Goal: Task Accomplishment & Management: Complete application form

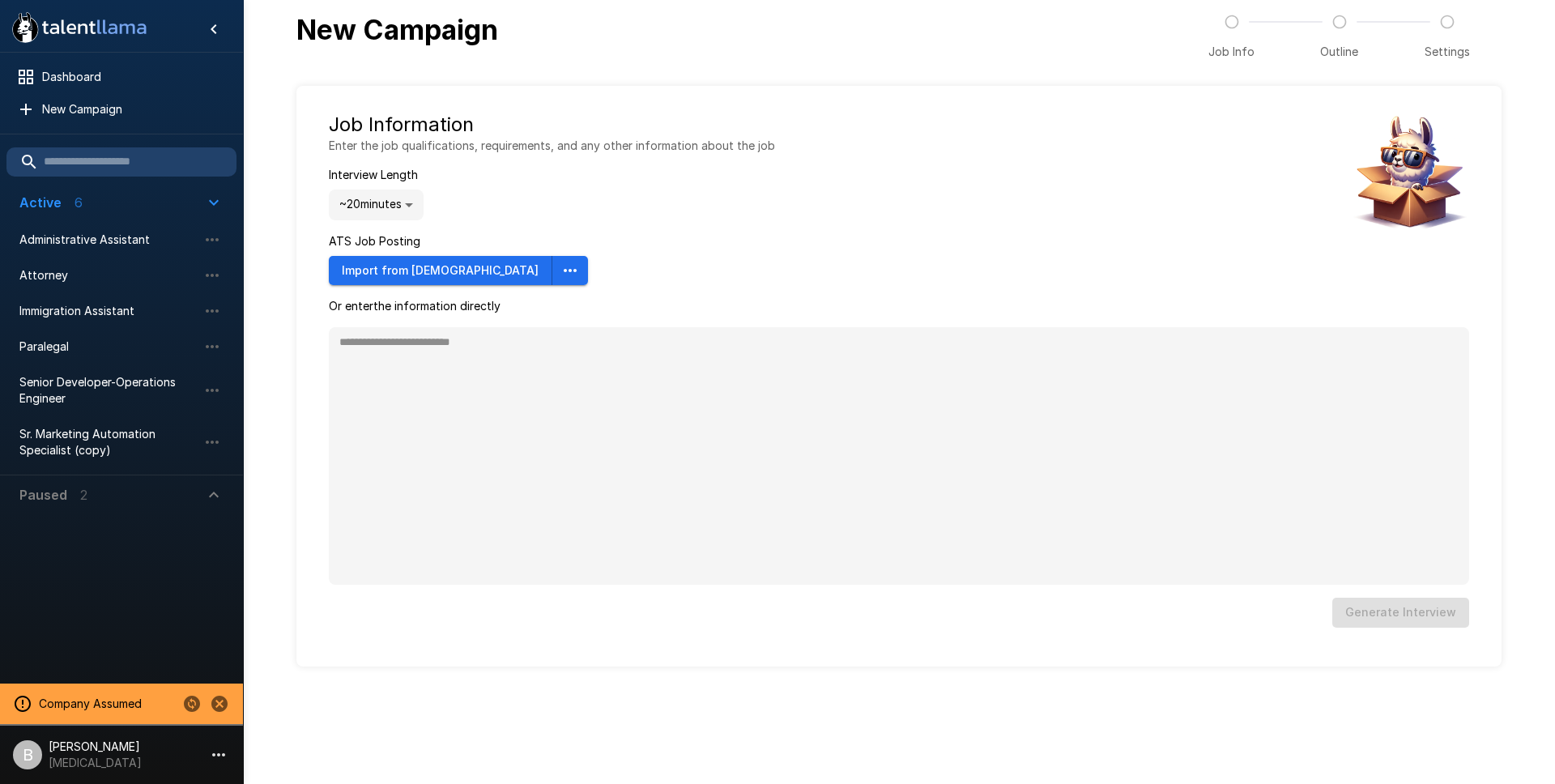
type textarea "*"
click at [209, 690] on div at bounding box center [206, 703] width 55 height 27
click at [180, 706] on button "Change to another company" at bounding box center [192, 703] width 27 height 27
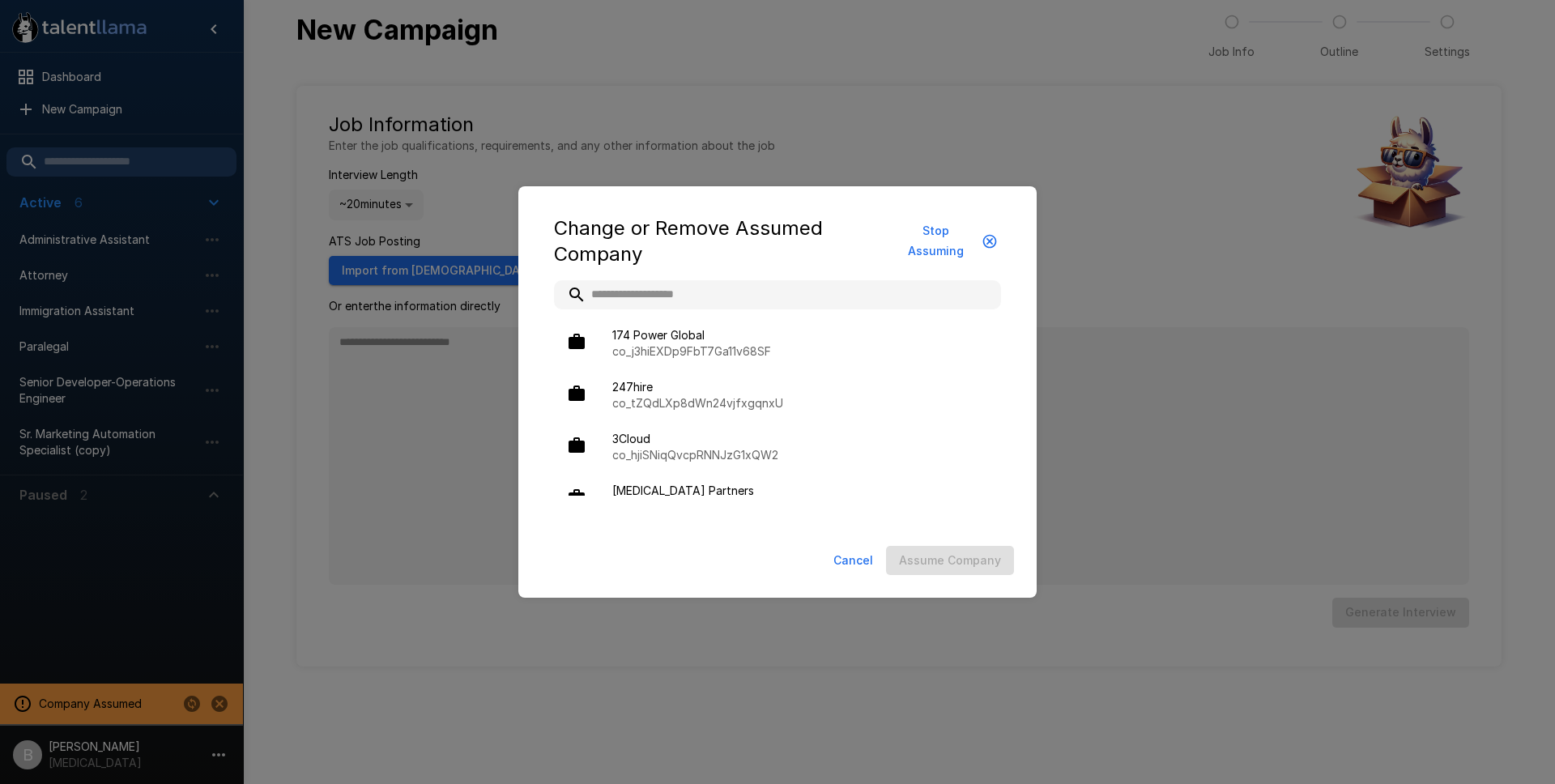
click at [705, 285] on input "text" at bounding box center [778, 295] width 447 height 29
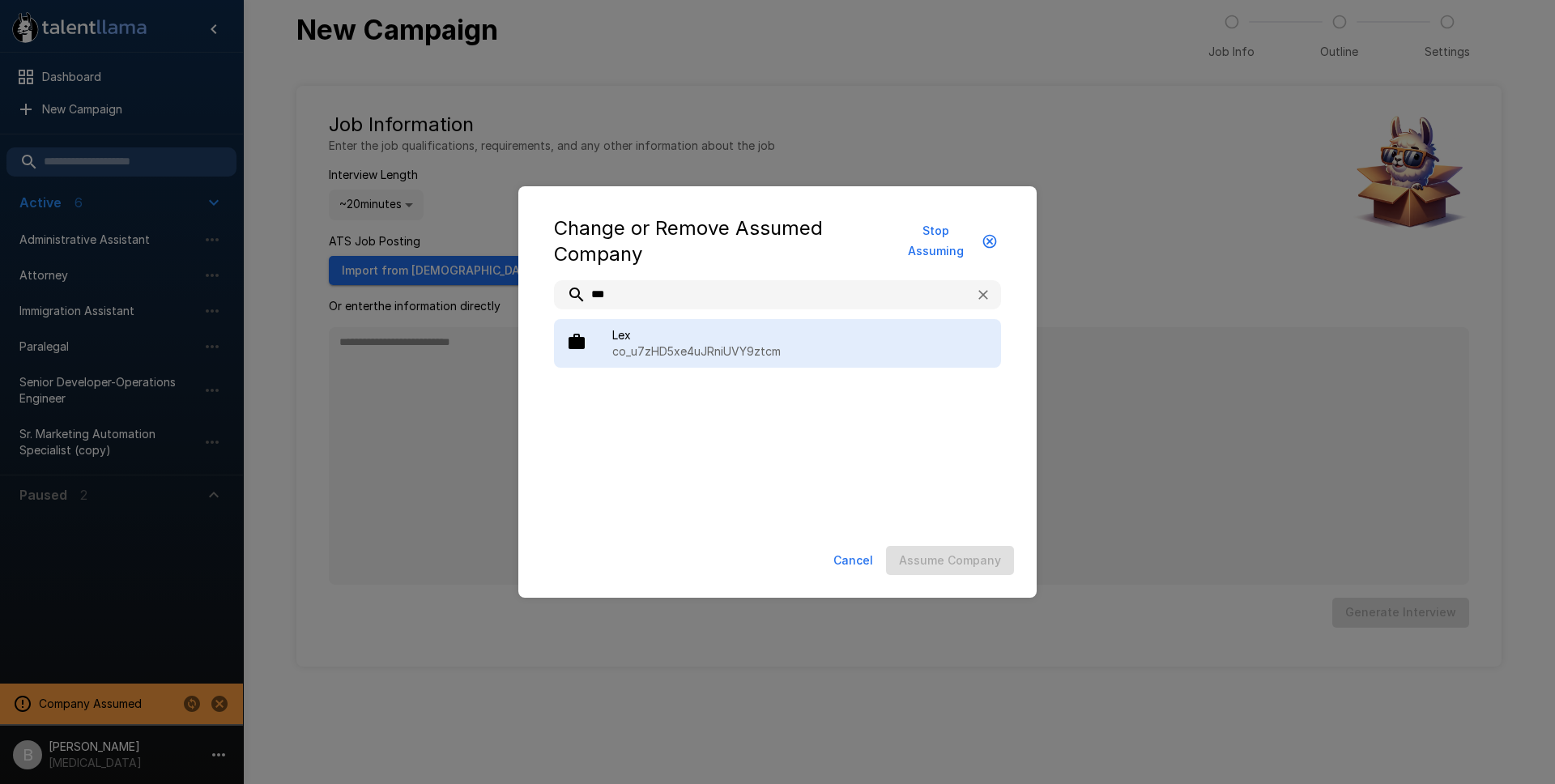
type input "***"
click at [690, 327] on span "Lex" at bounding box center [801, 335] width 376 height 16
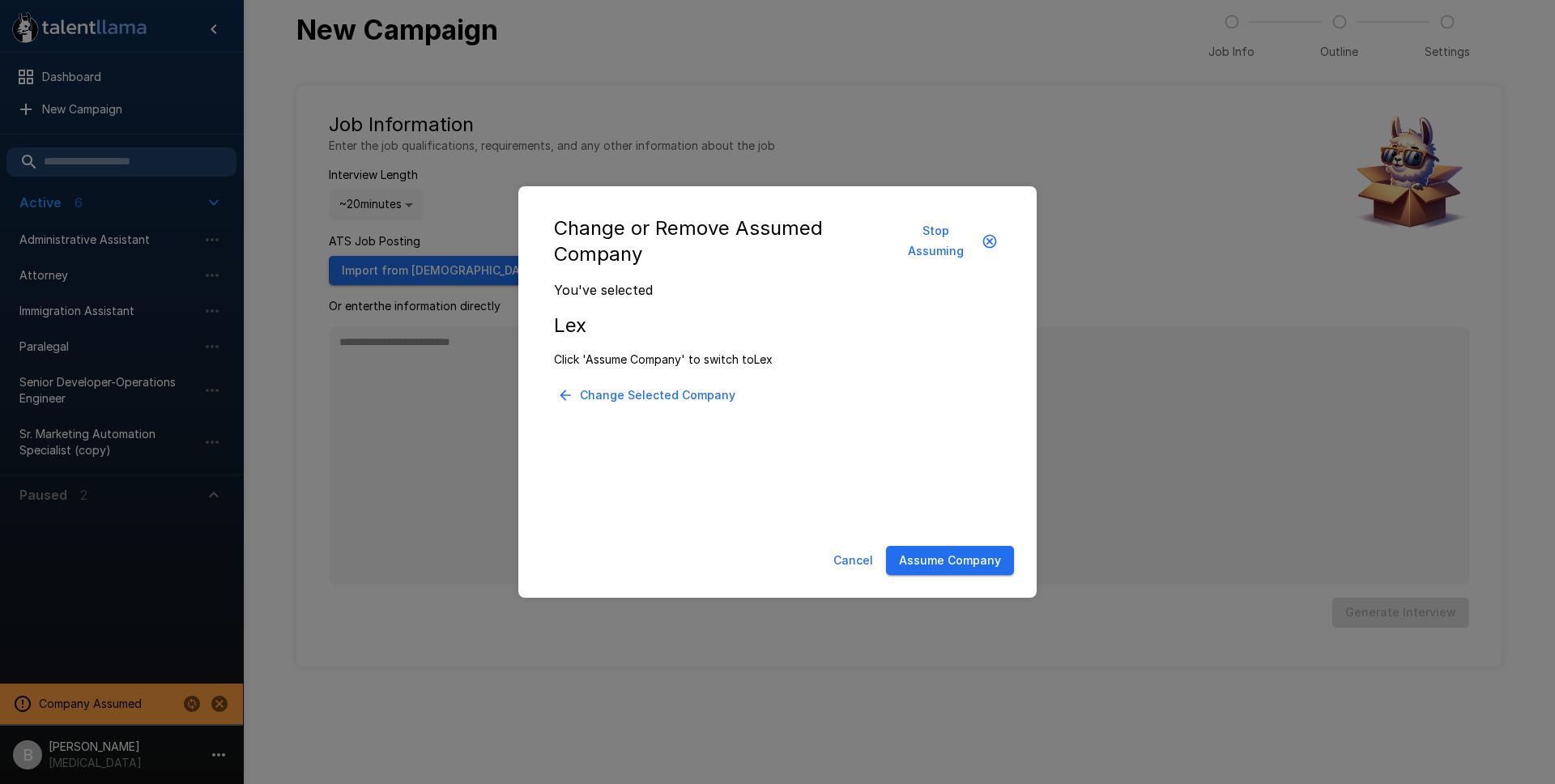
click at [922, 564] on button "Assume Company" at bounding box center [950, 560] width 128 height 30
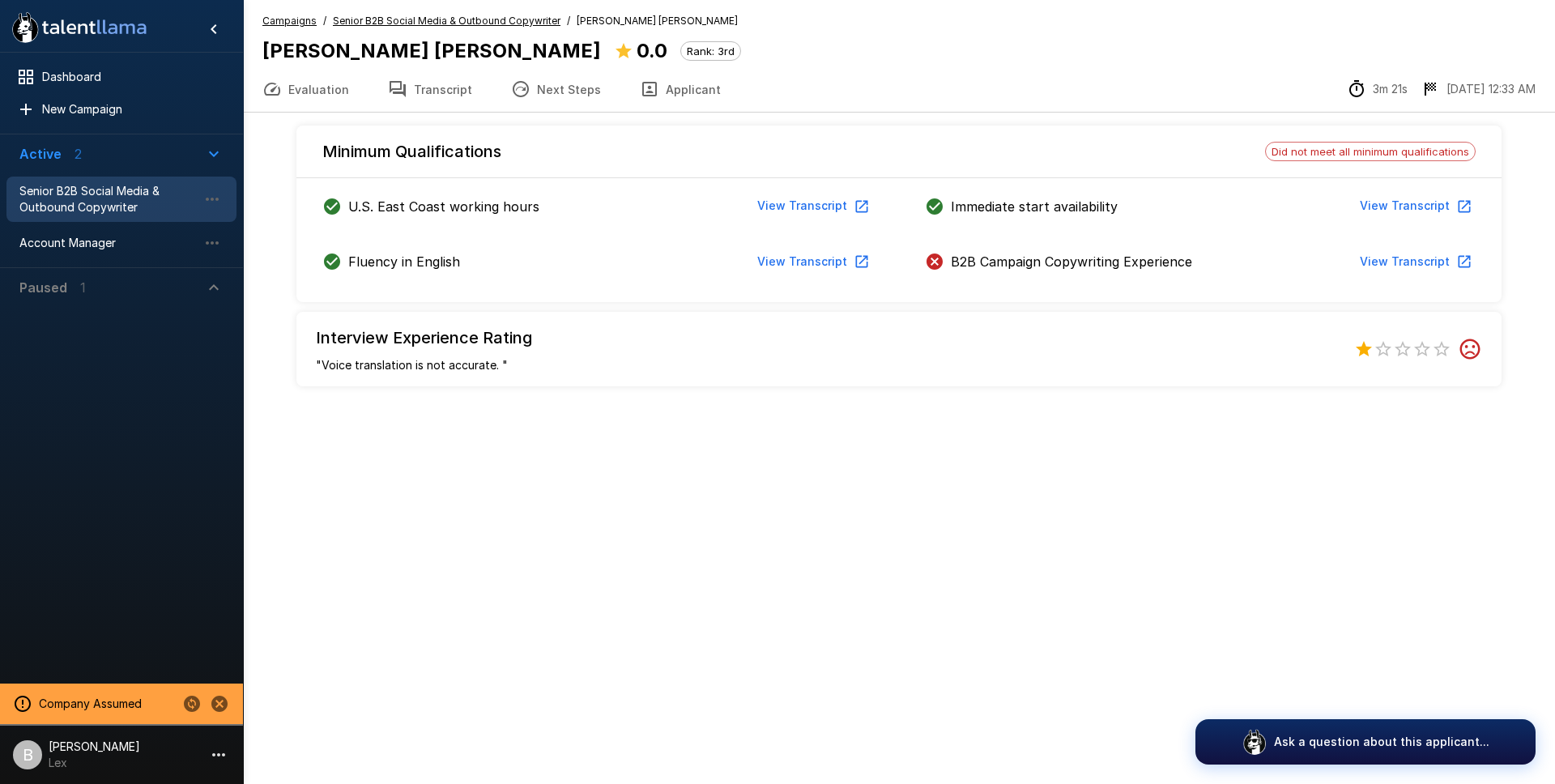
click at [445, 93] on button "Transcript" at bounding box center [429, 88] width 123 height 45
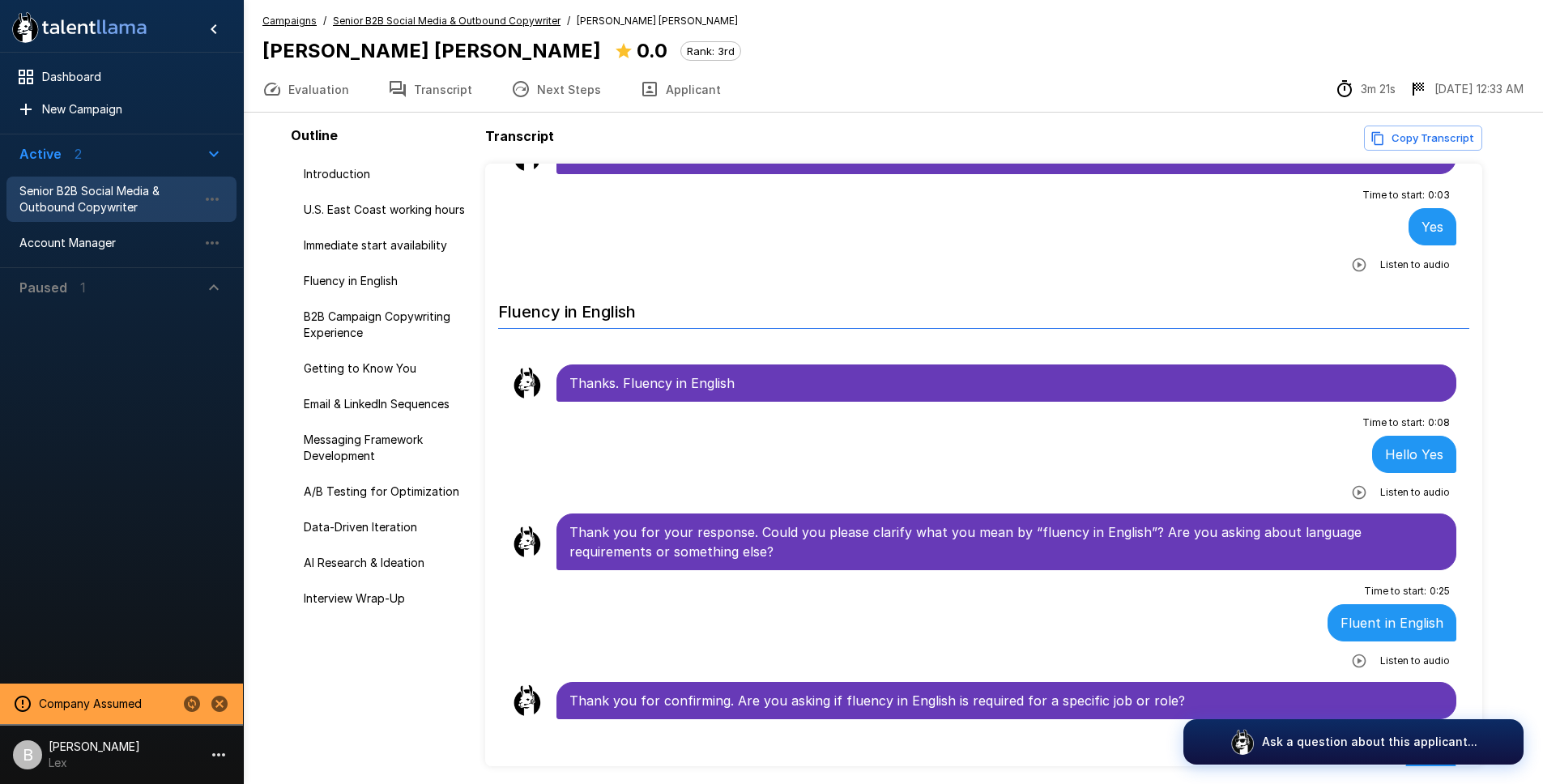
scroll to position [588, 0]
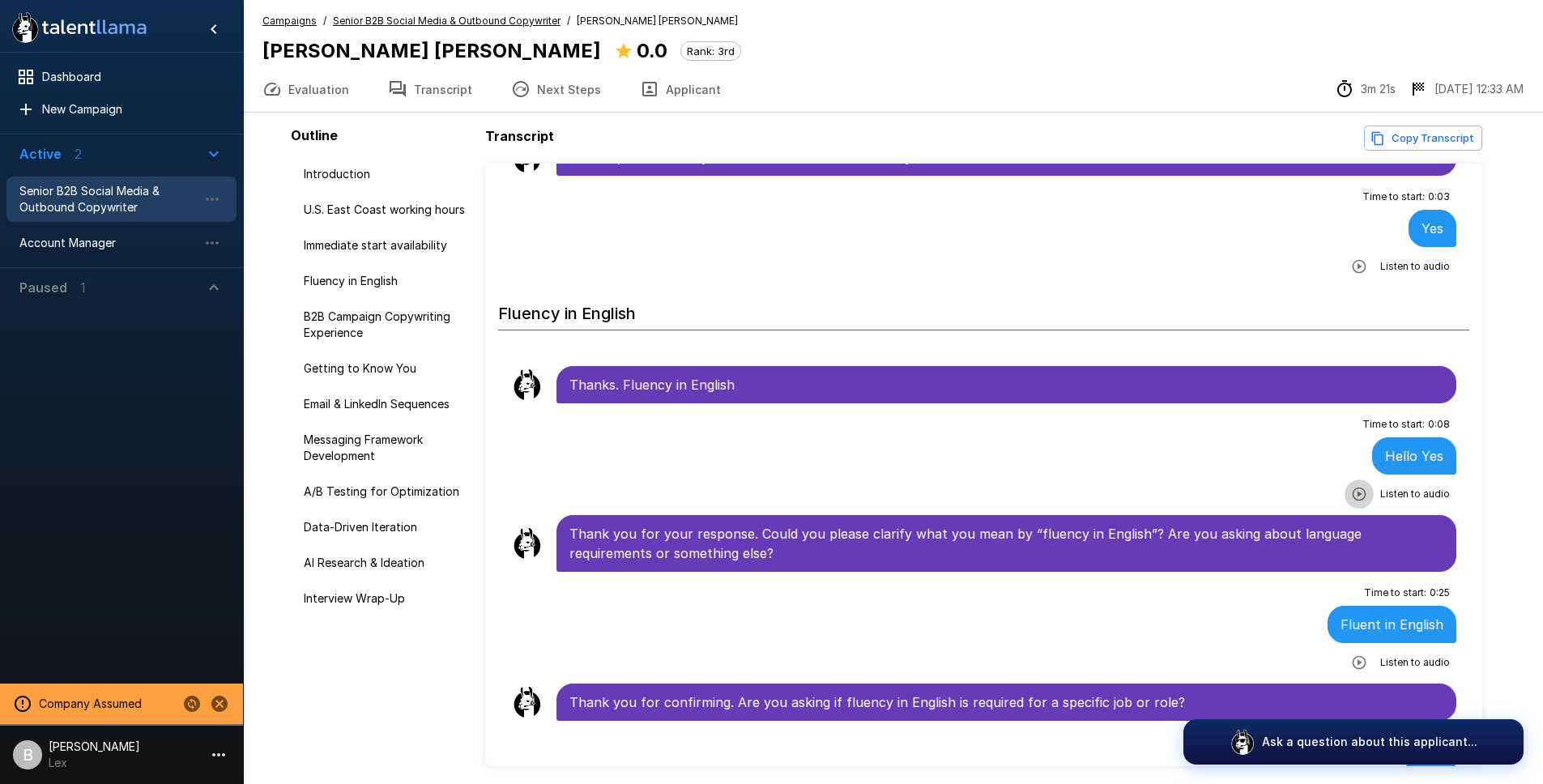
click at [1351, 485] on icon "button" at bounding box center [1358, 493] width 16 height 16
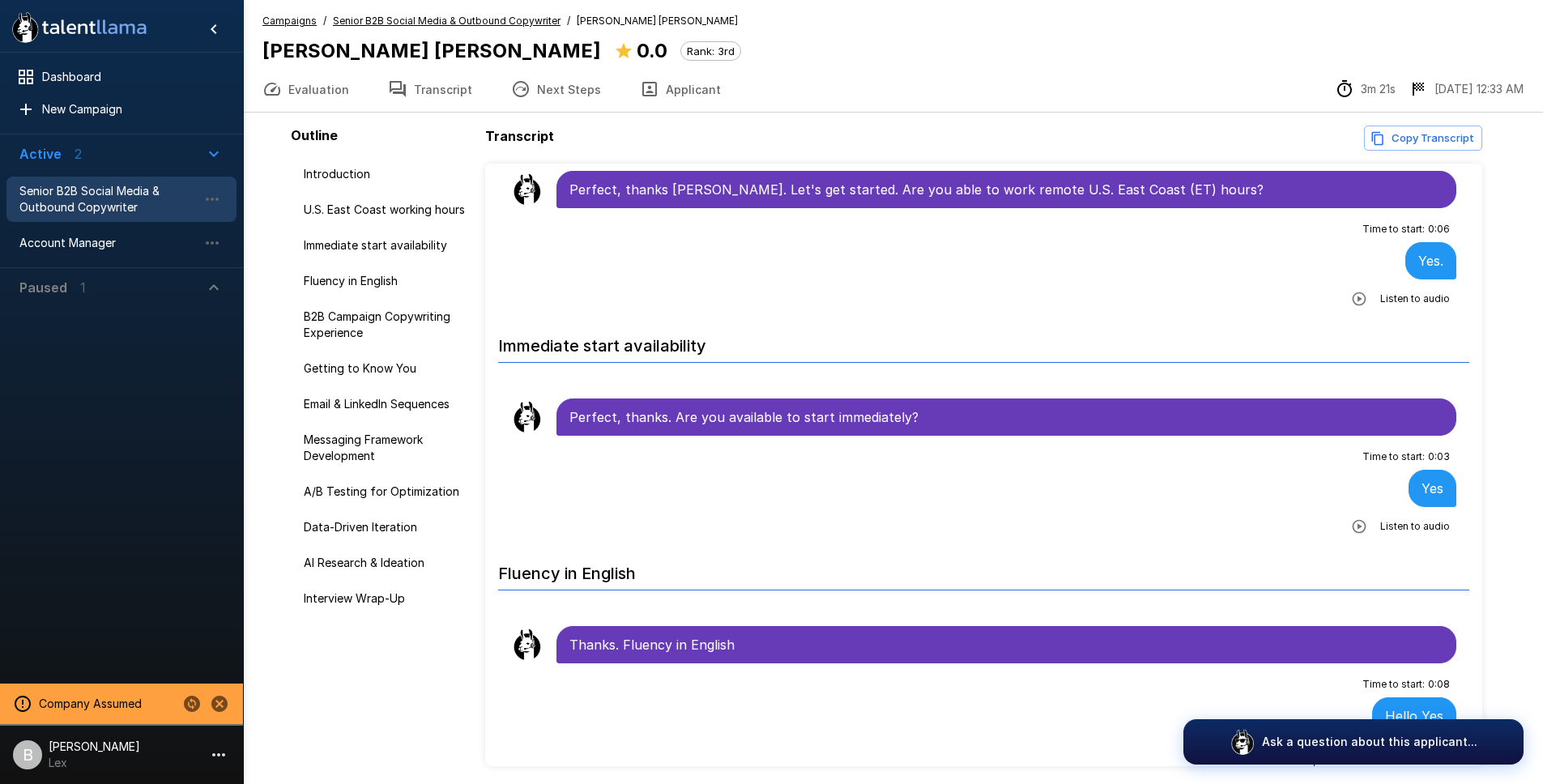
scroll to position [0, 0]
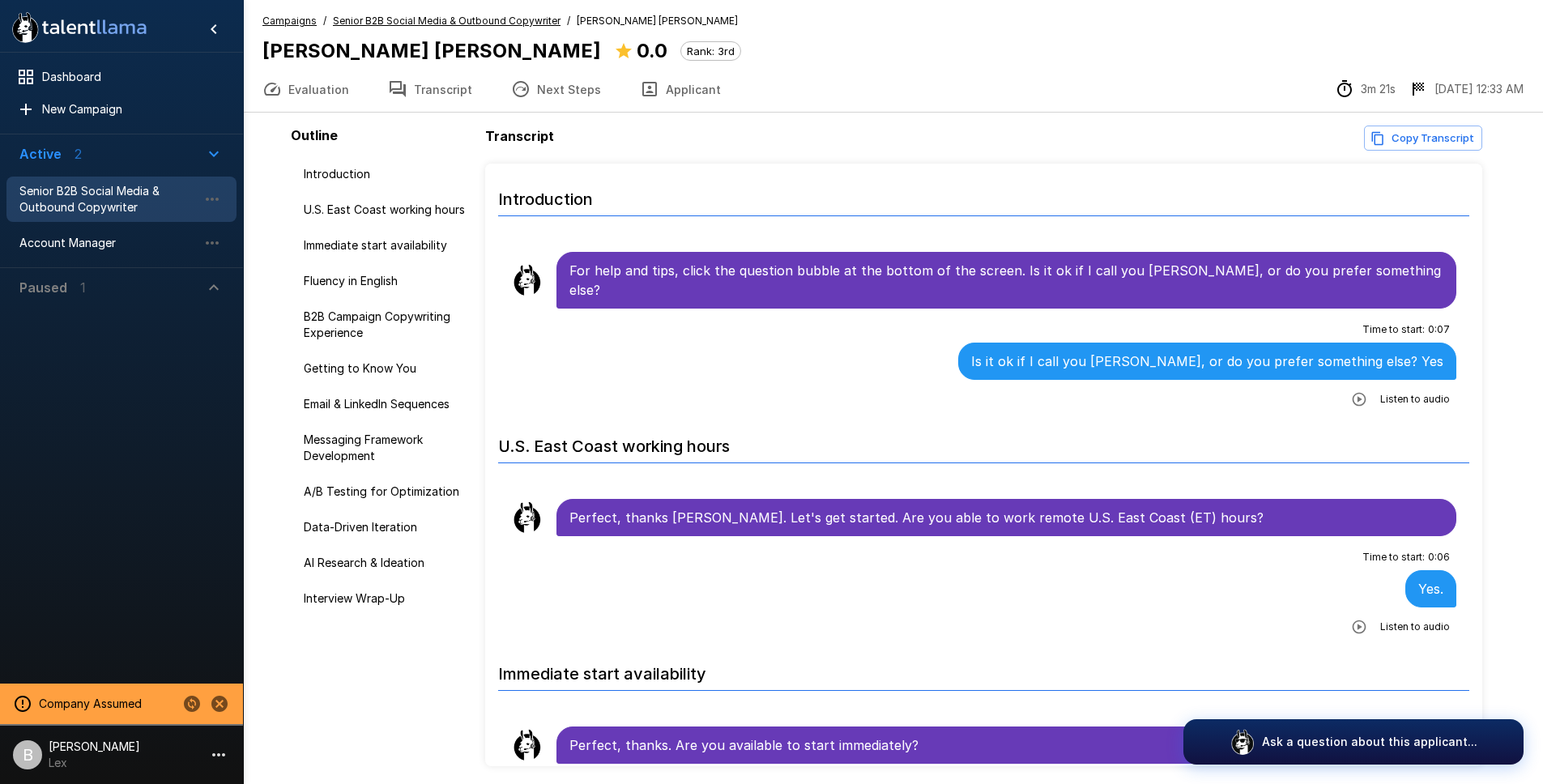
click at [463, 13] on span "Senior B2B Social Media & Outbound Copywriter" at bounding box center [446, 21] width 227 height 16
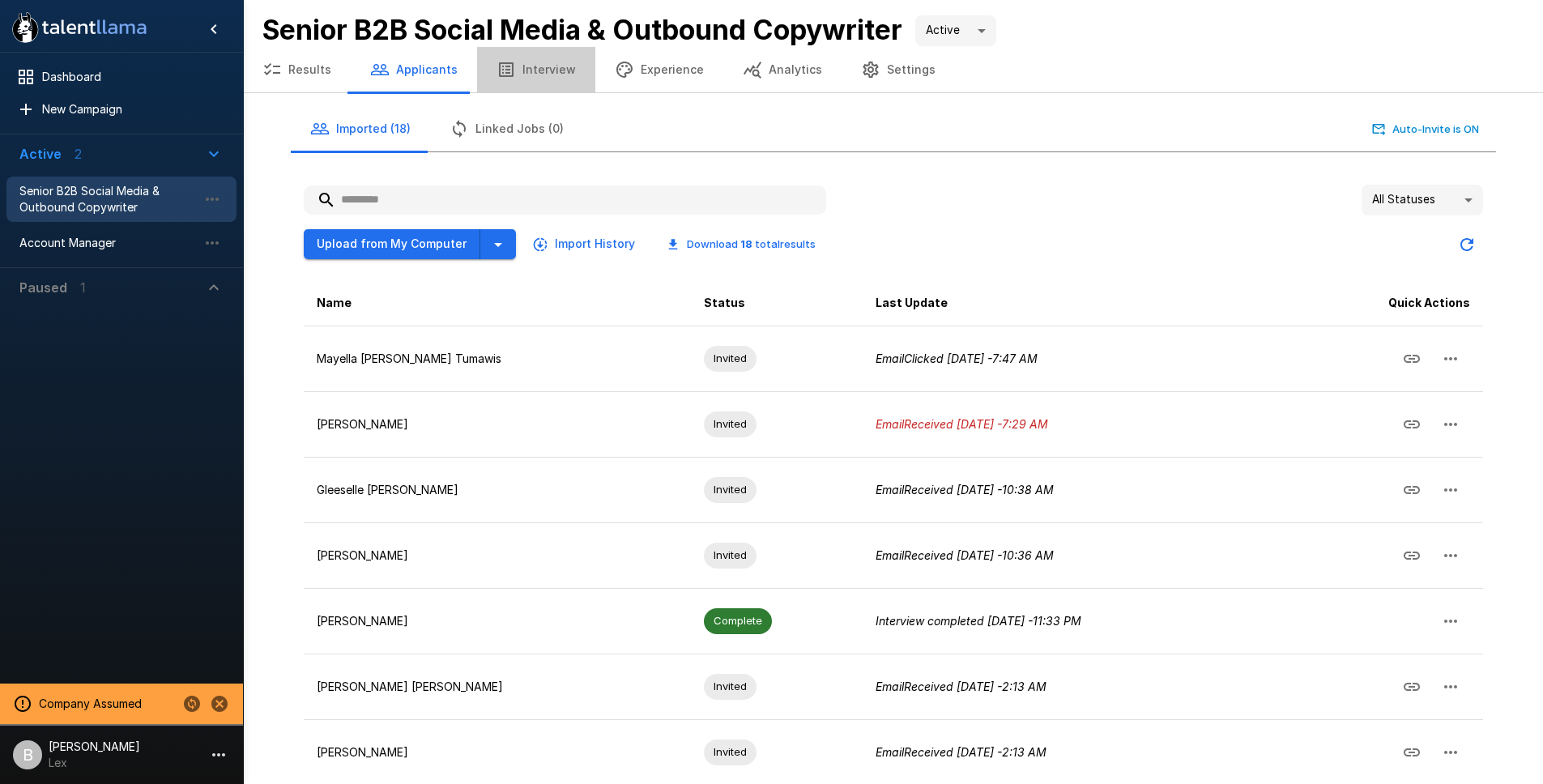
click at [531, 68] on button "Interview" at bounding box center [536, 69] width 118 height 45
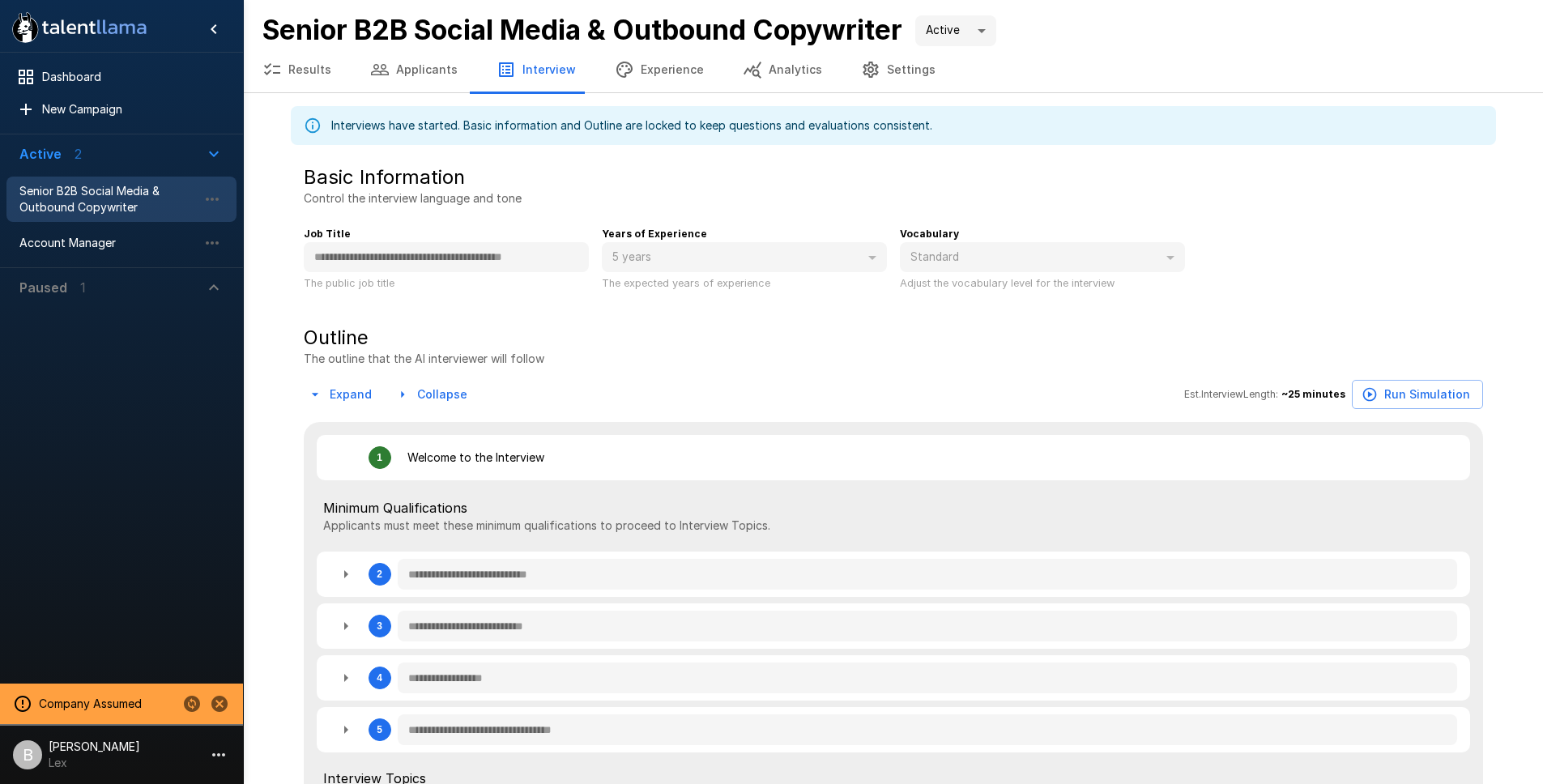
type textarea "*"
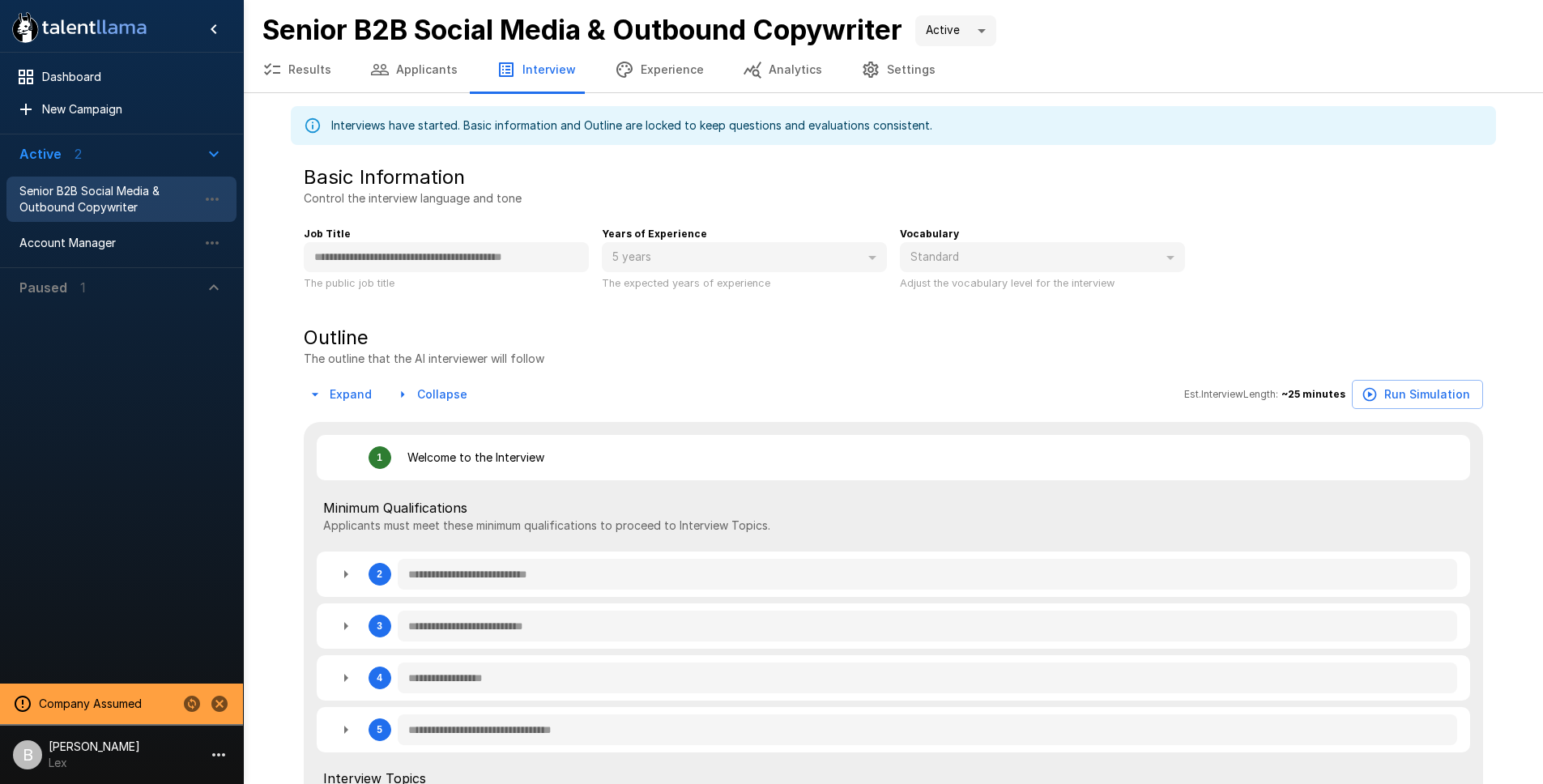
type textarea "*"
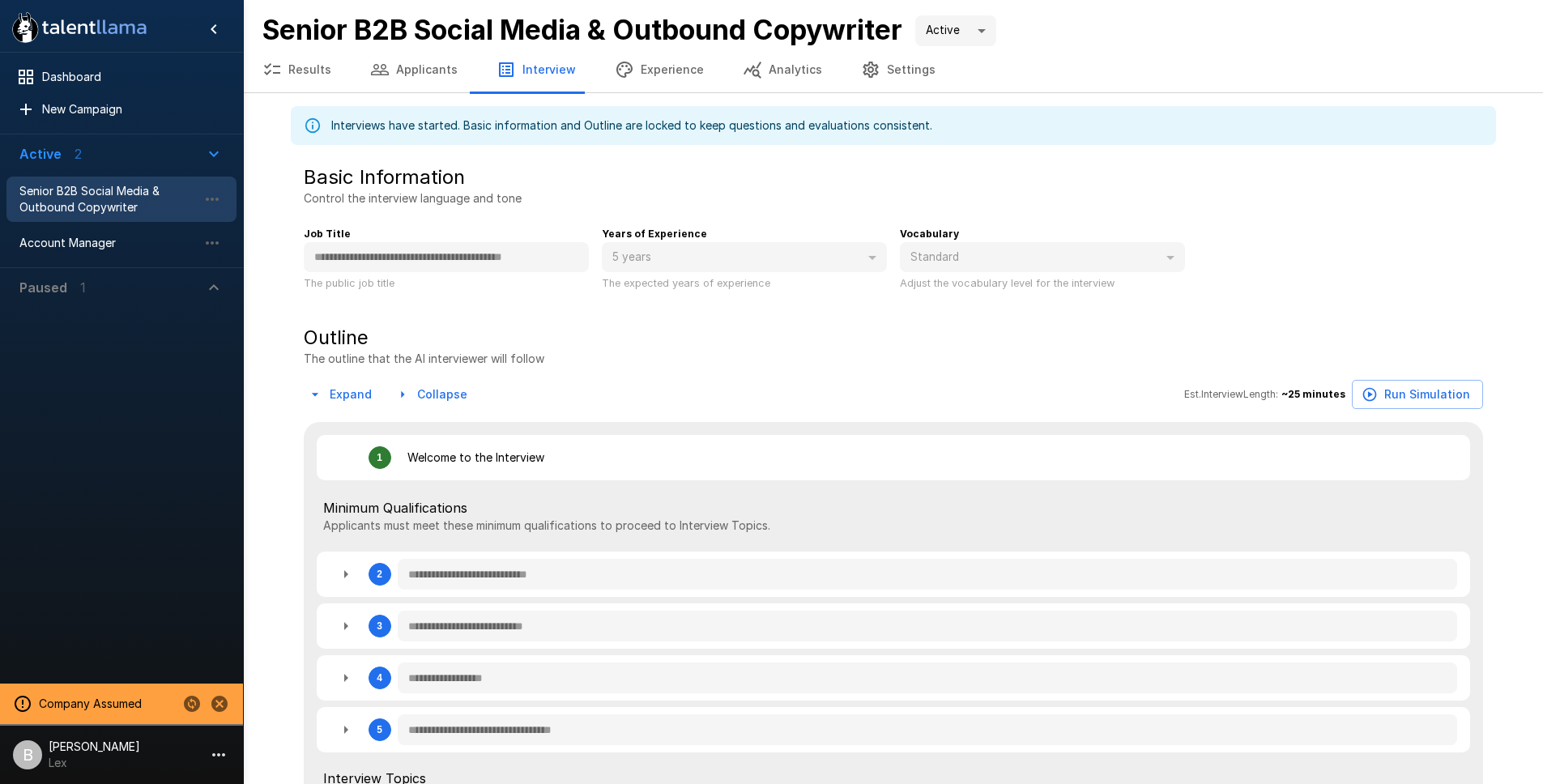
type textarea "*"
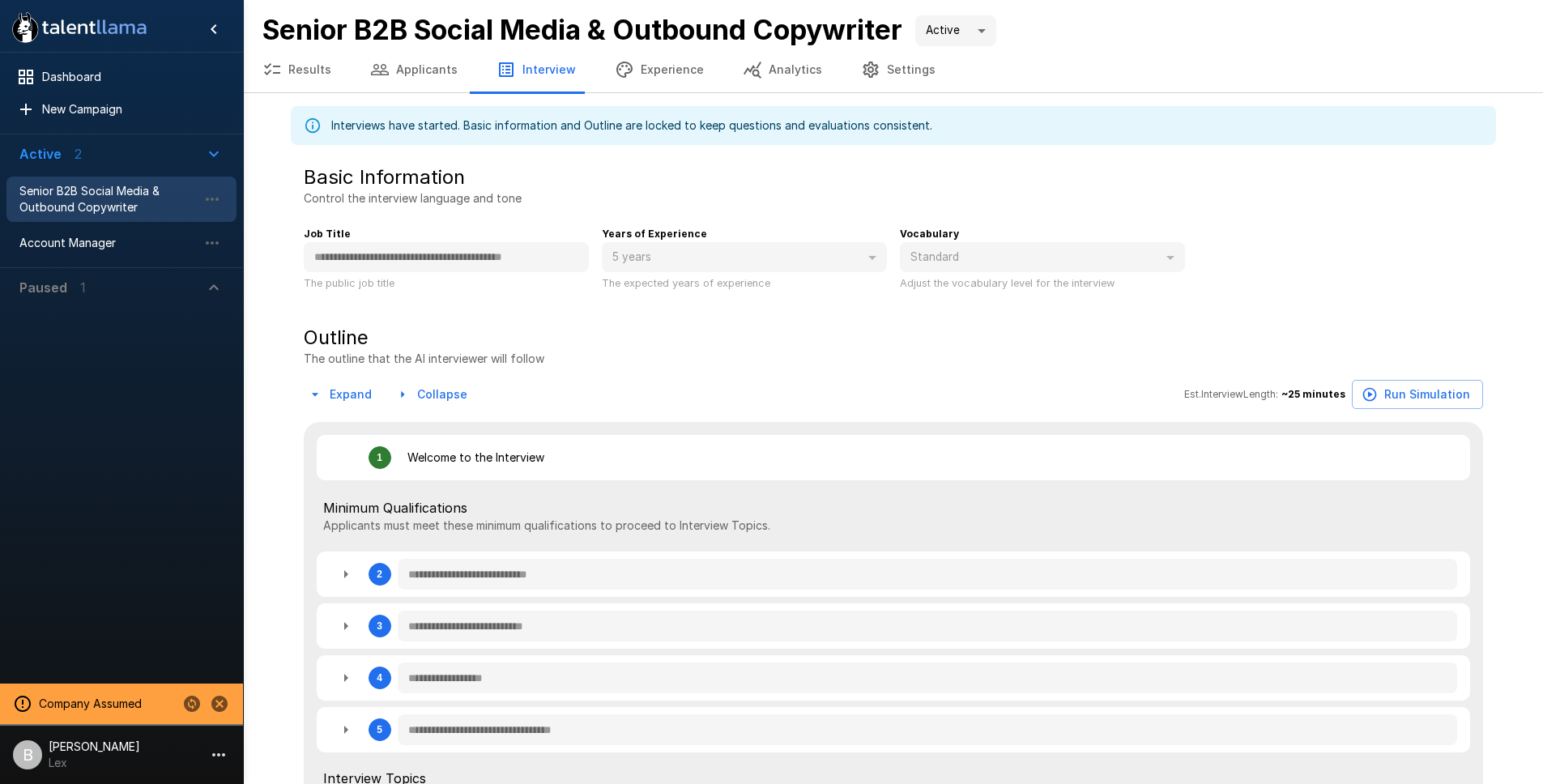
type textarea "*"
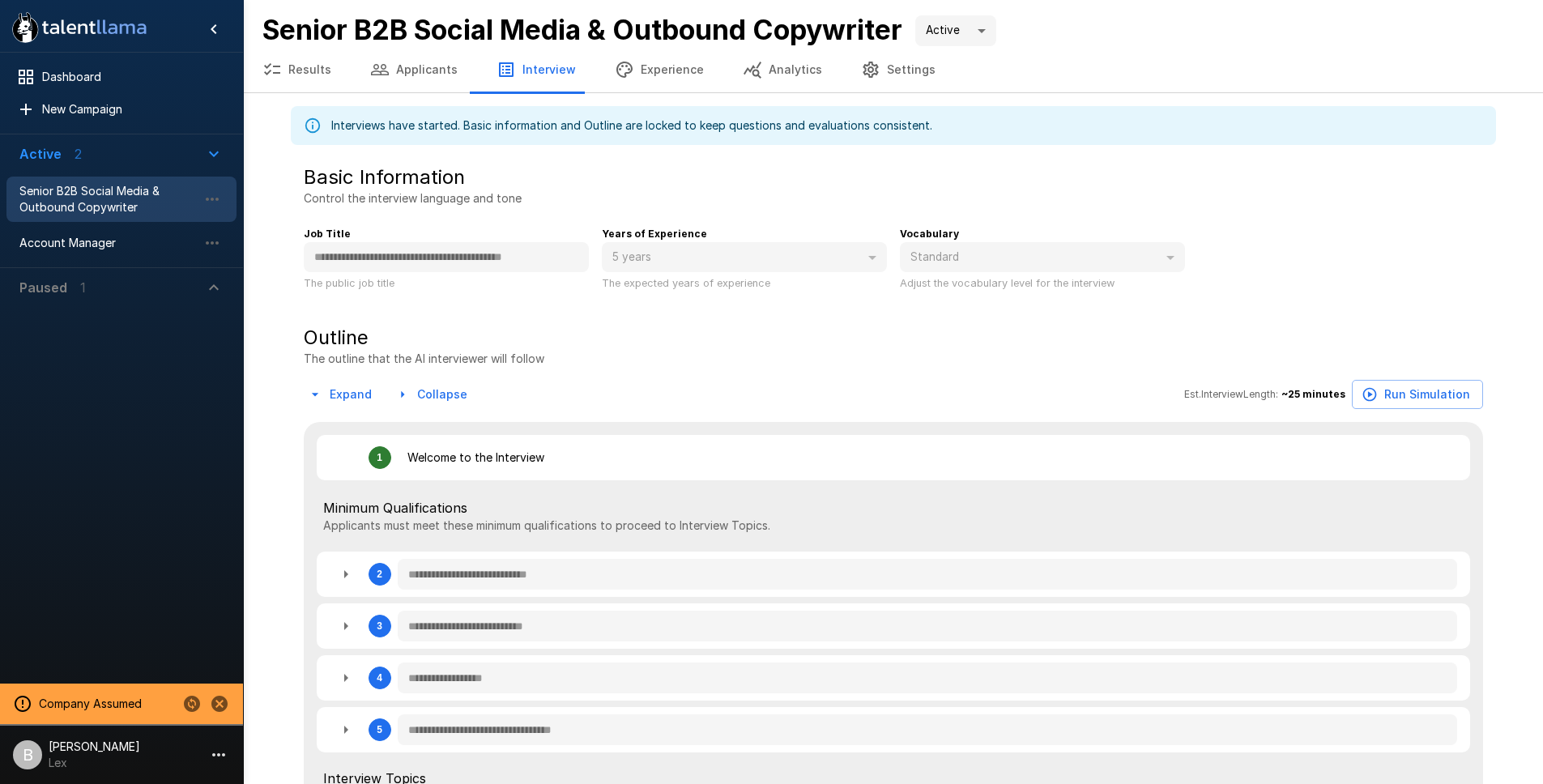
type textarea "*"
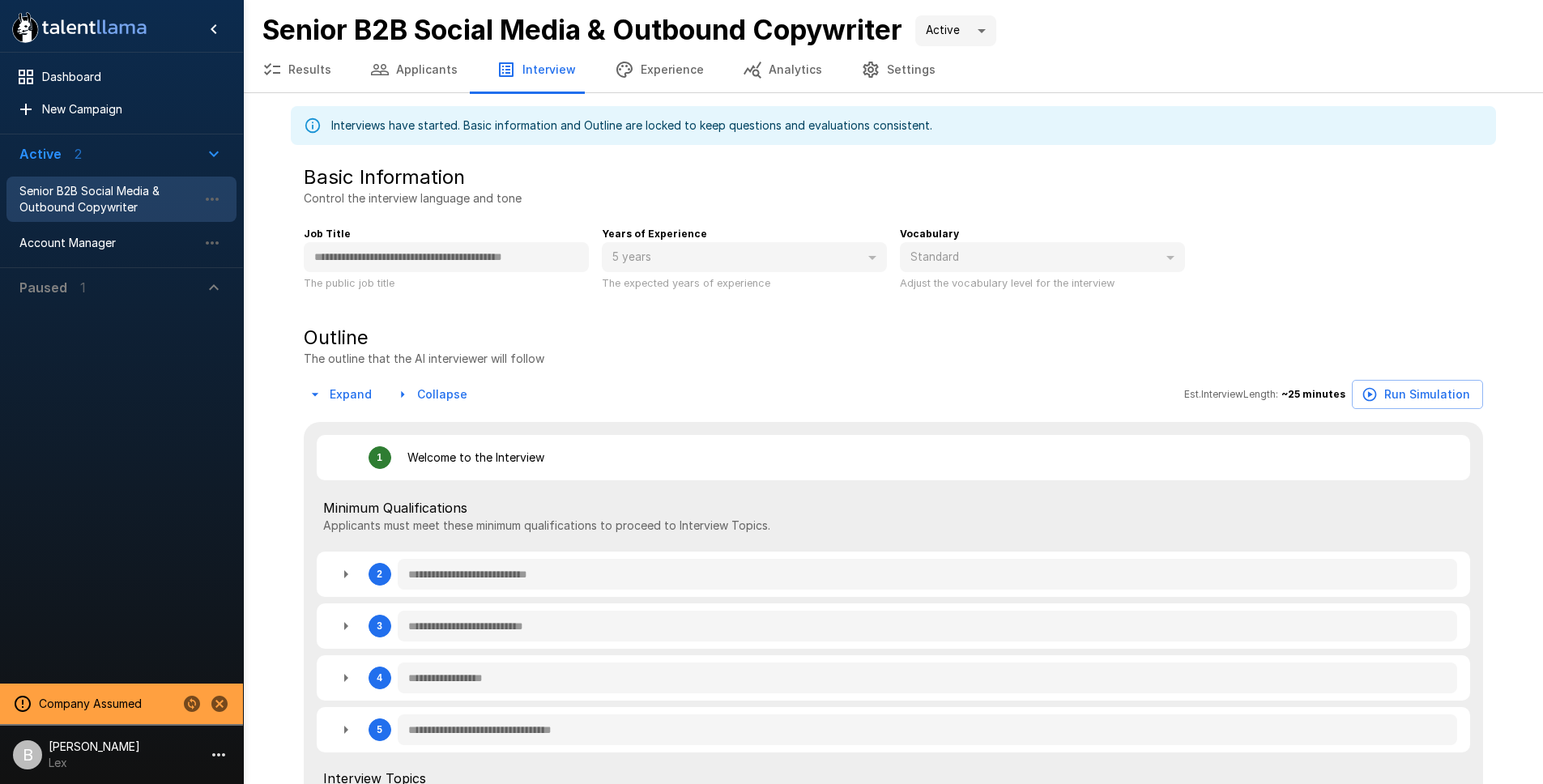
type textarea "*"
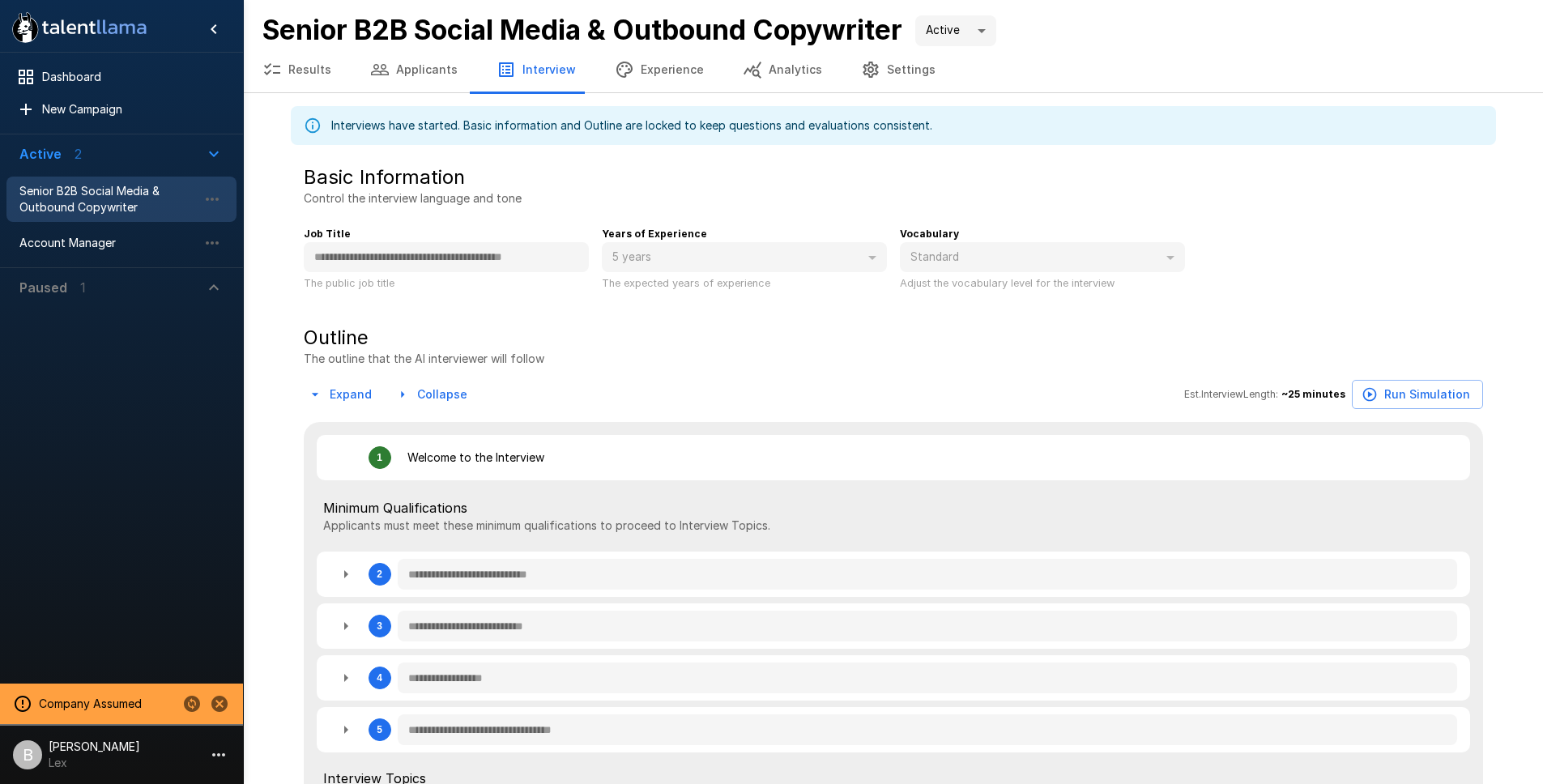
type textarea "*"
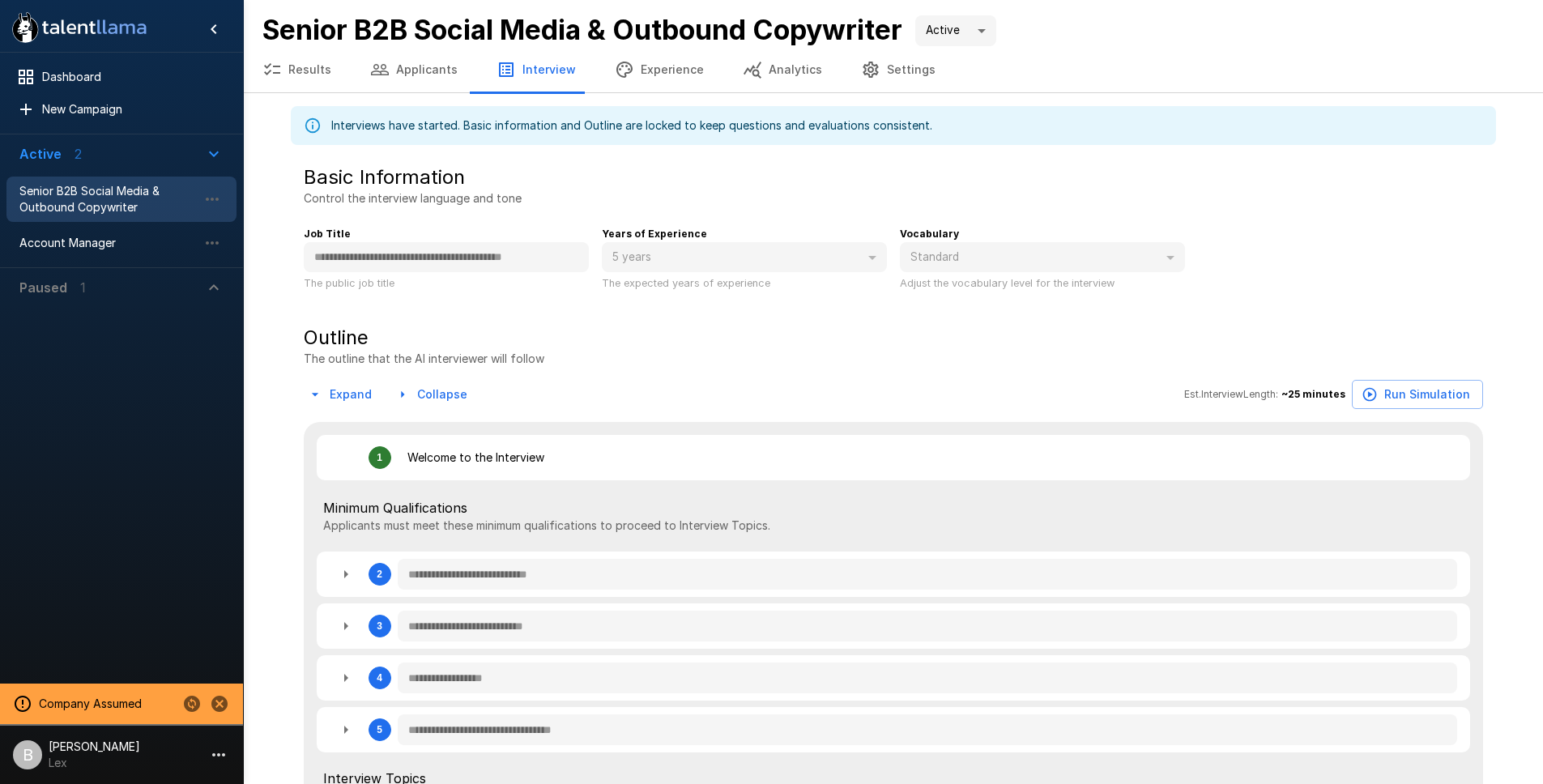
type textarea "*"
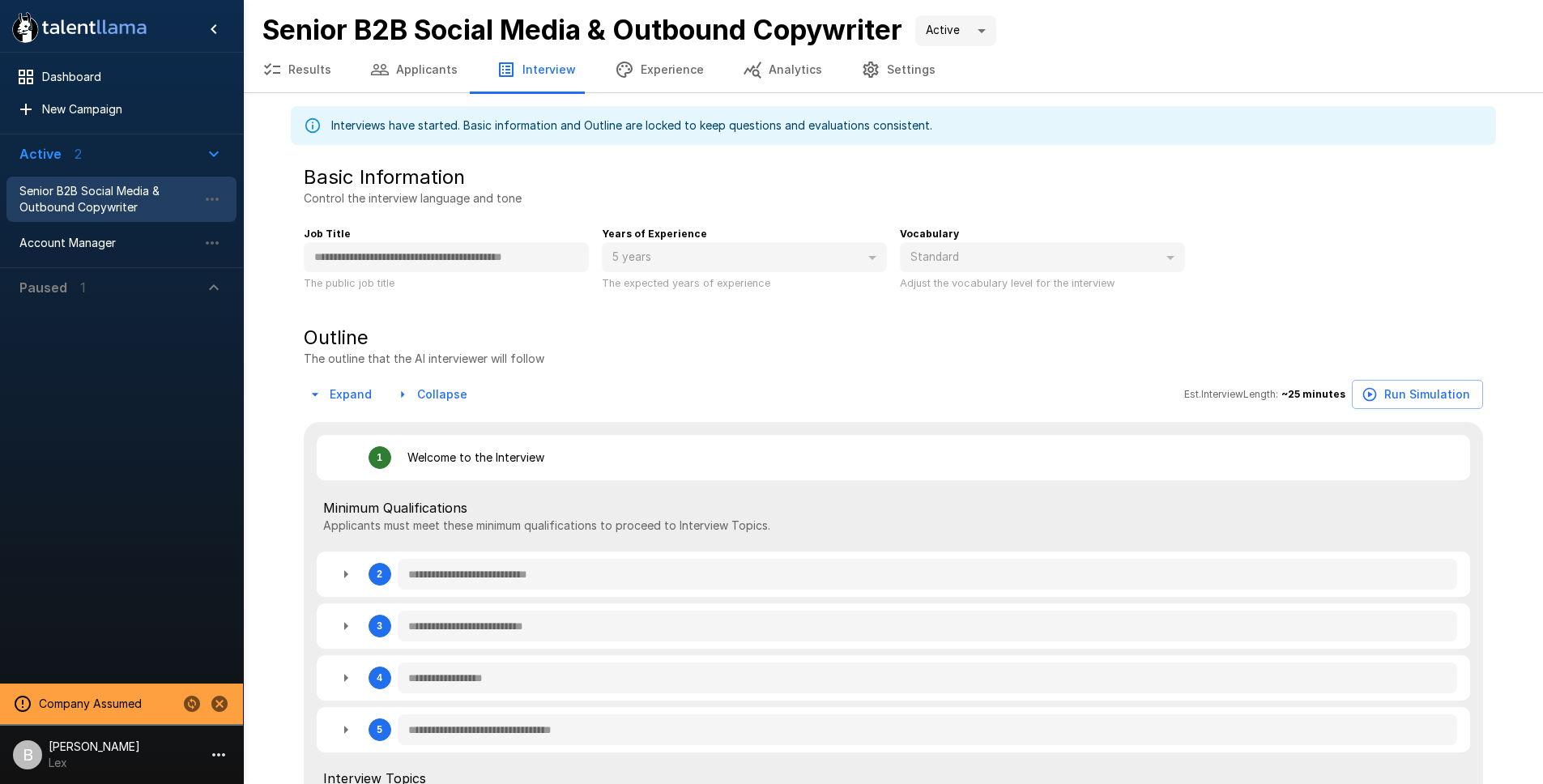
click at [348, 679] on icon "button" at bounding box center [346, 678] width 20 height 20
type textarea "*"
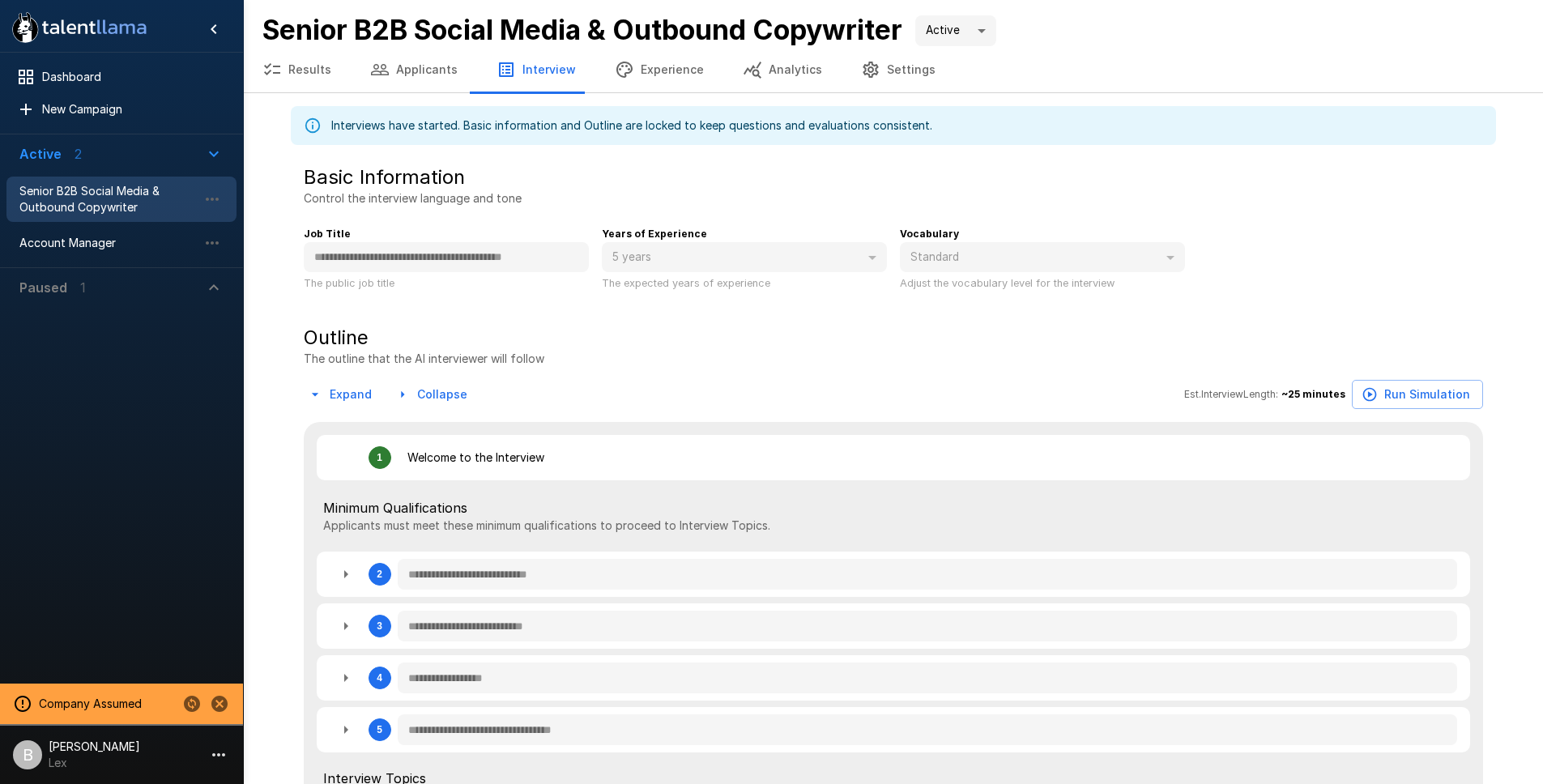
type textarea "*"
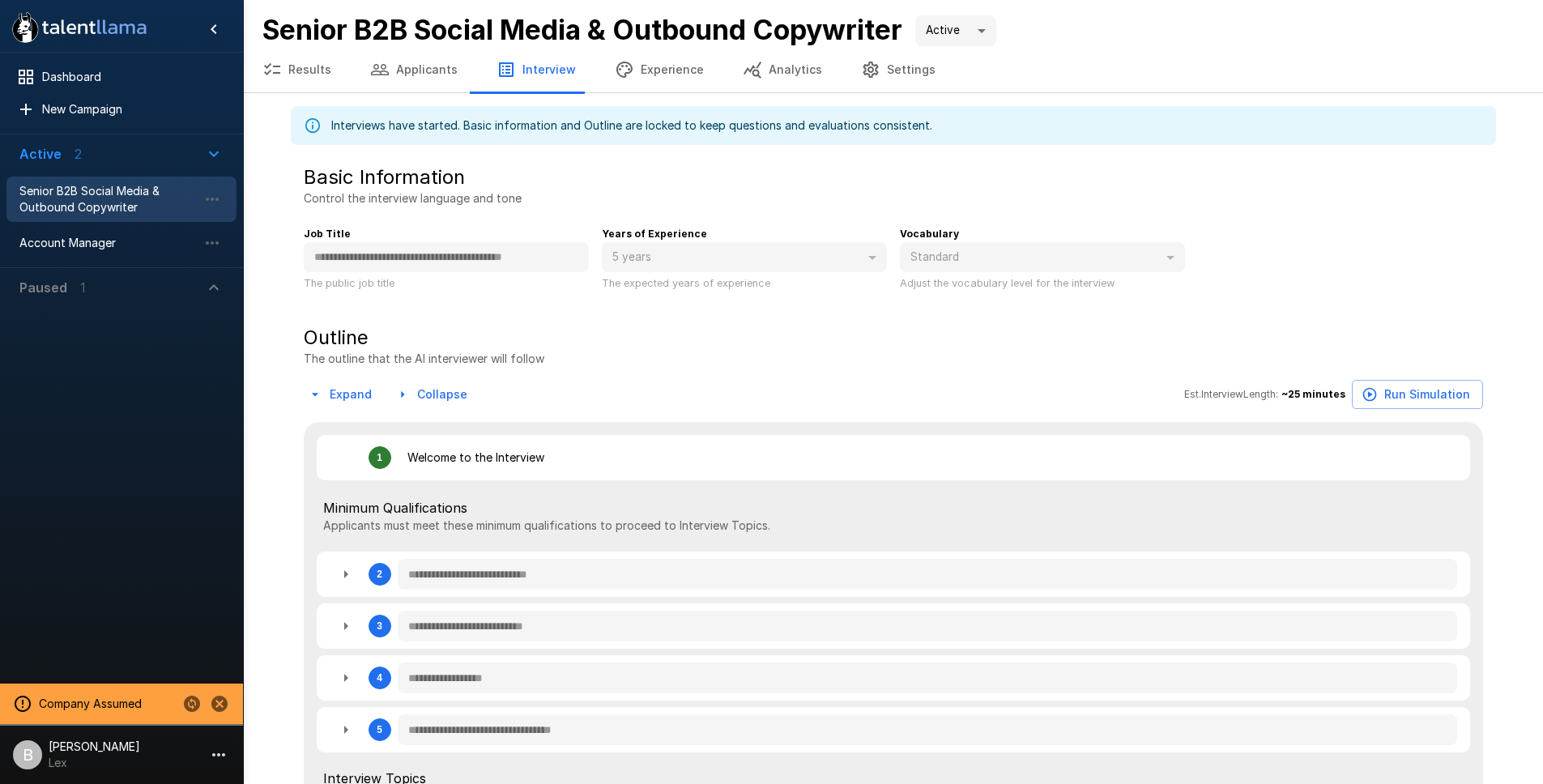
type textarea "*"
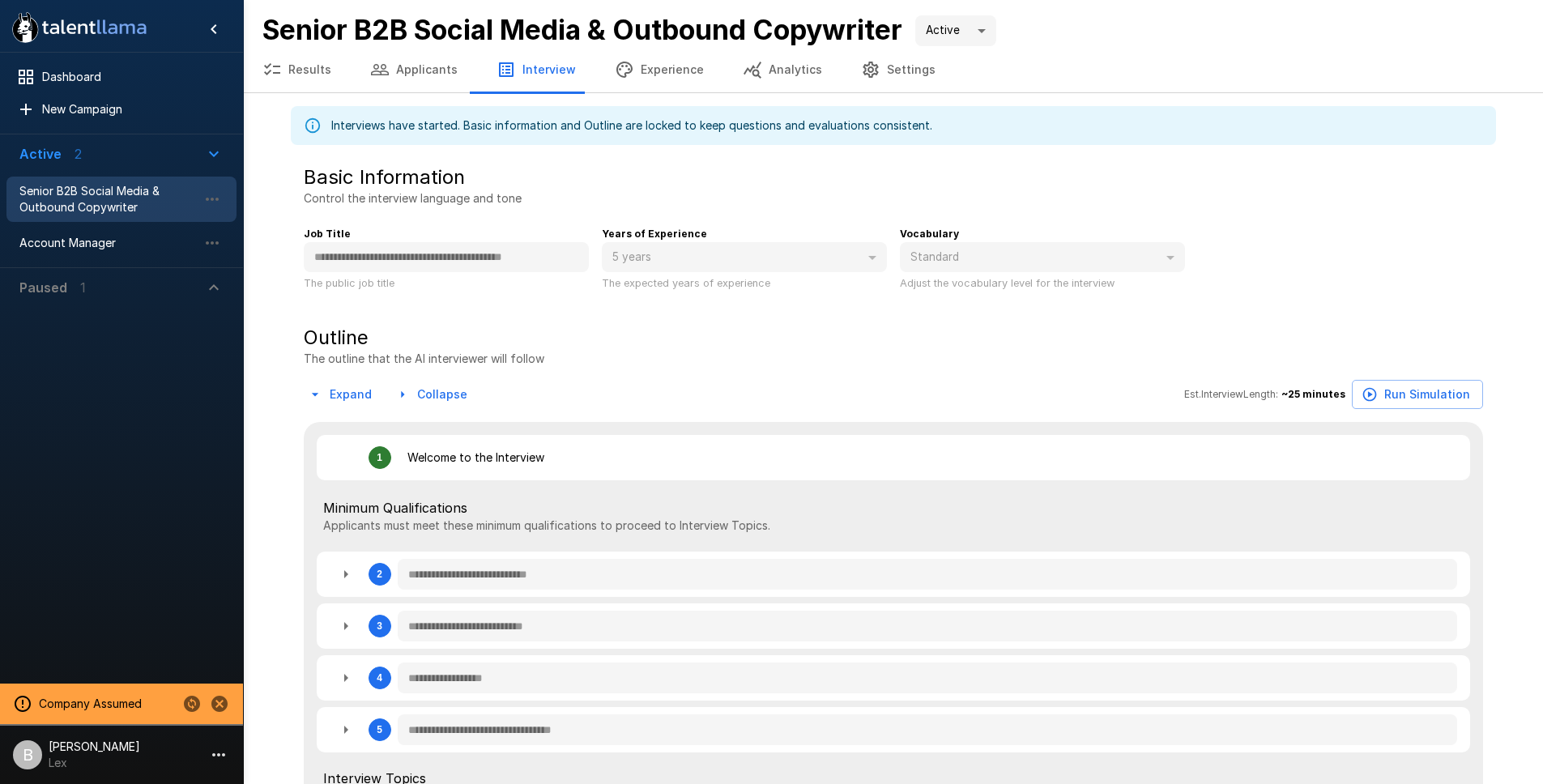
type textarea "*"
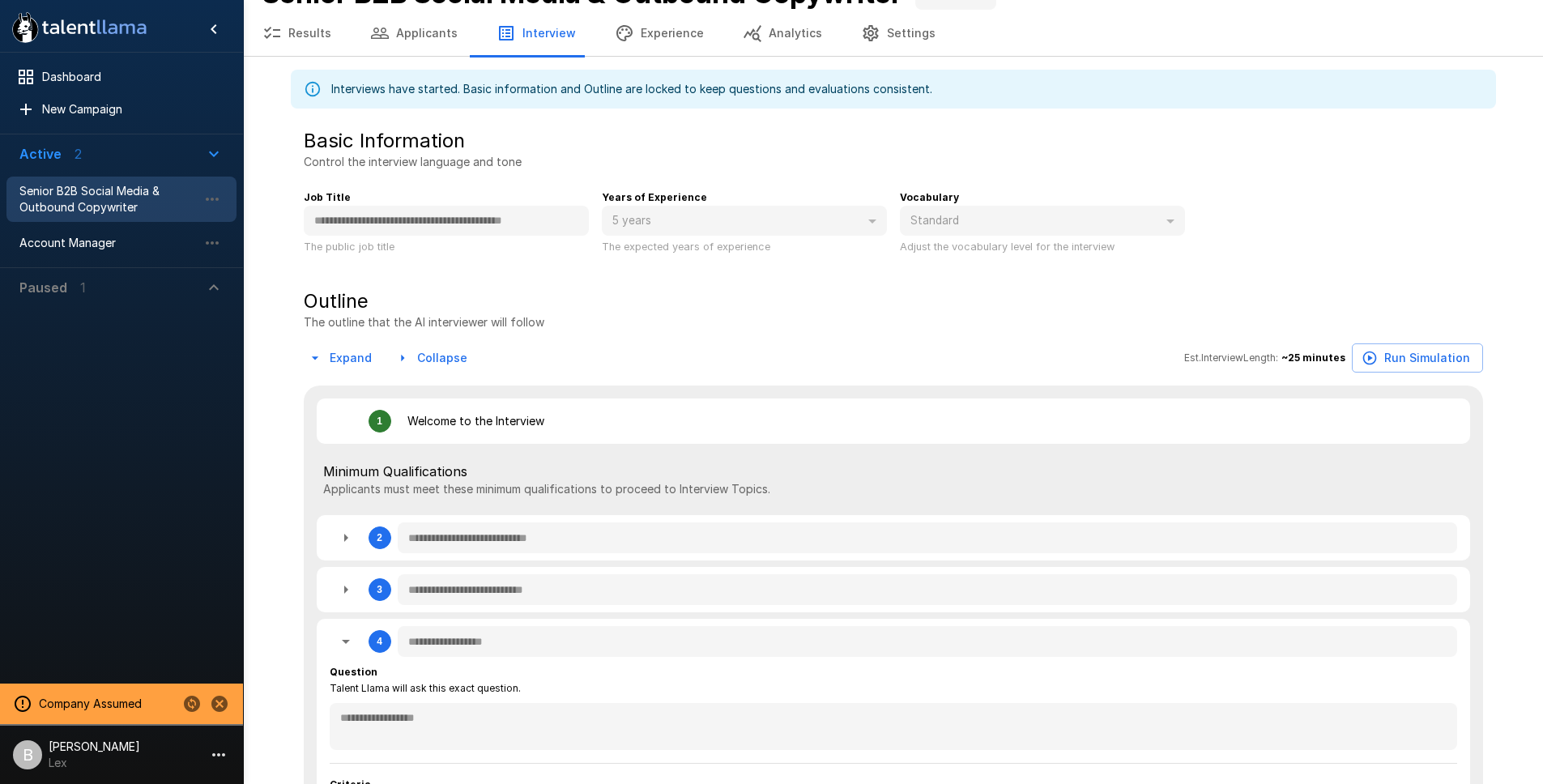
scroll to position [135, 0]
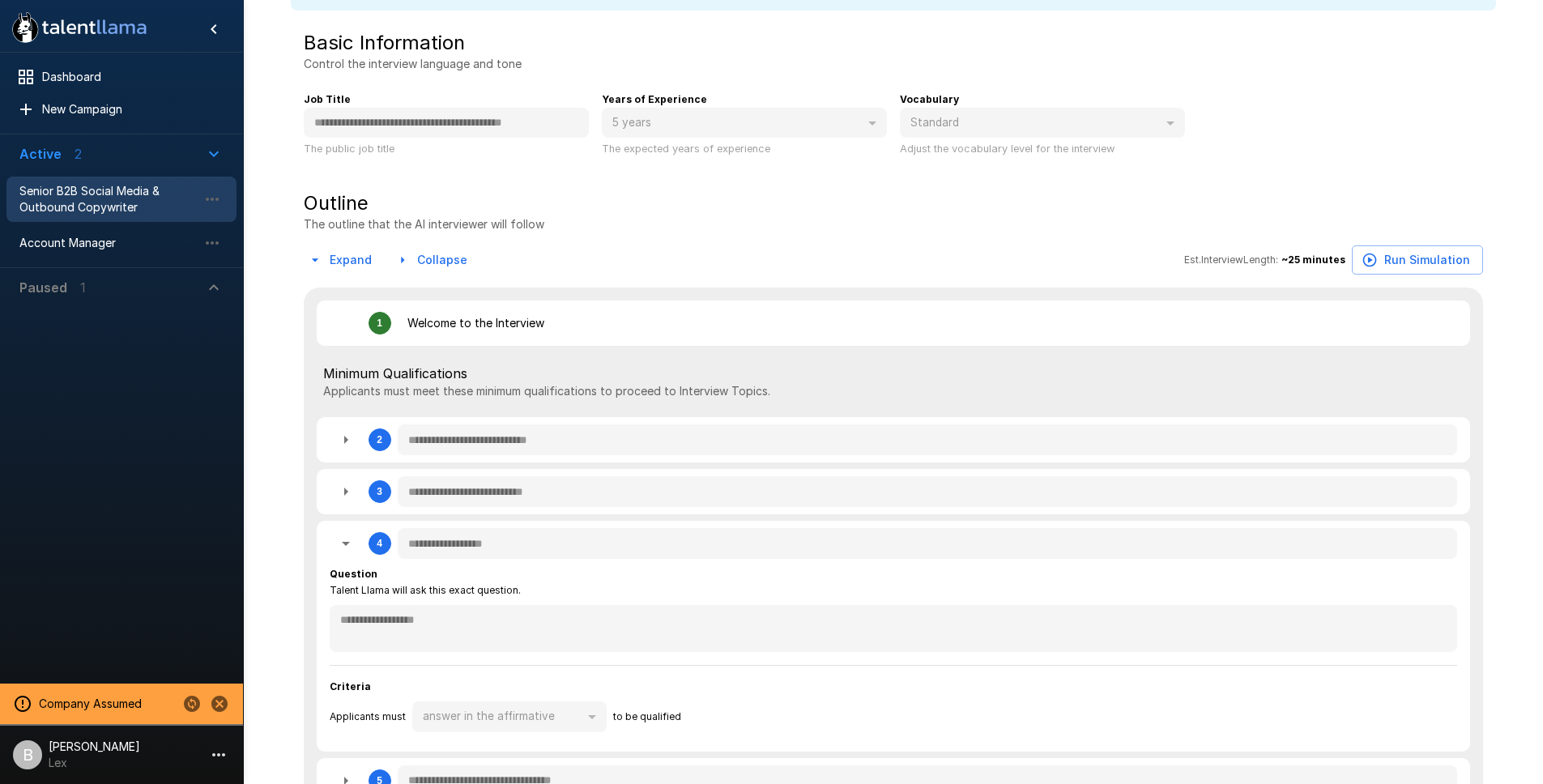
click at [342, 498] on icon "button" at bounding box center [346, 492] width 20 height 20
type textarea "*"
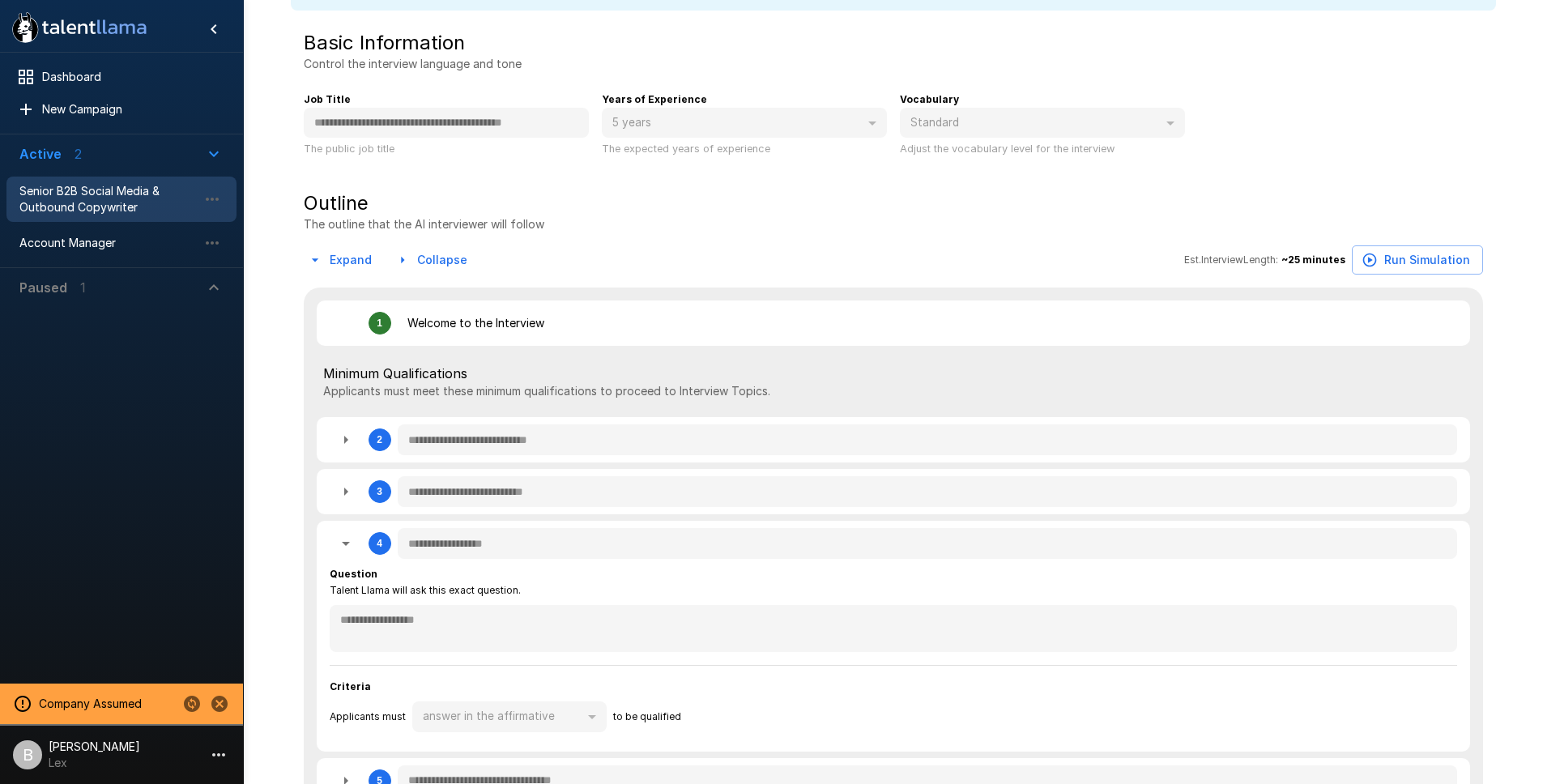
type textarea "*"
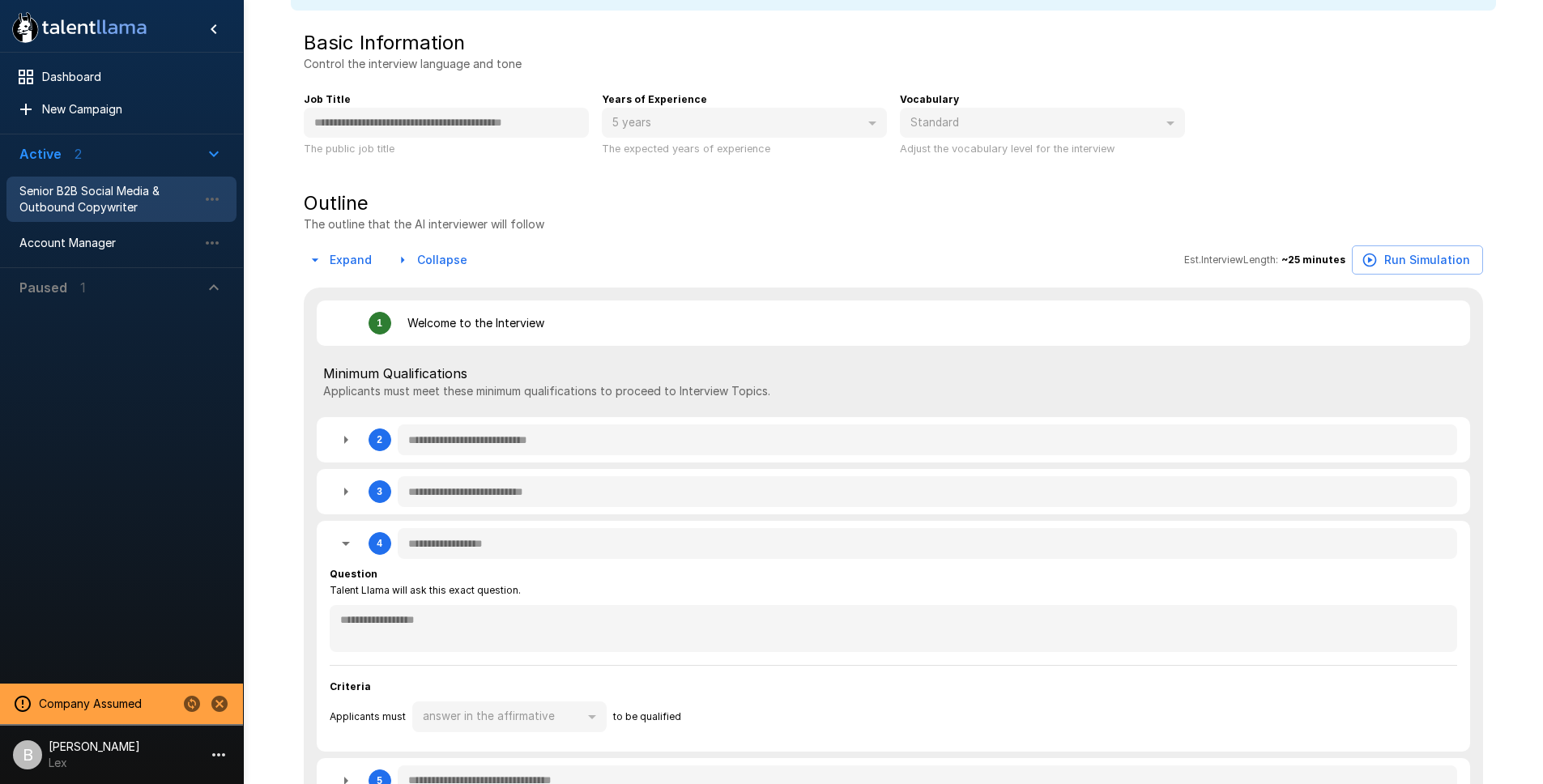
type textarea "*"
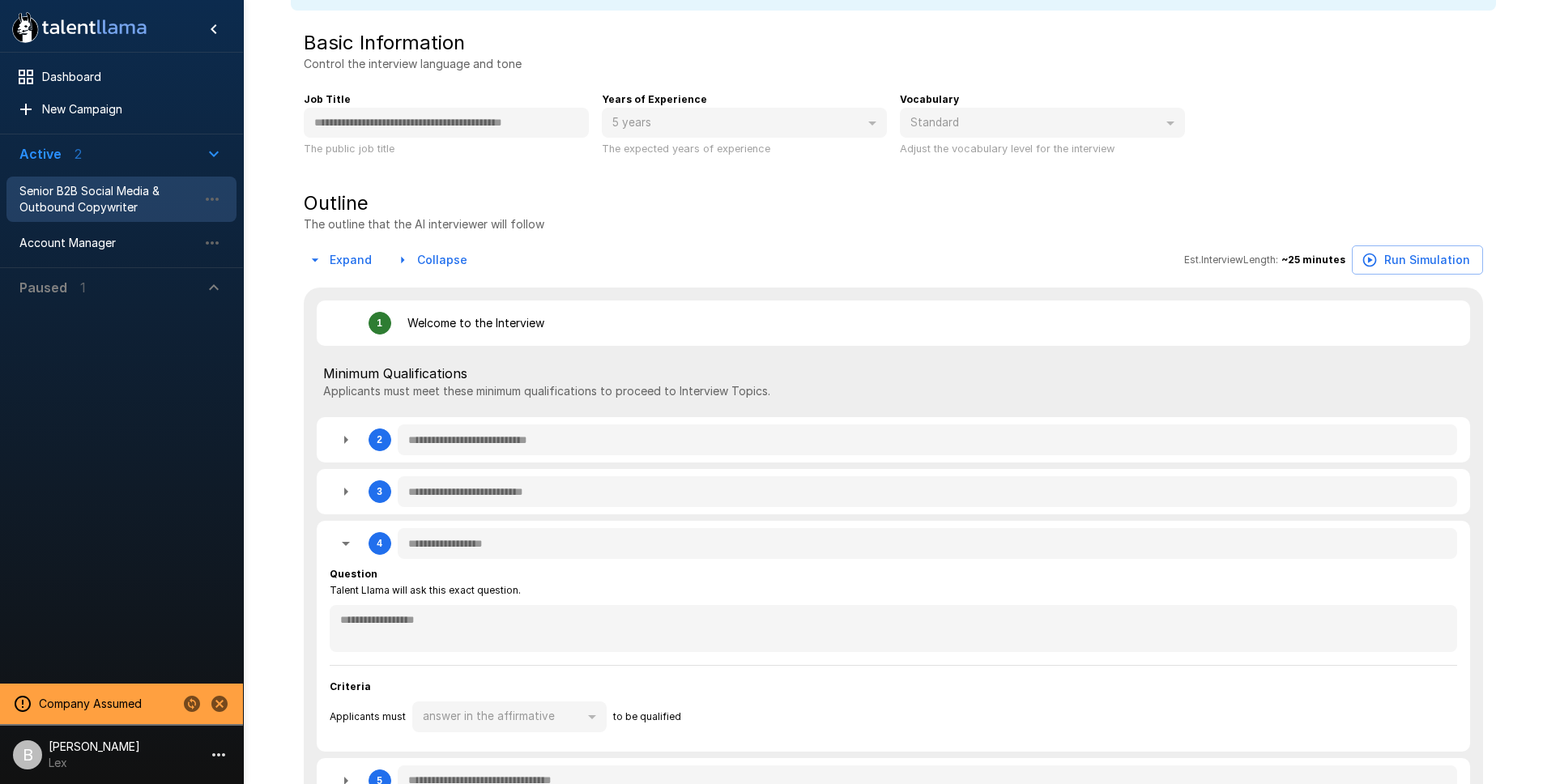
type textarea "*"
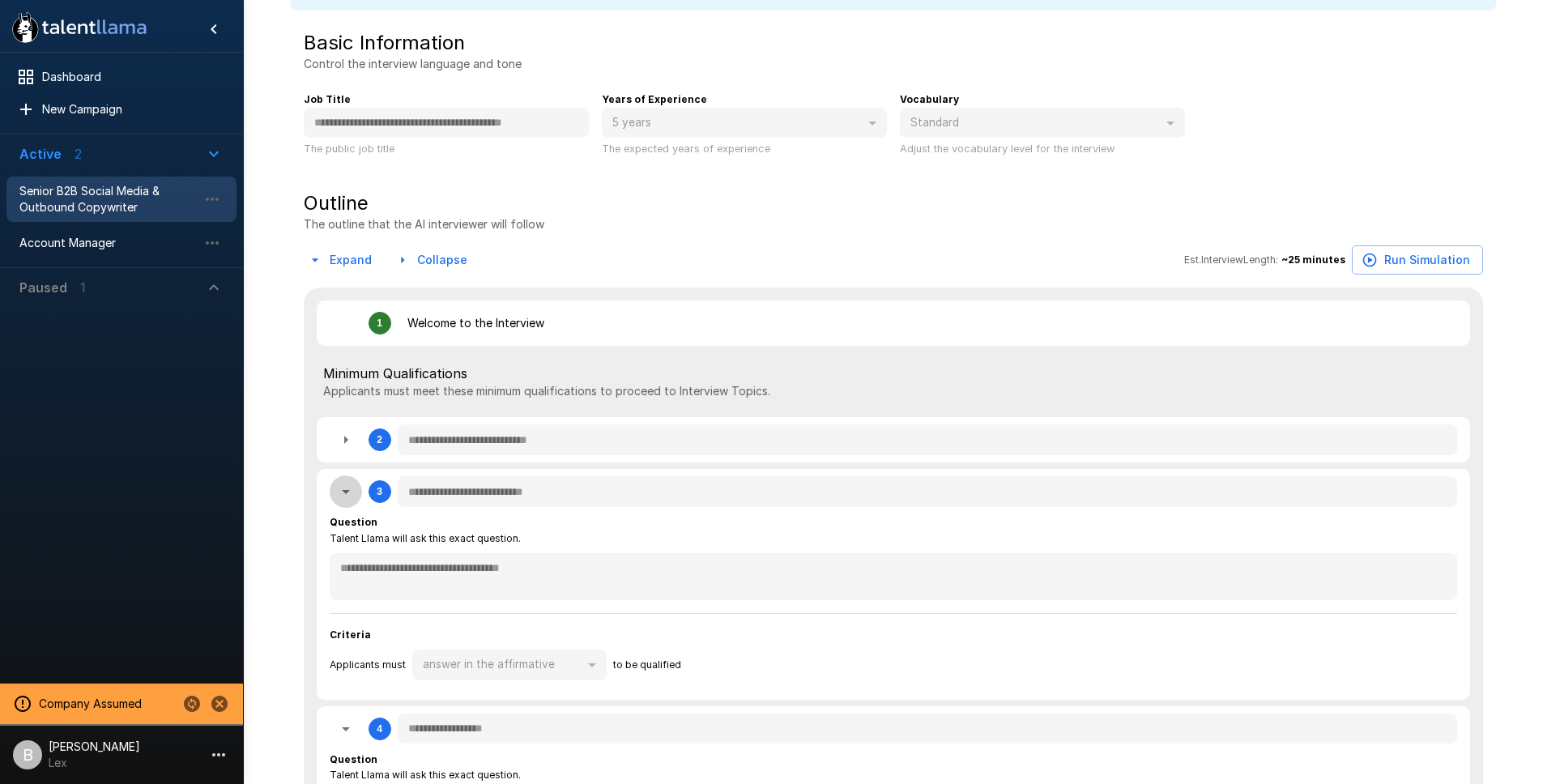
click at [342, 498] on icon "button" at bounding box center [346, 492] width 20 height 20
type textarea "*"
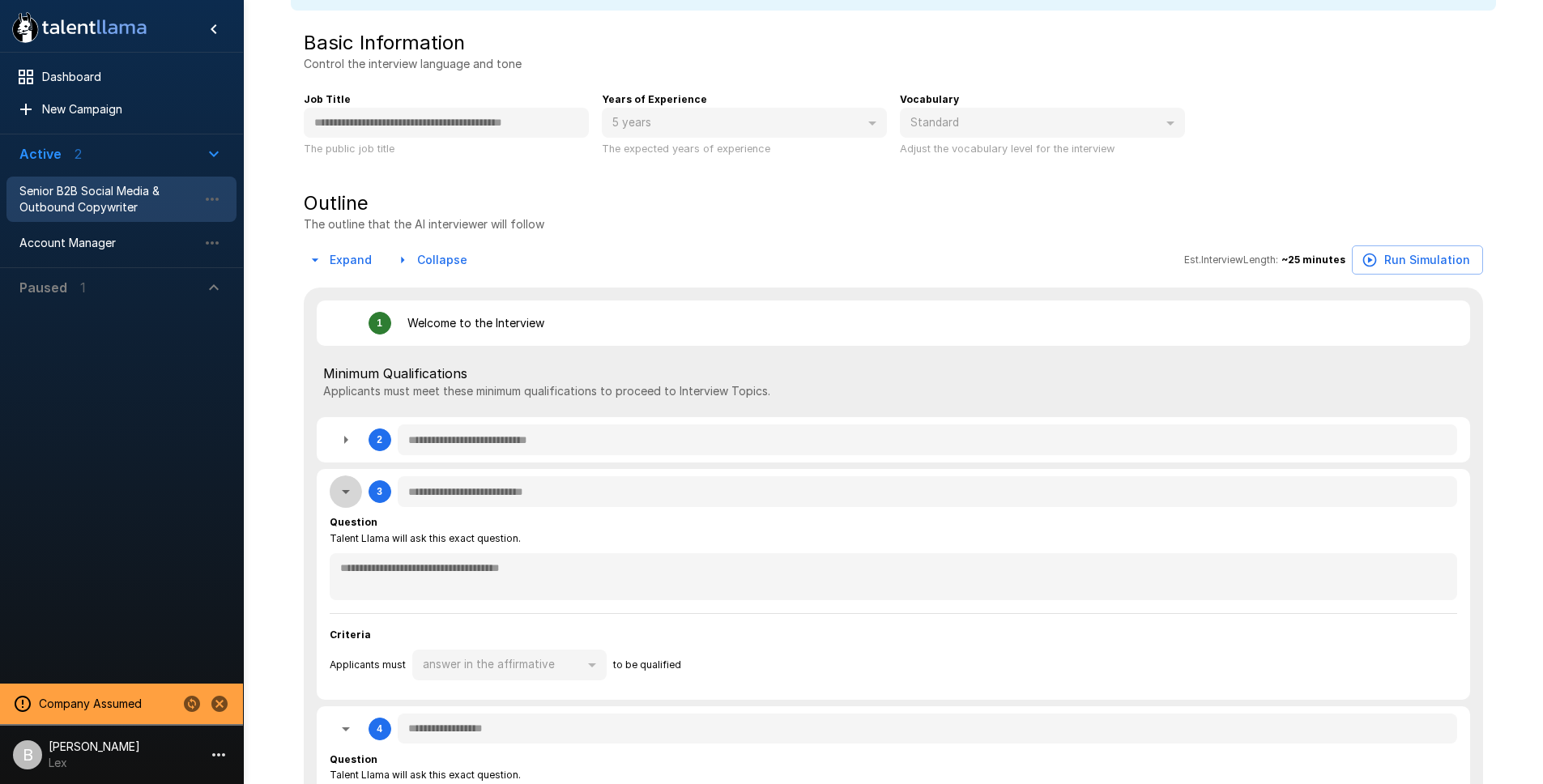
type textarea "*"
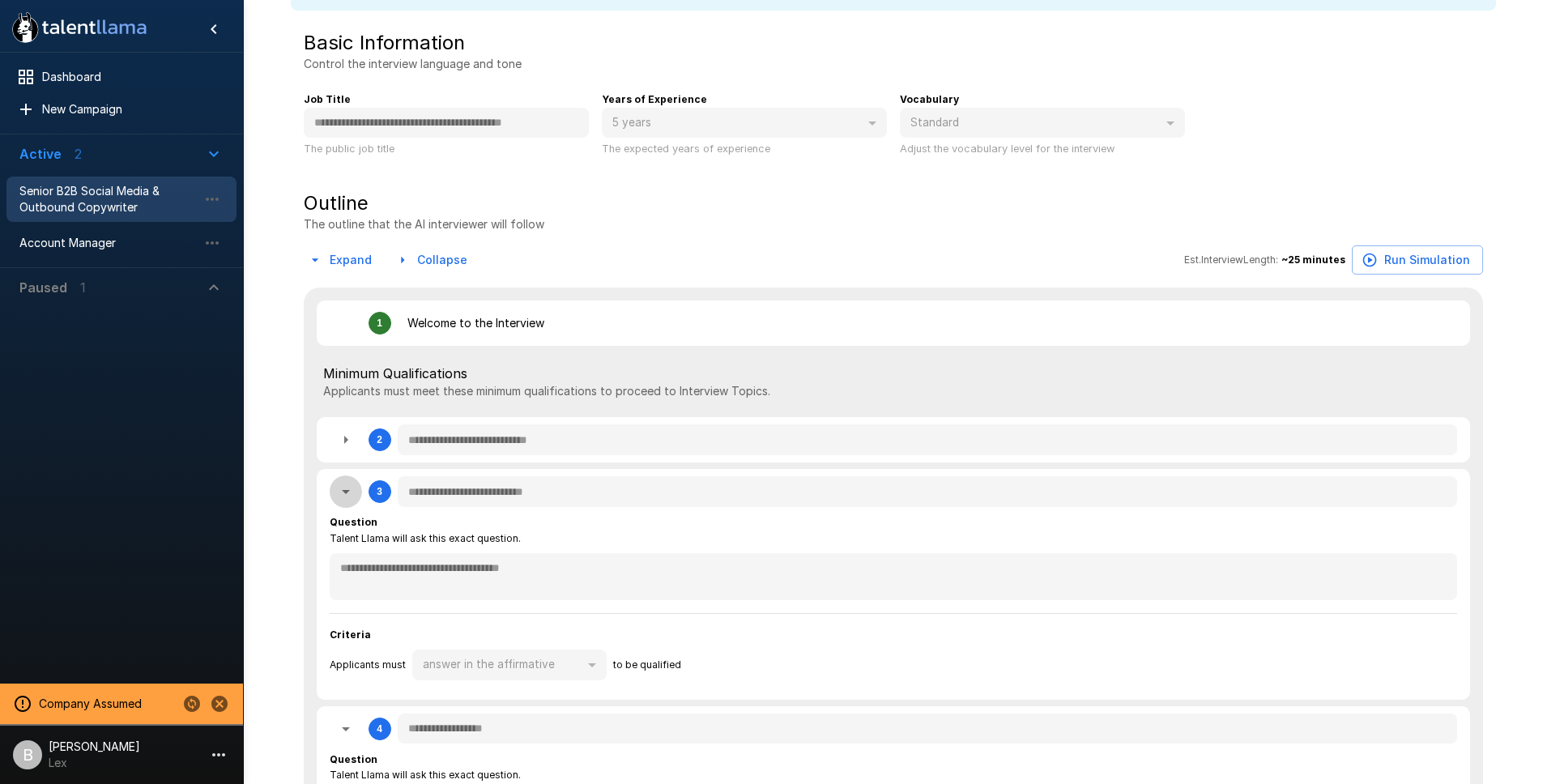
type textarea "*"
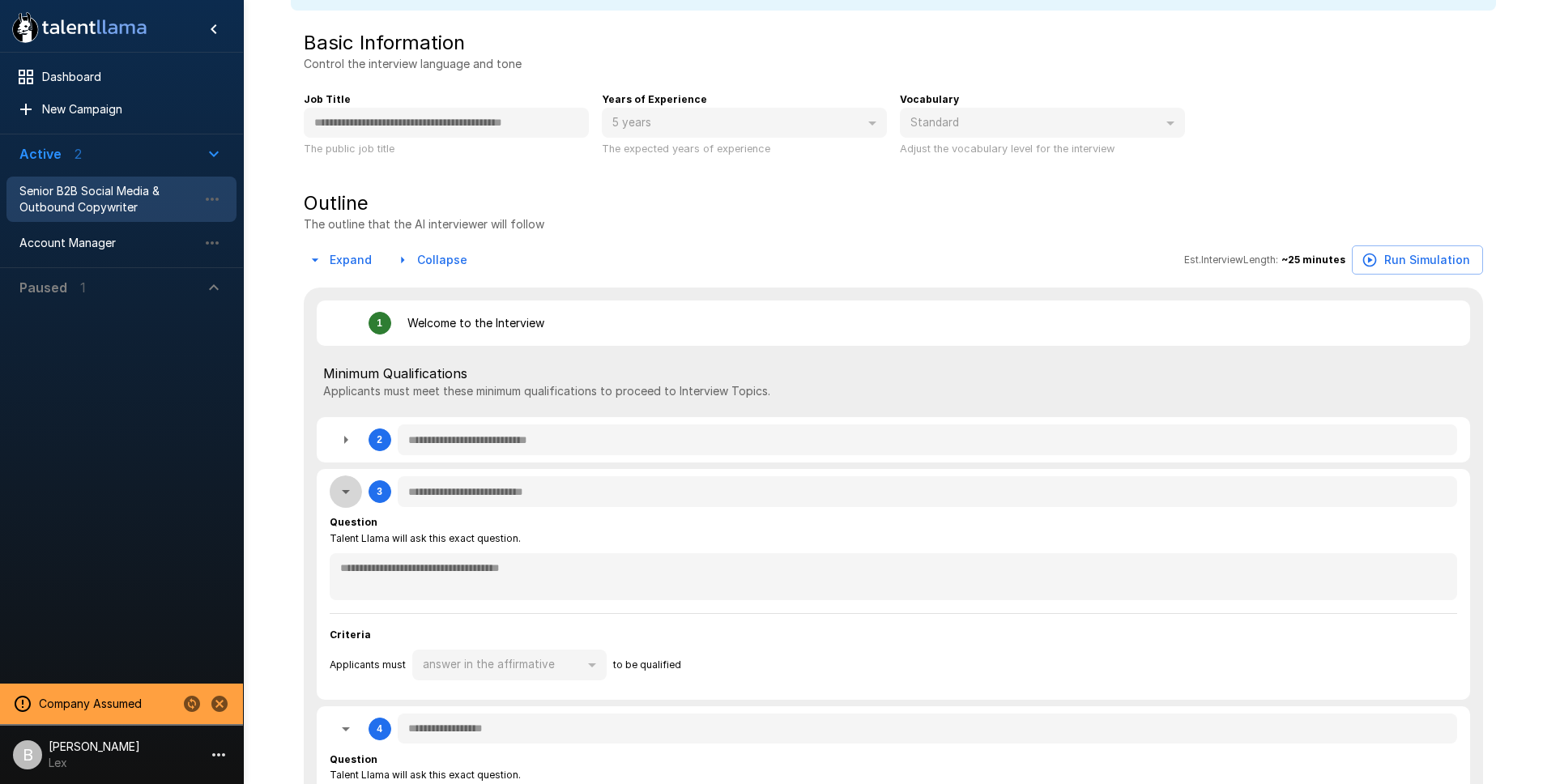
type textarea "*"
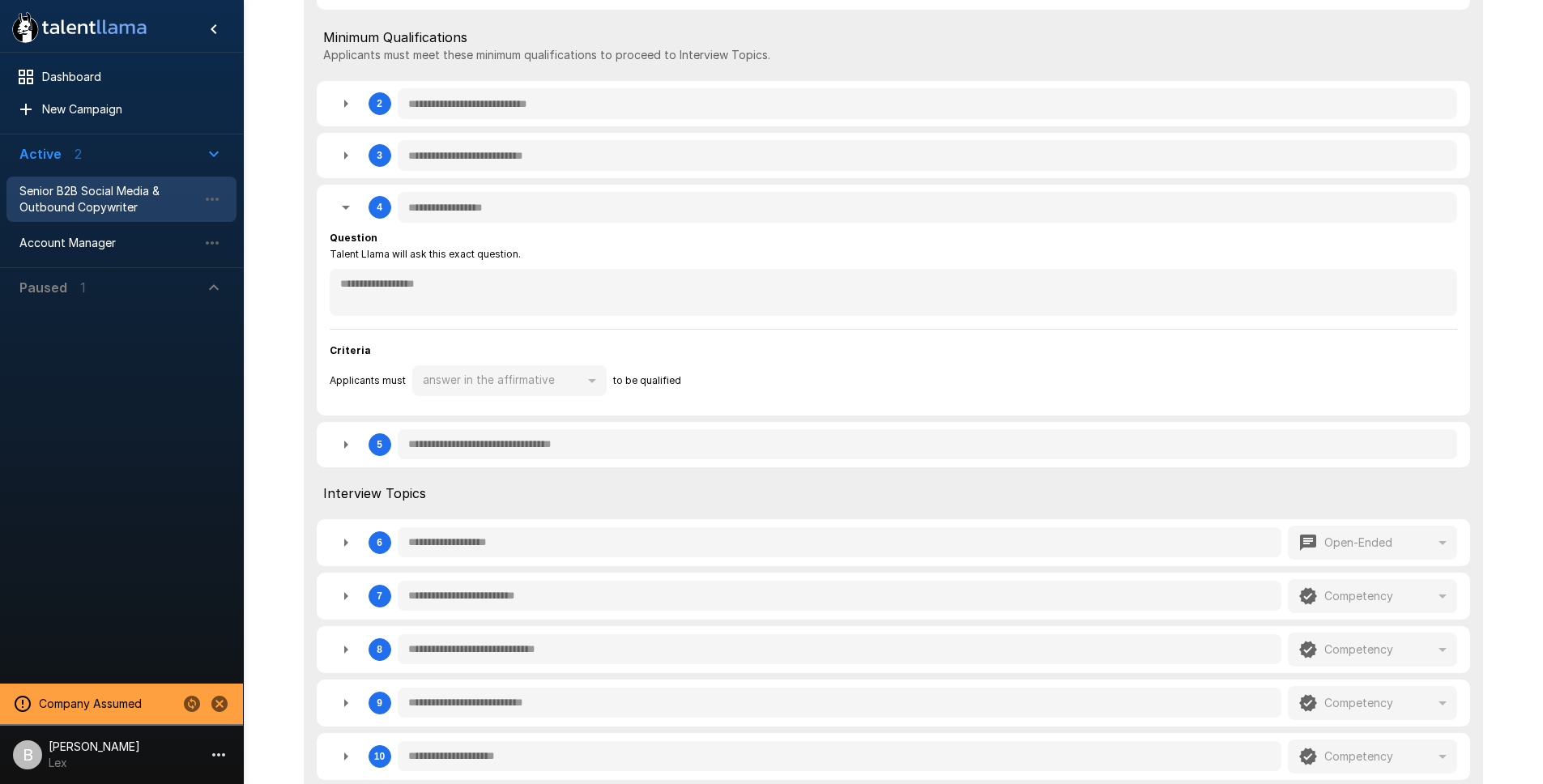
scroll to position [555, 0]
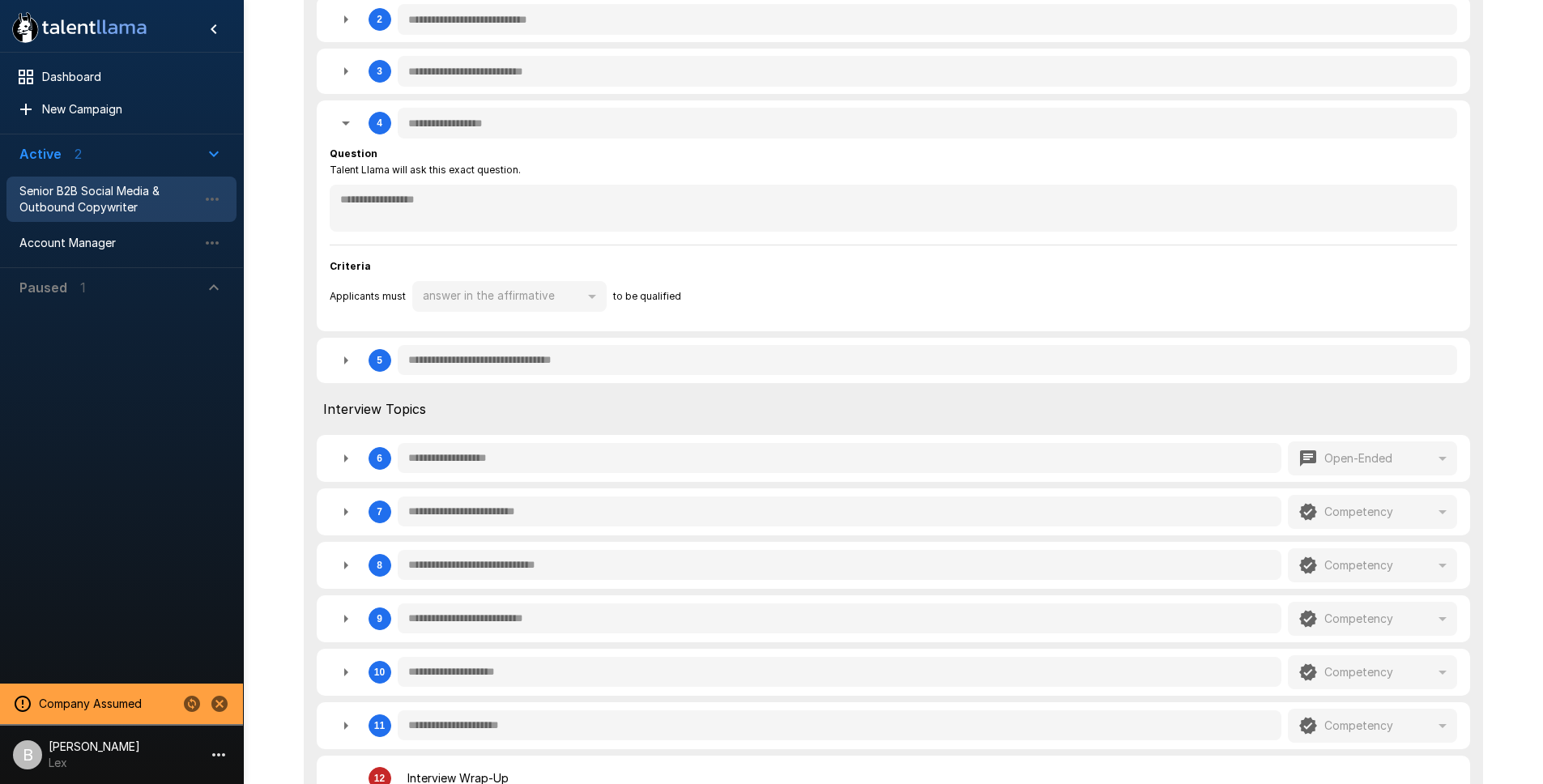
click at [318, 449] on div "**********" at bounding box center [893, 458] width 1153 height 47
type textarea "*"
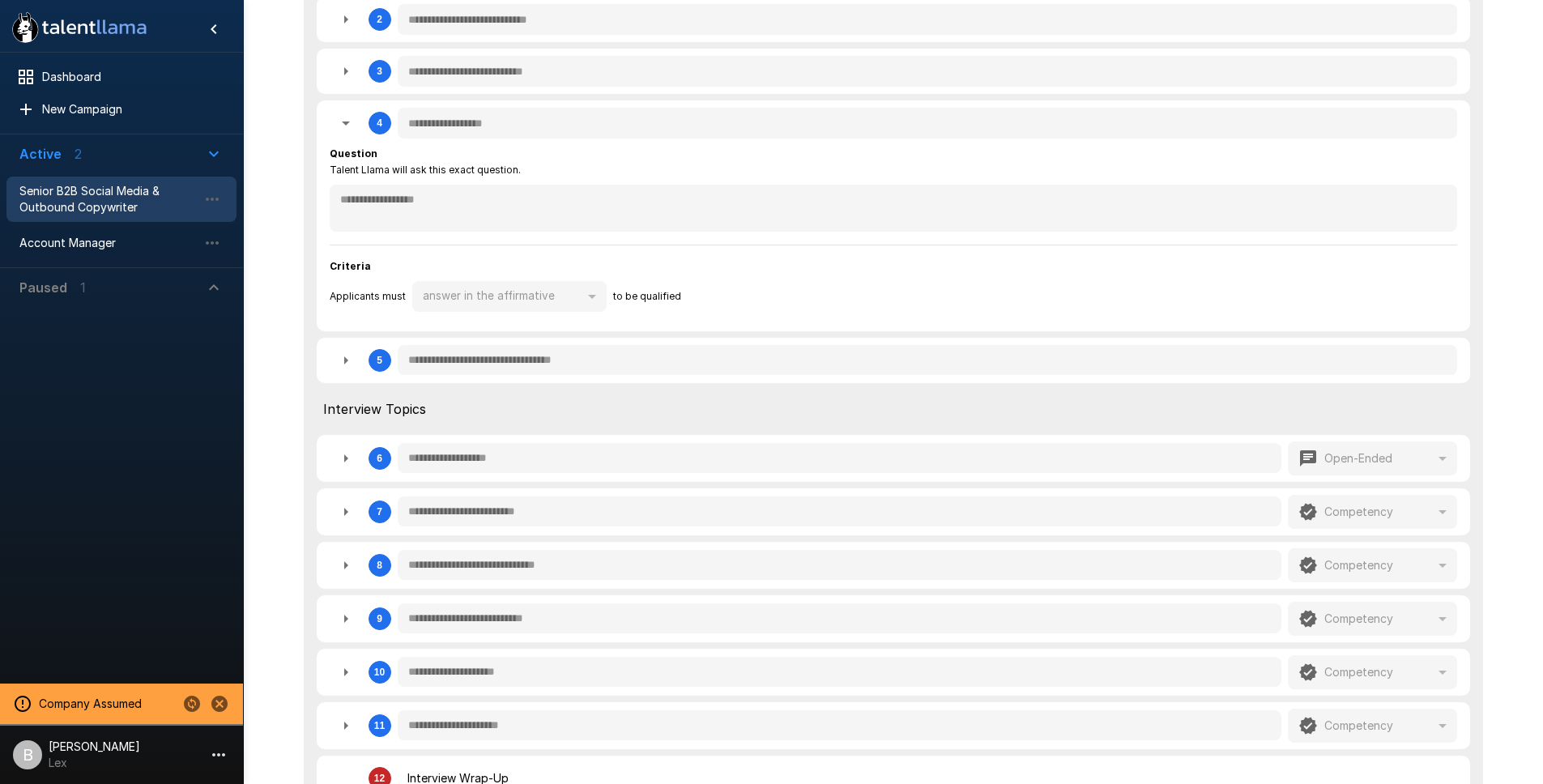
type textarea "*"
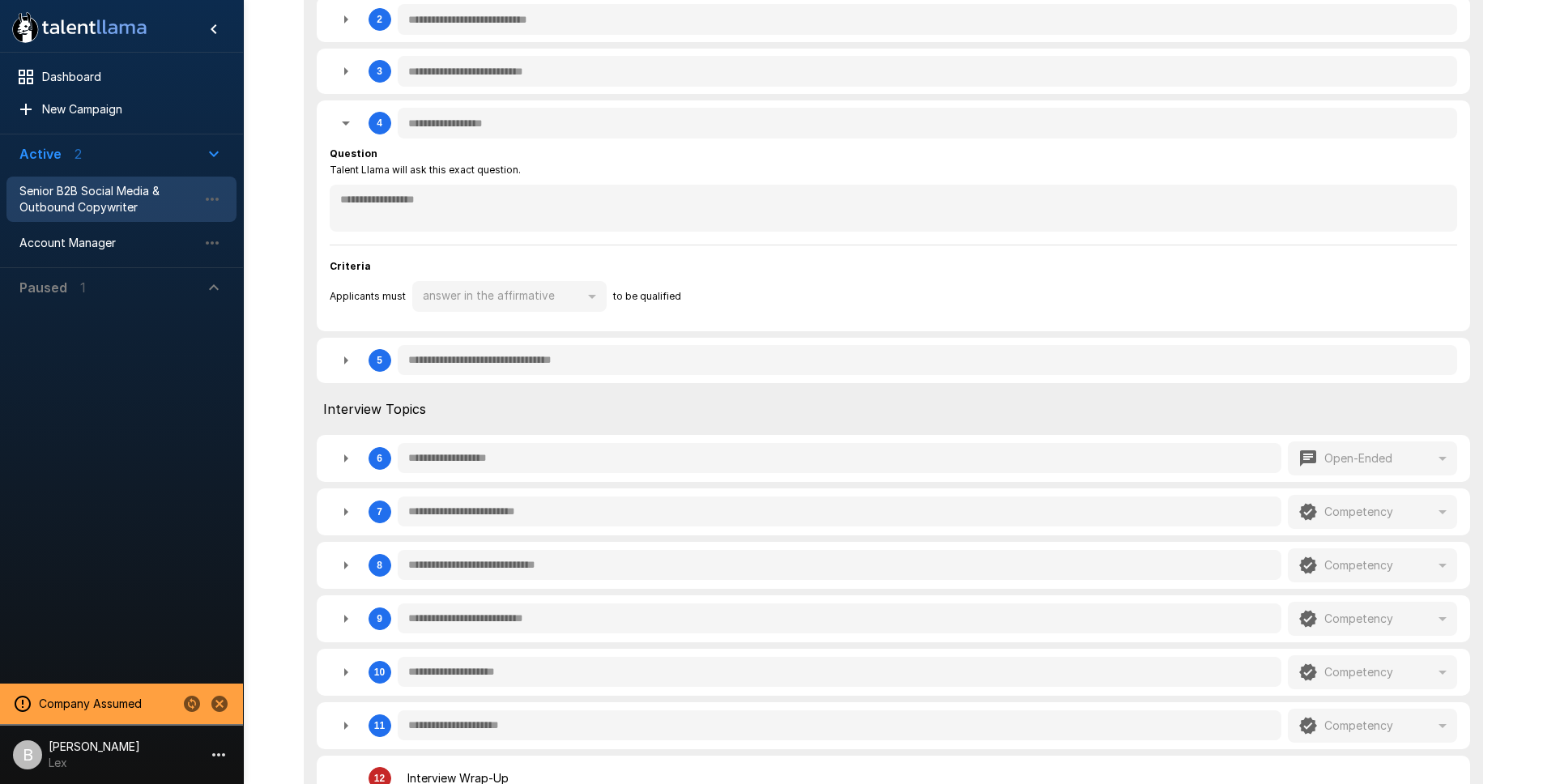
type textarea "*"
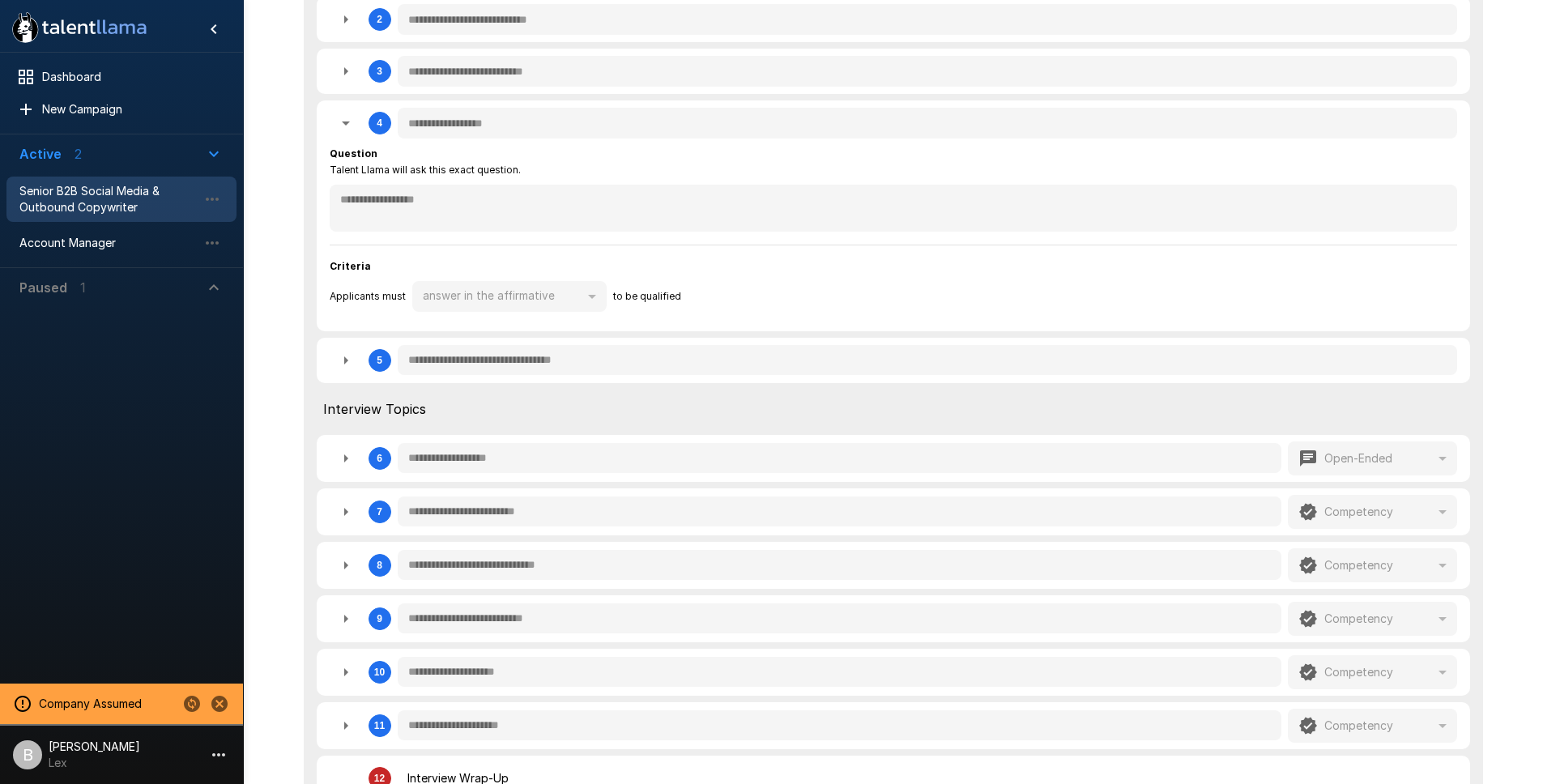
type textarea "*"
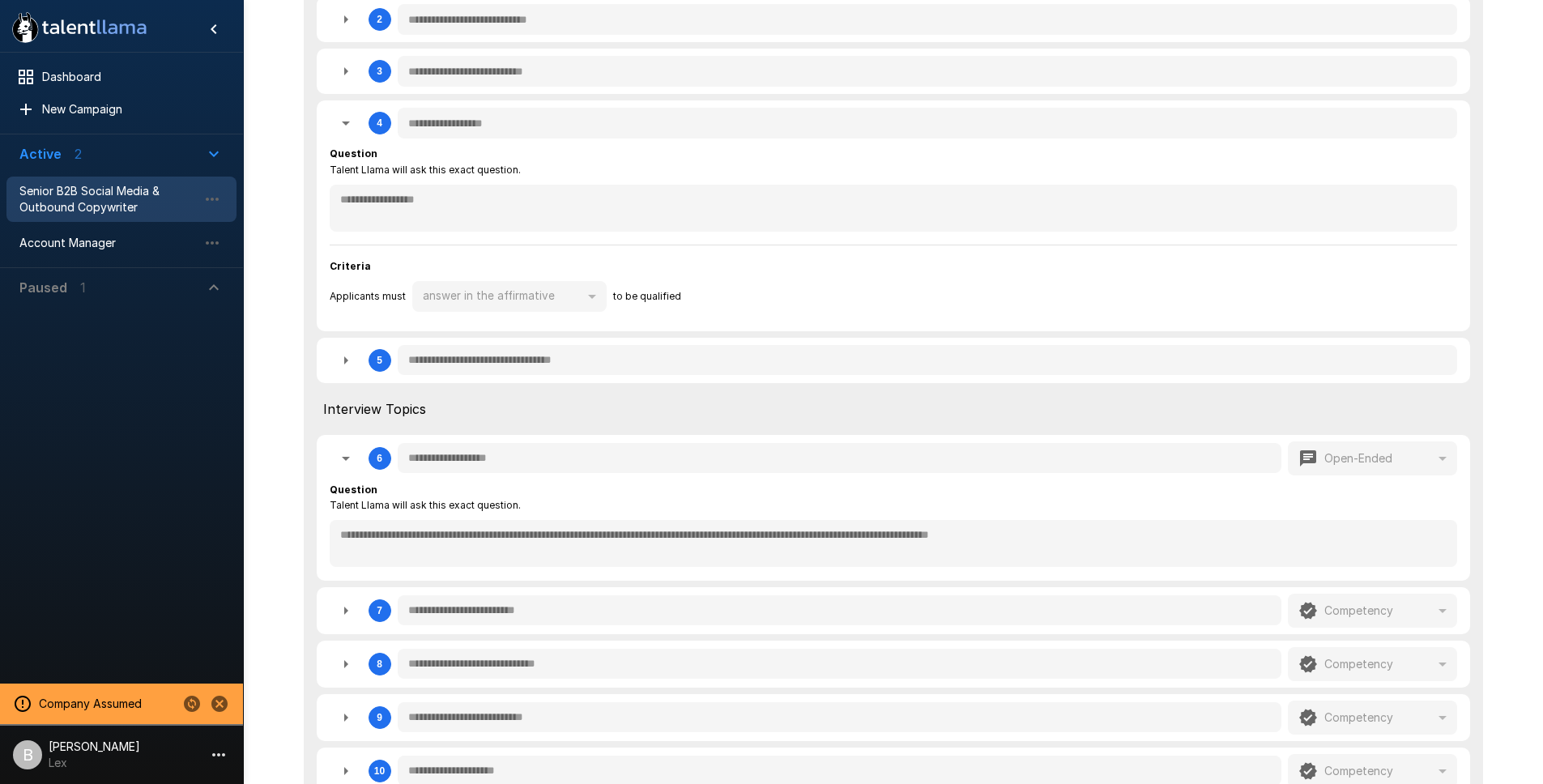
click at [342, 451] on icon "button" at bounding box center [346, 458] width 20 height 20
type textarea "*"
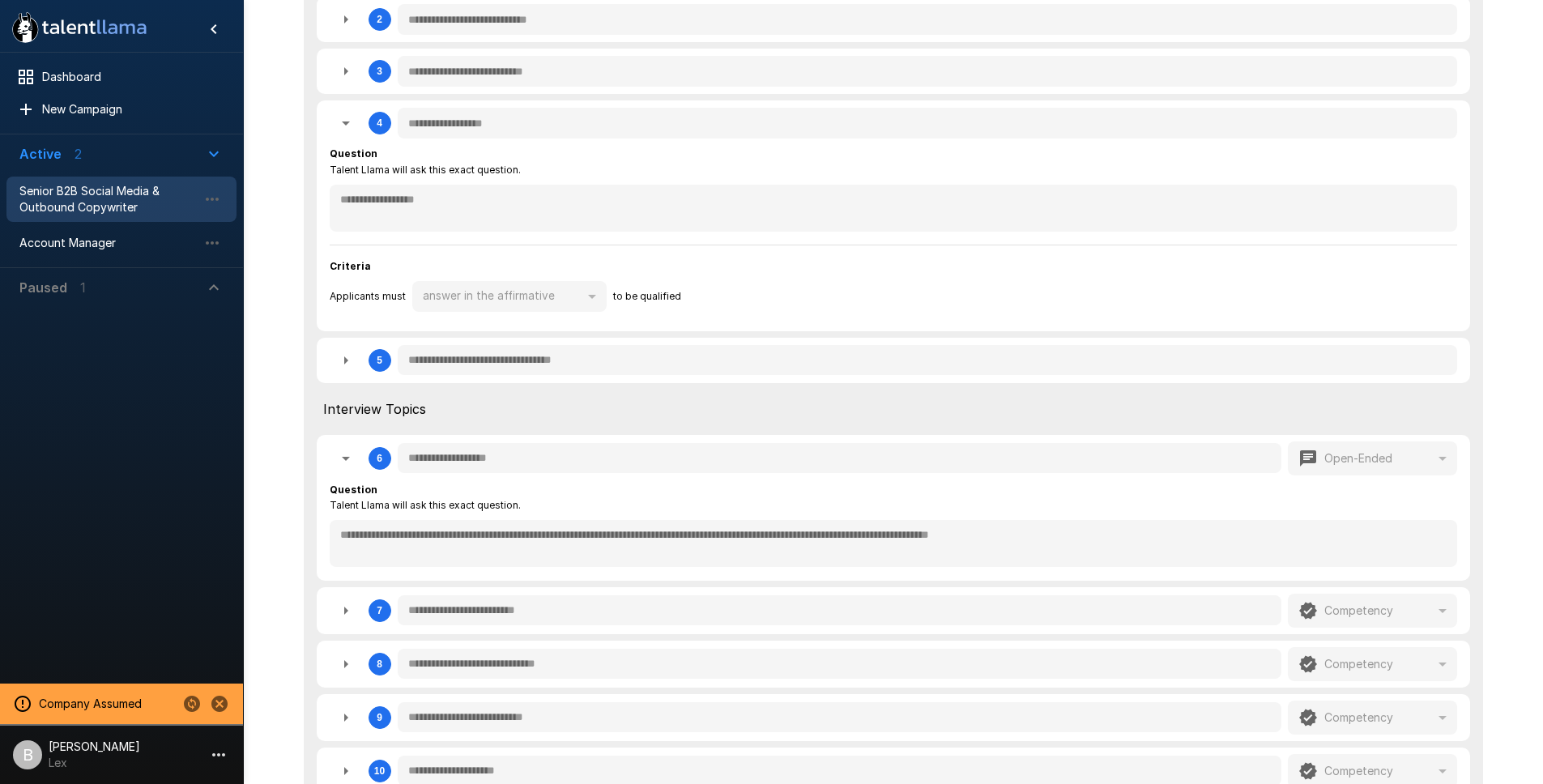
type textarea "*"
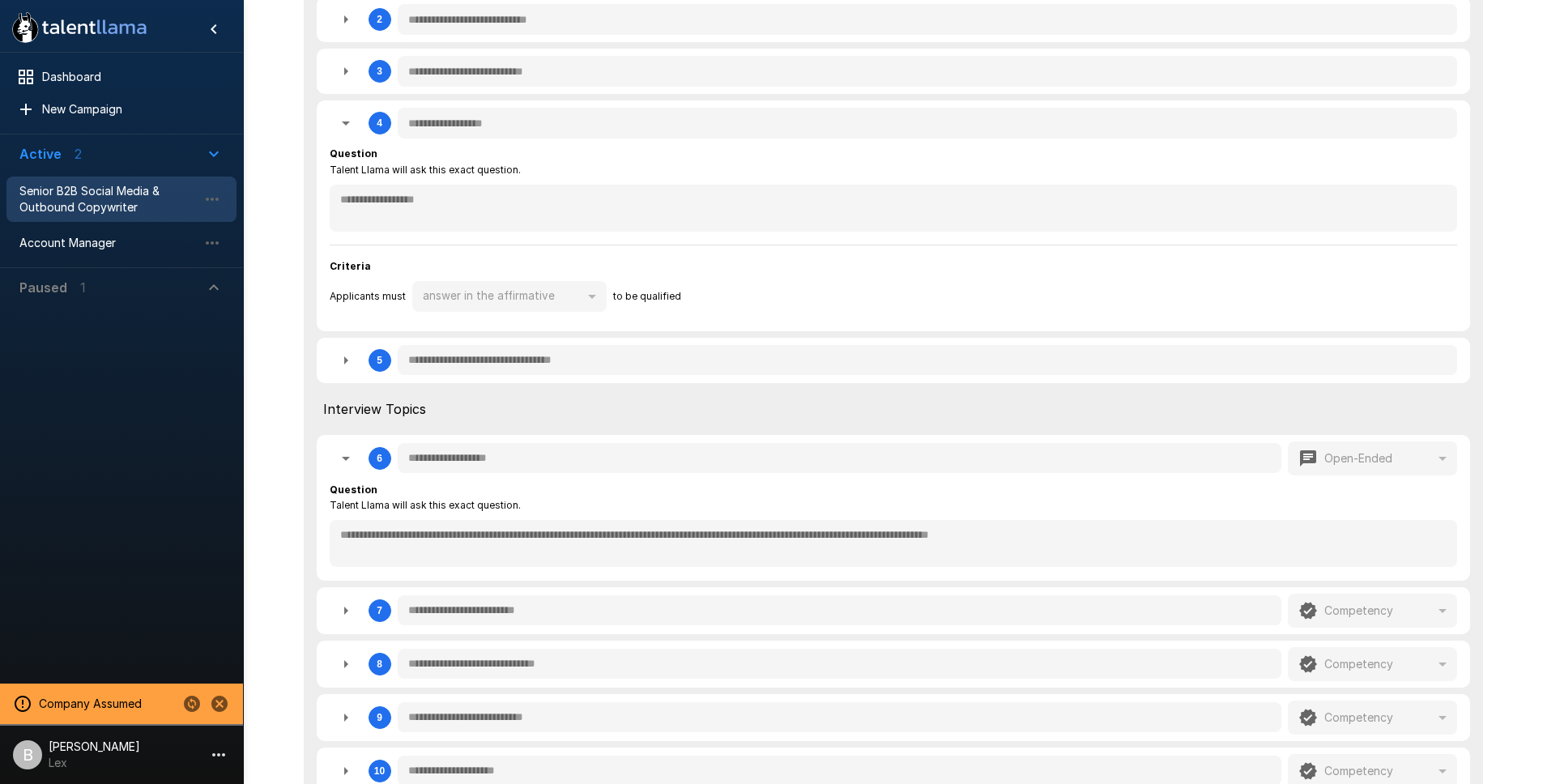
type textarea "*"
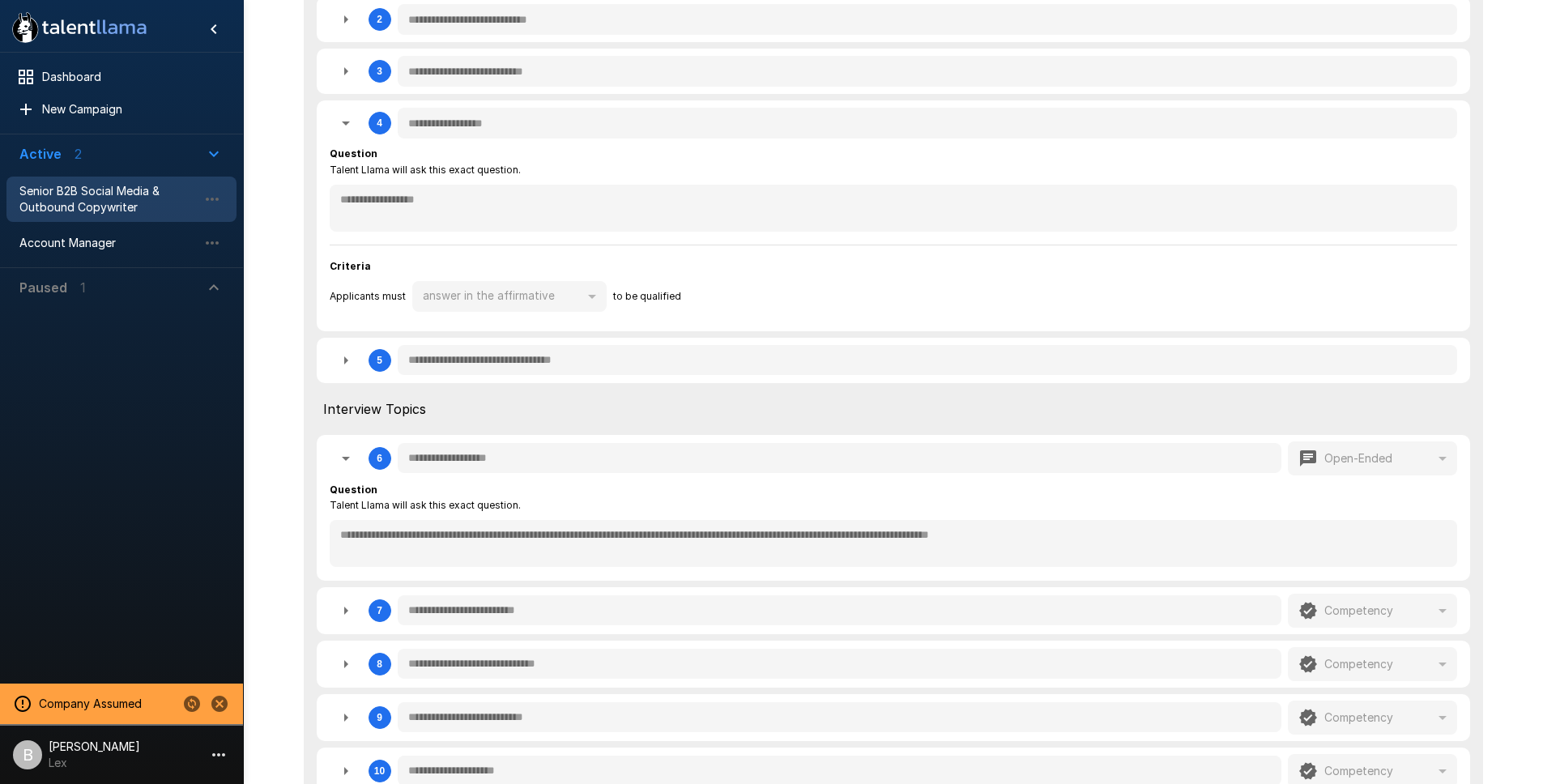
type textarea "*"
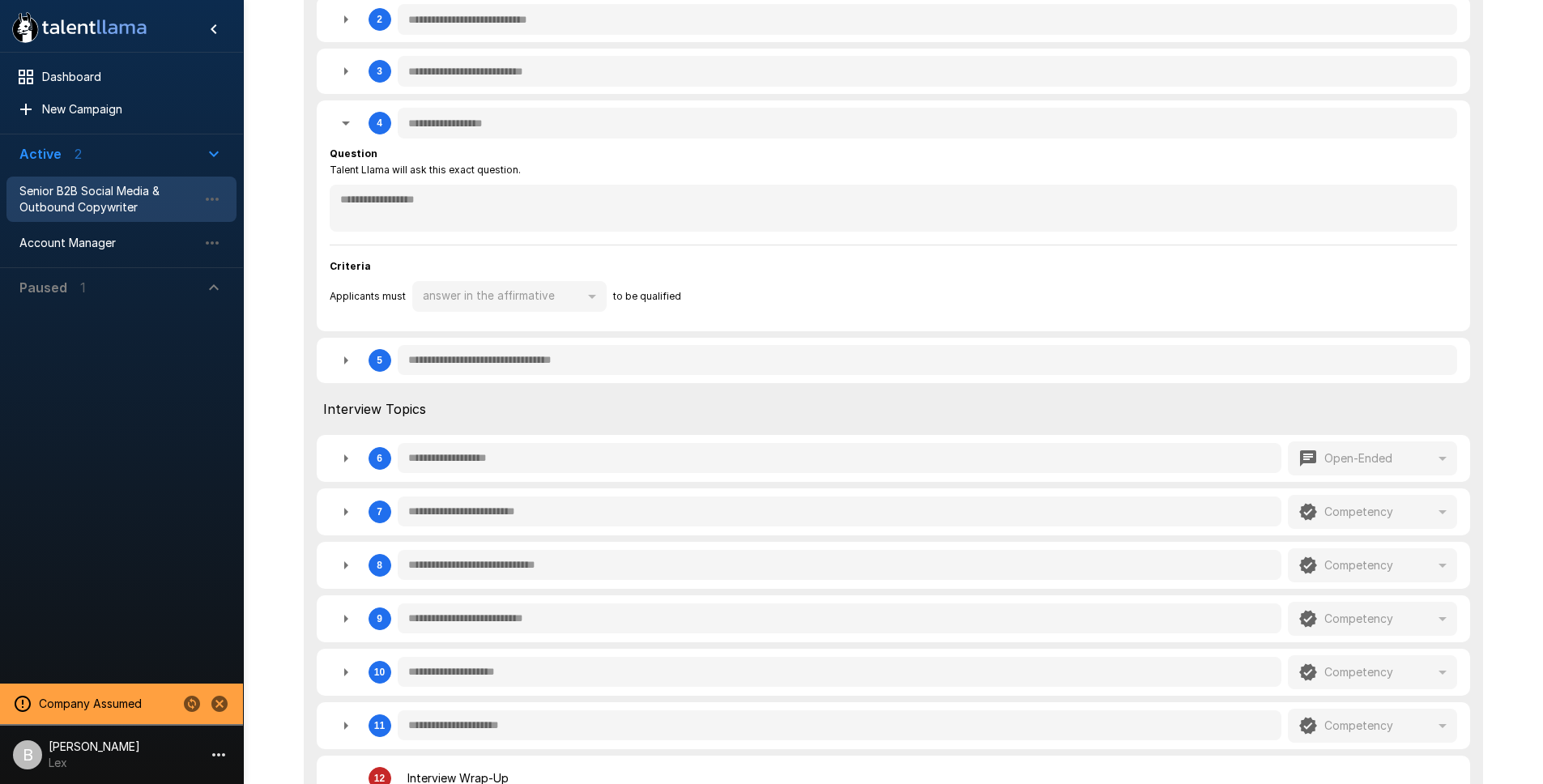
click at [342, 451] on icon "button" at bounding box center [346, 458] width 20 height 20
type textarea "*"
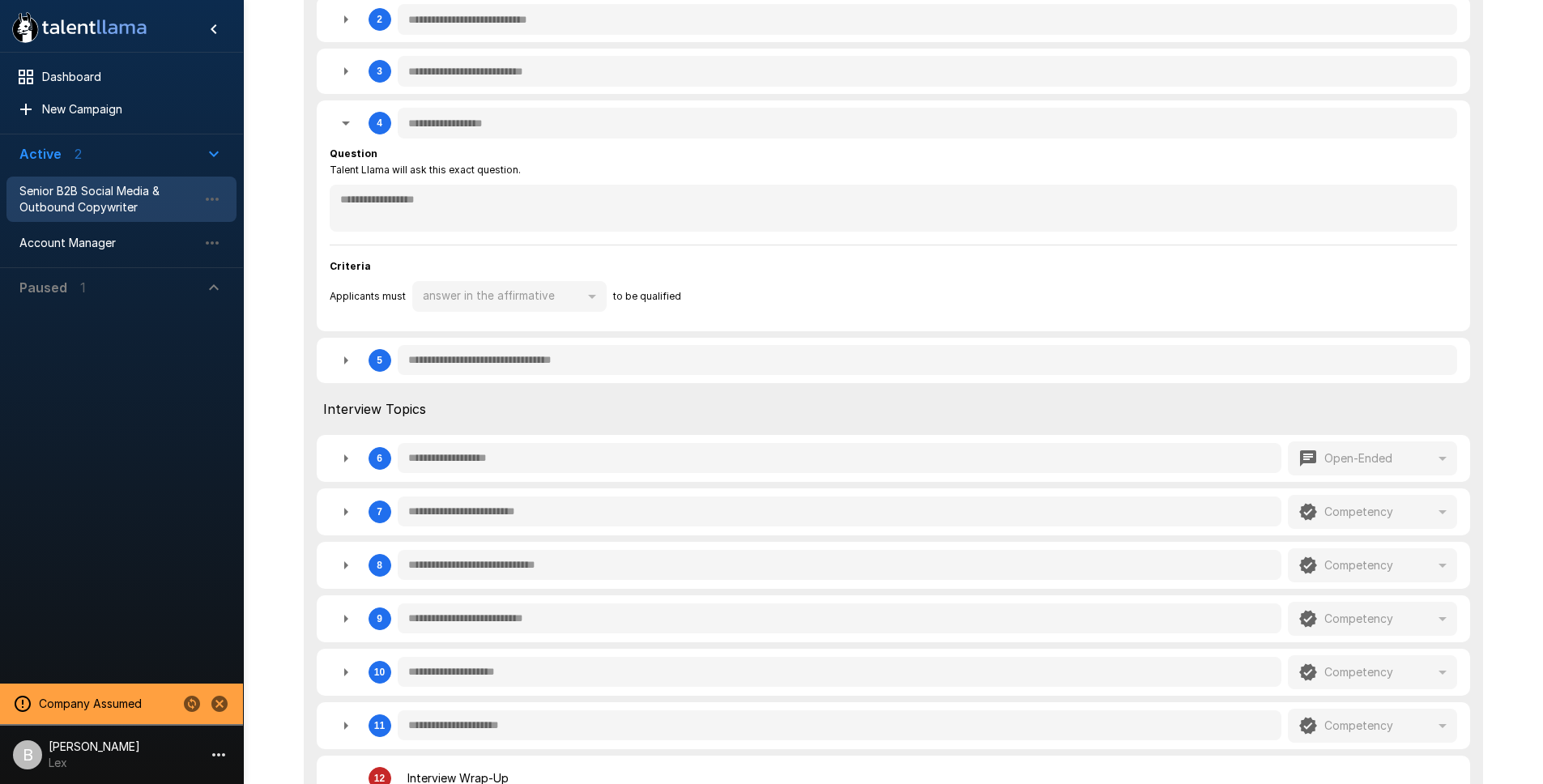
type textarea "*"
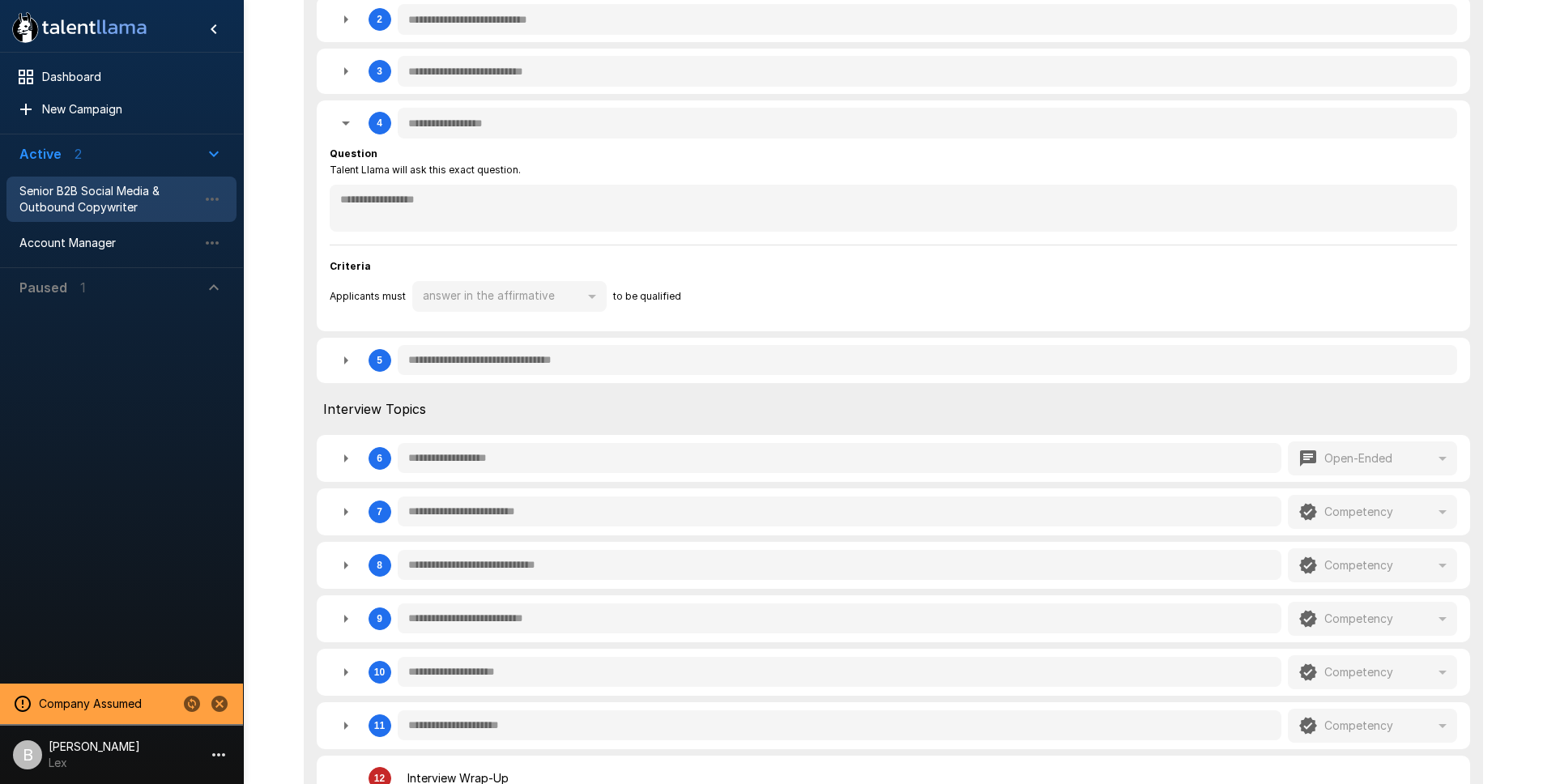
type textarea "*"
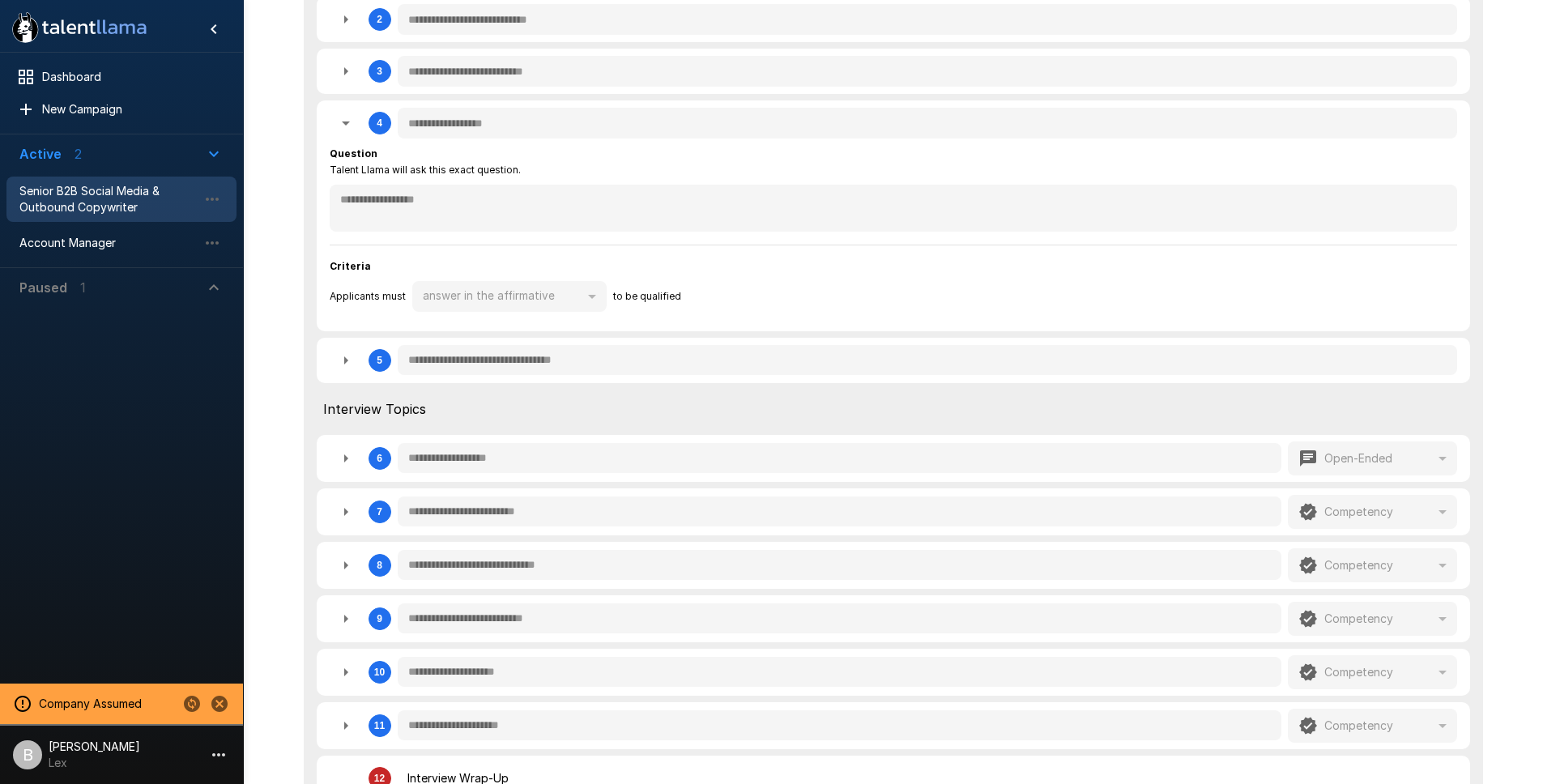
type textarea "*"
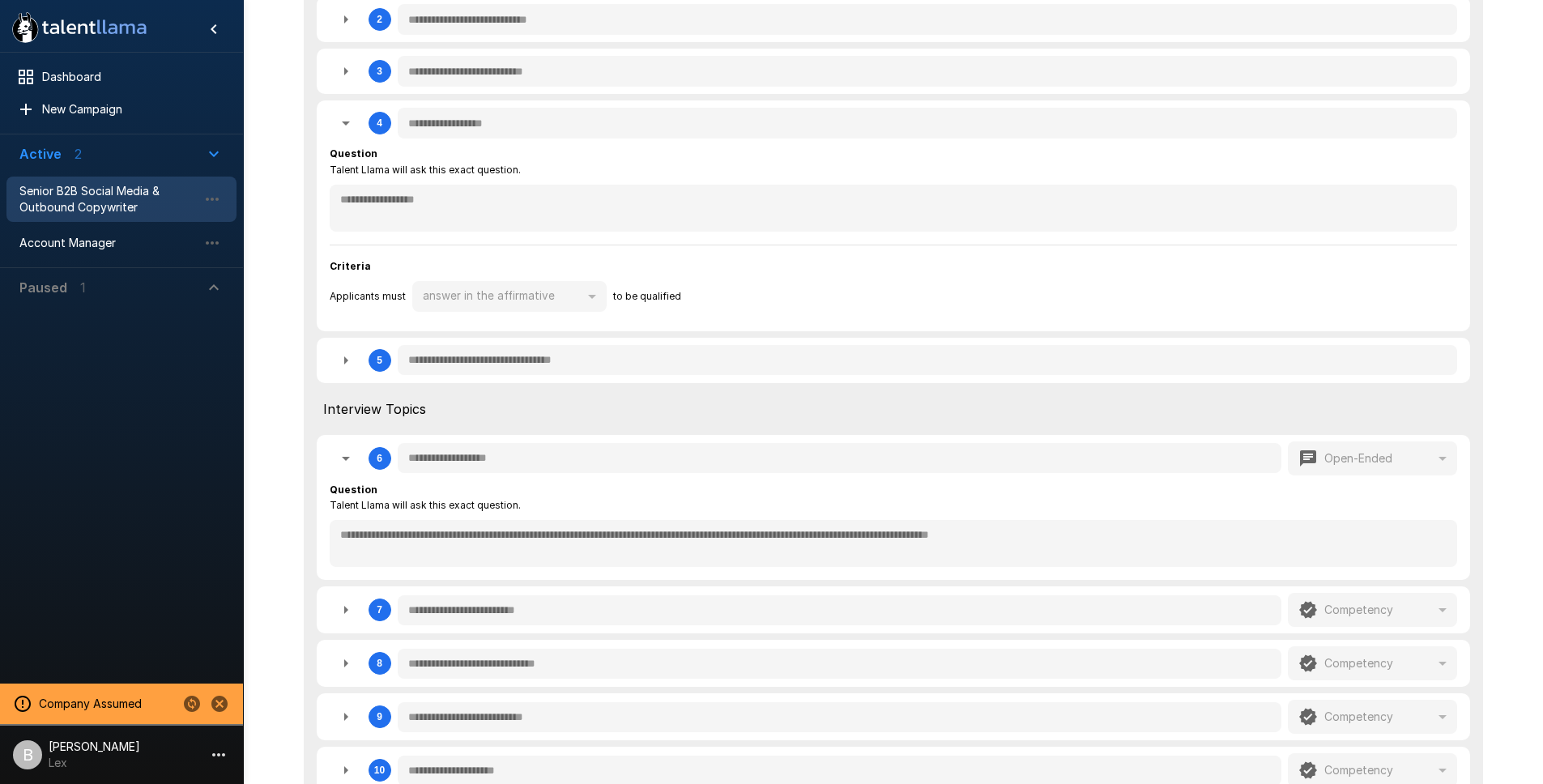
click at [342, 451] on icon "button" at bounding box center [346, 458] width 20 height 20
type textarea "*"
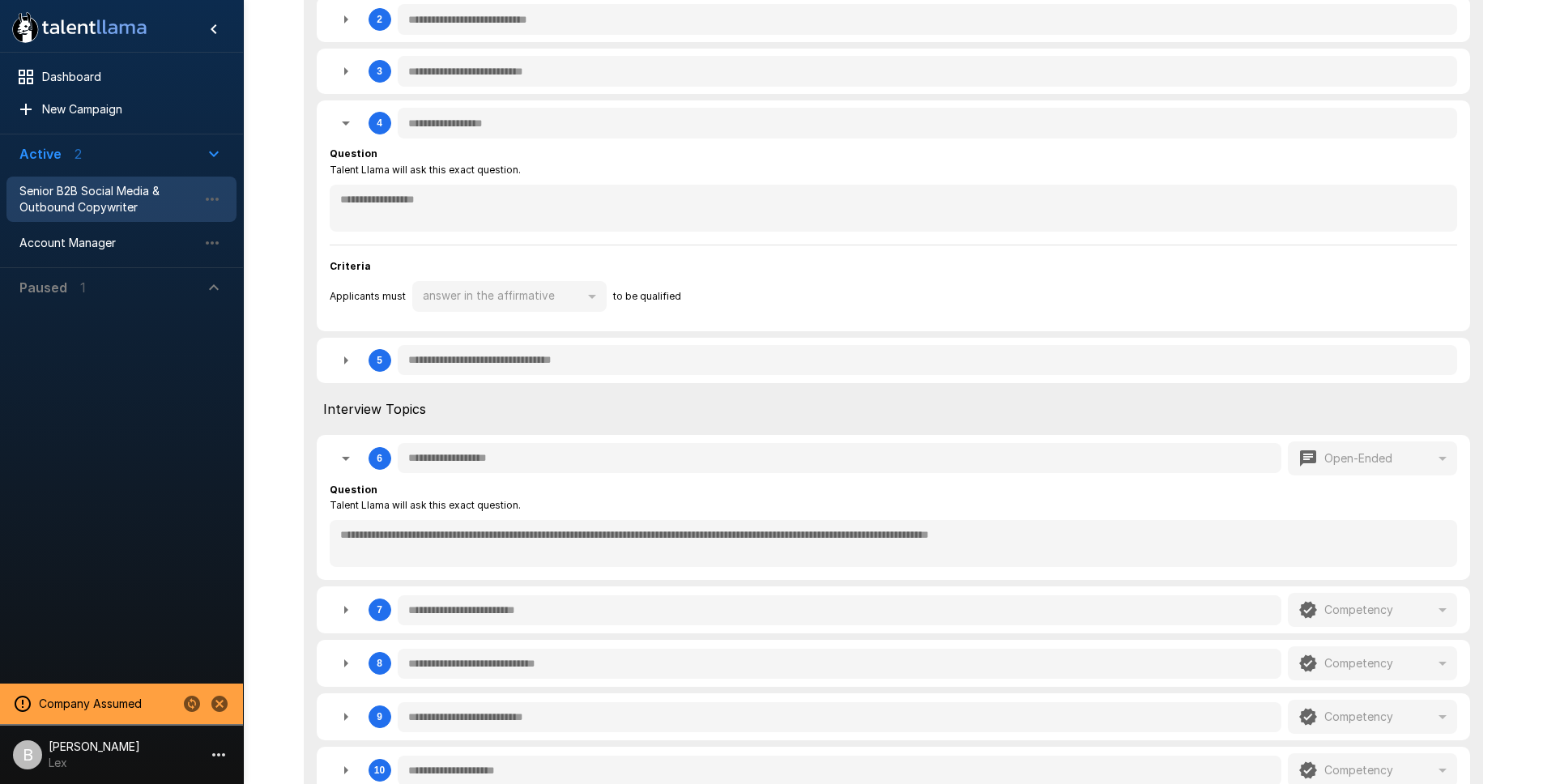
type textarea "*"
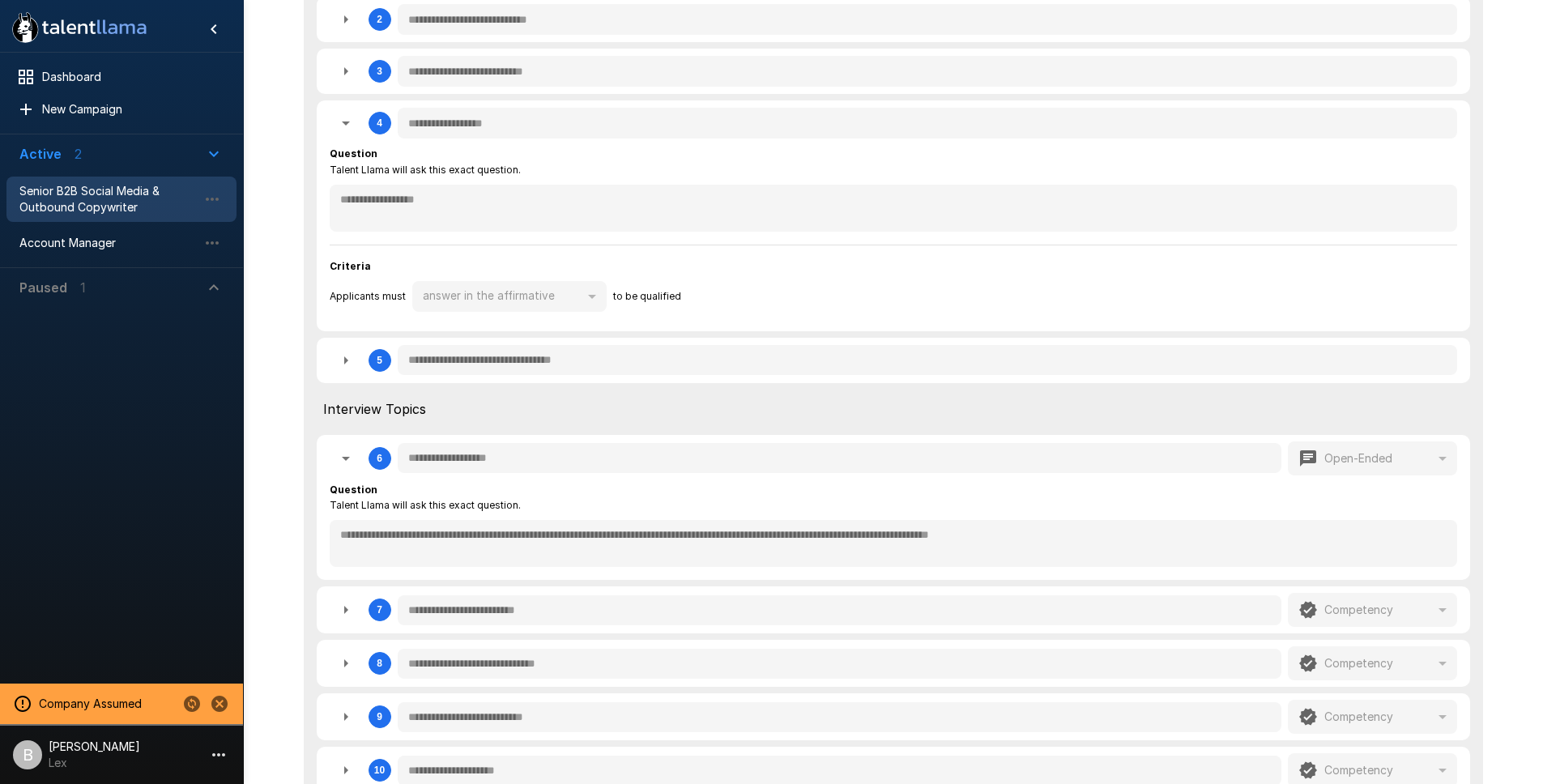
type textarea "*"
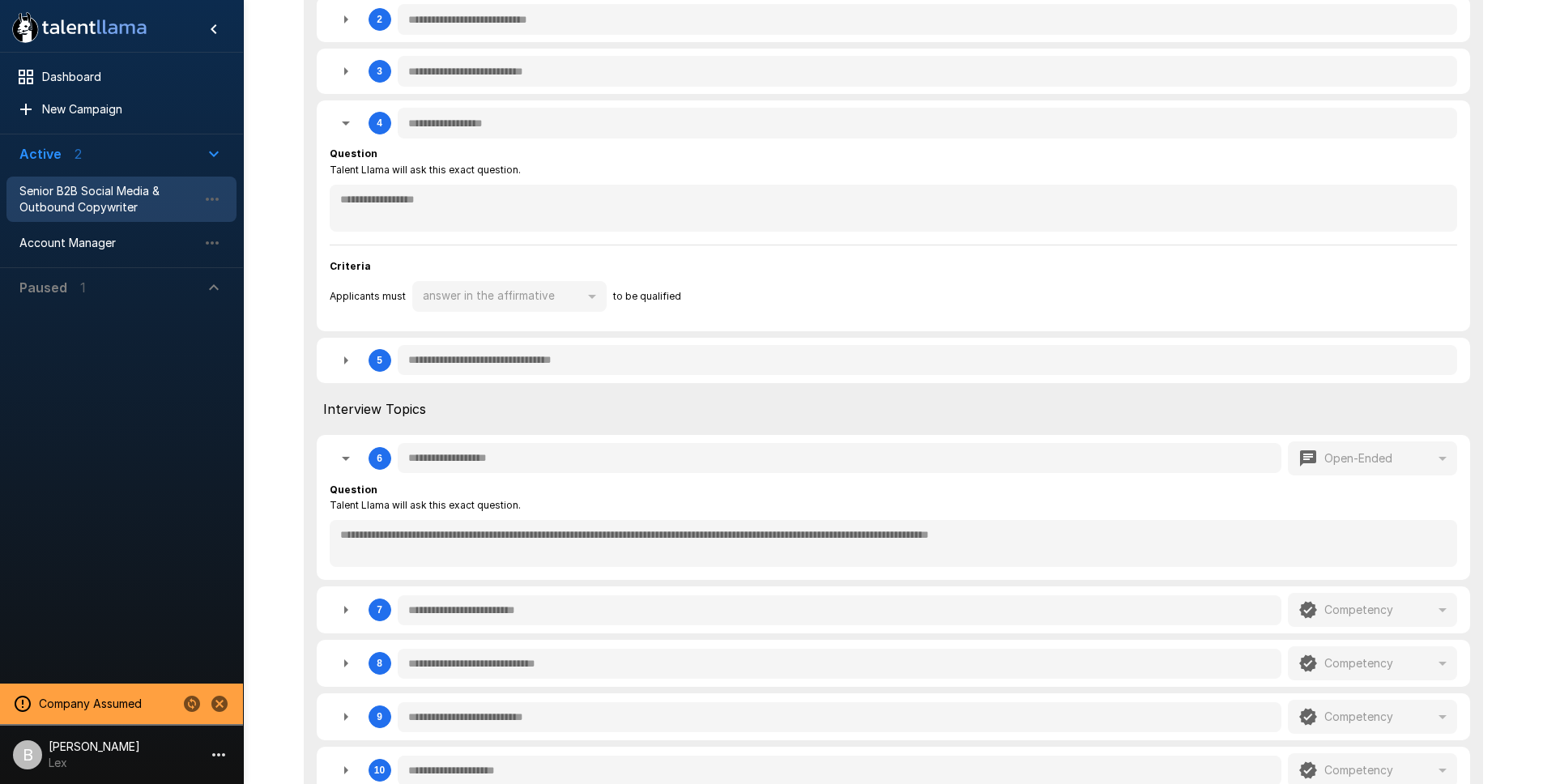
type textarea "*"
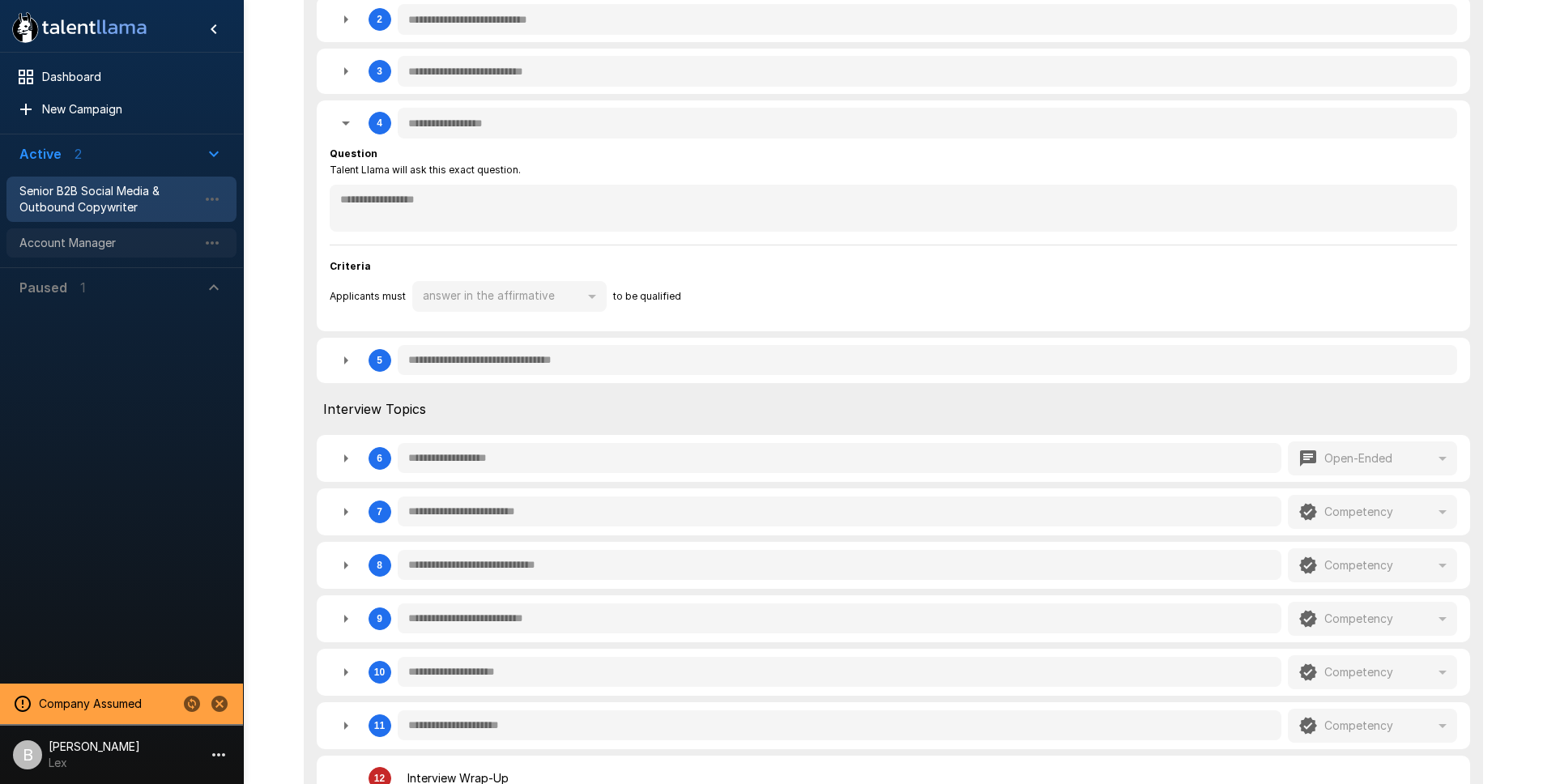
click at [124, 246] on span "Account Manager" at bounding box center [109, 243] width 179 height 16
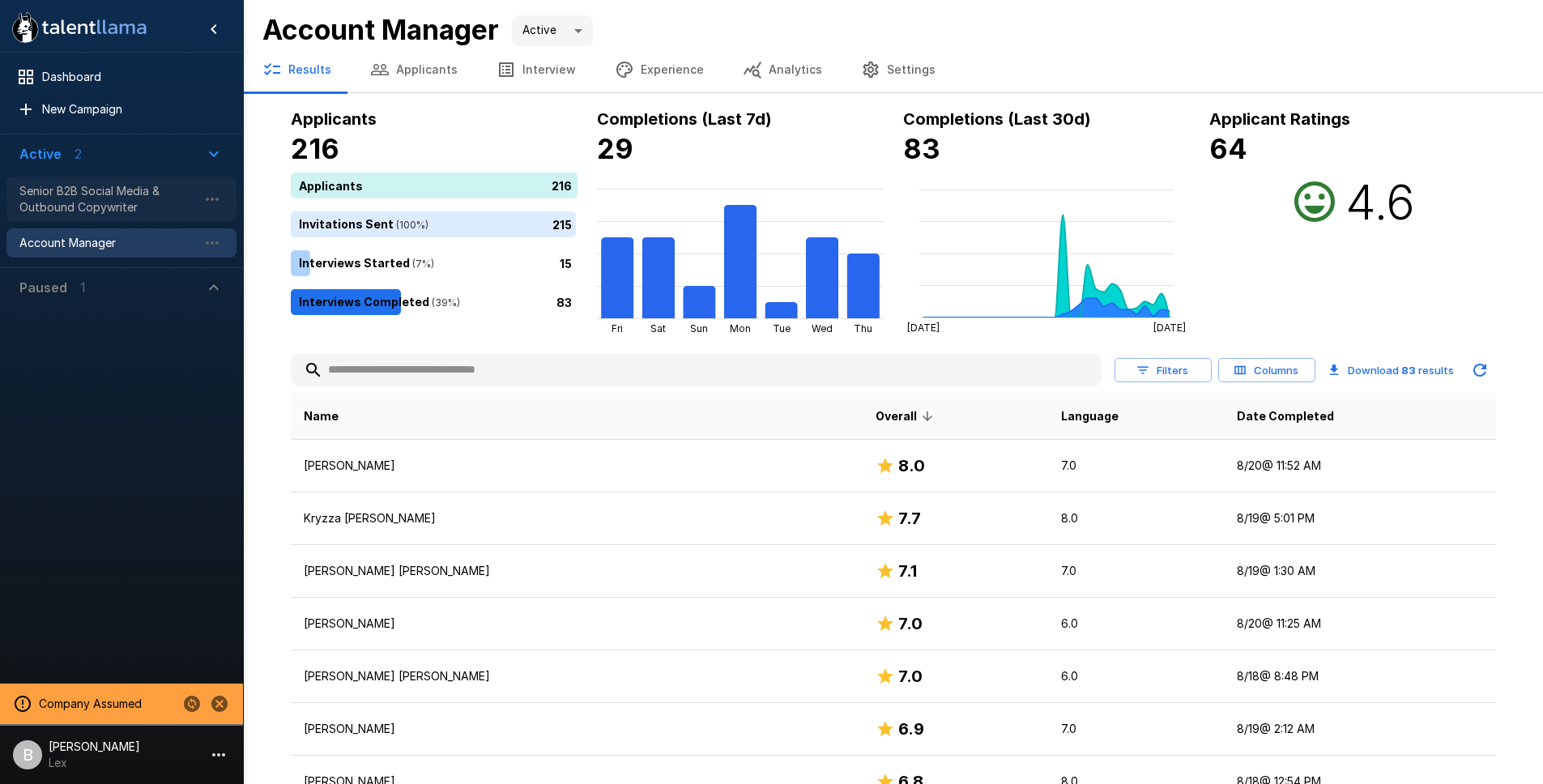
click at [116, 198] on span "Senior B2B Social Media & Outbound Copywriter" at bounding box center [109, 199] width 179 height 33
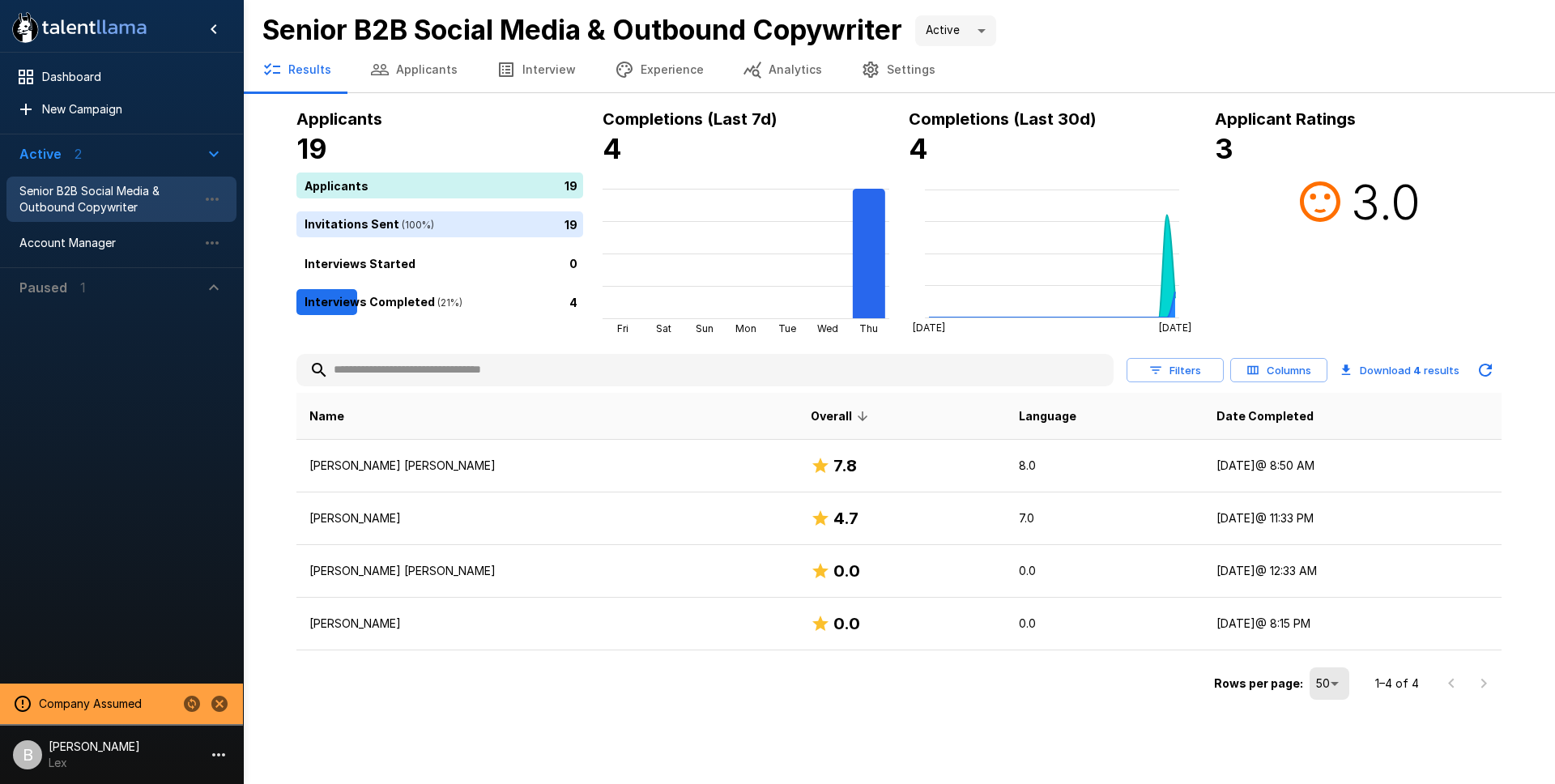
click at [425, 67] on button "Applicants" at bounding box center [414, 69] width 126 height 45
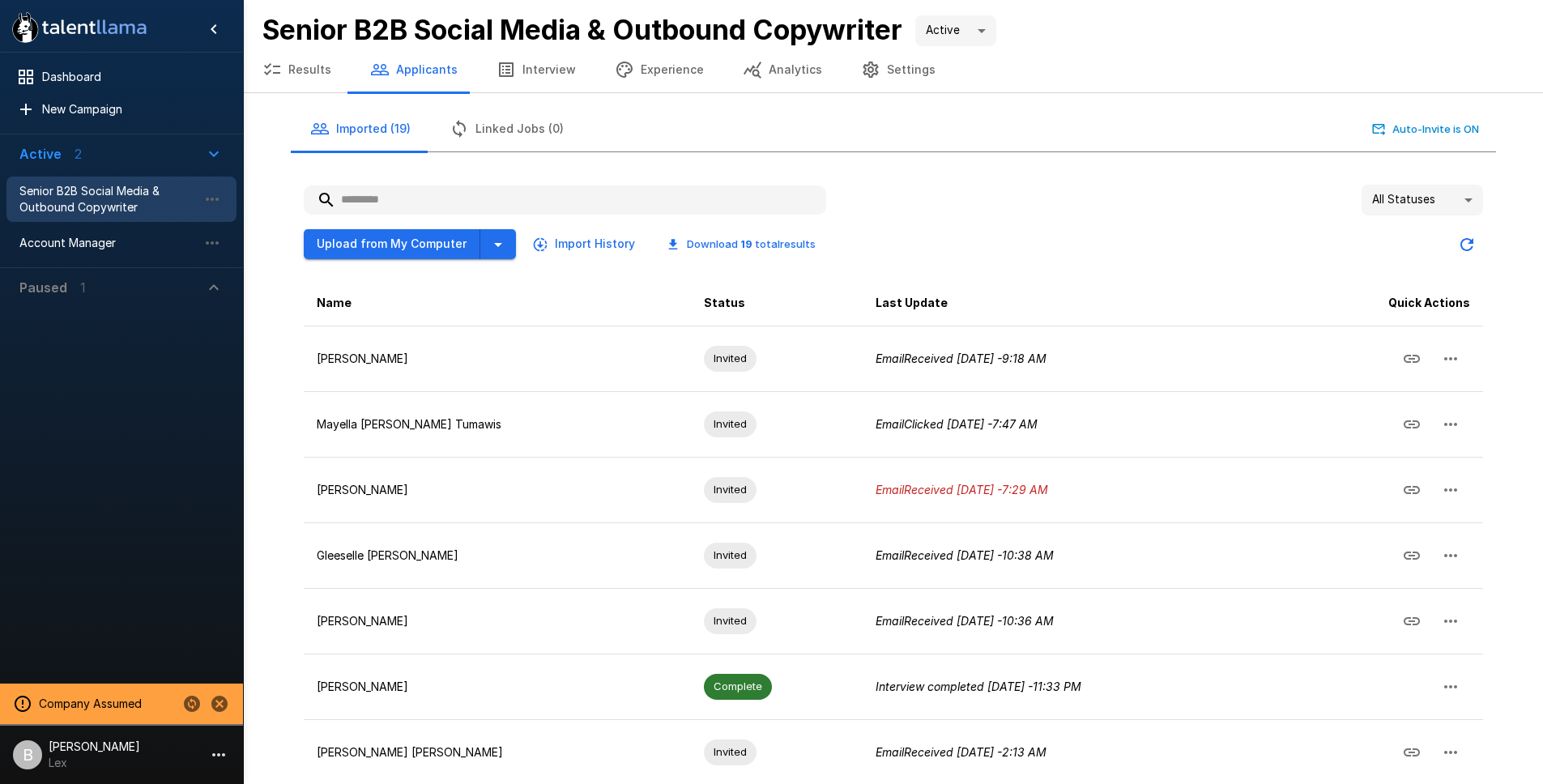
click at [76, 212] on span "Senior B2B Social Media & Outbound Copywriter" at bounding box center [109, 199] width 179 height 33
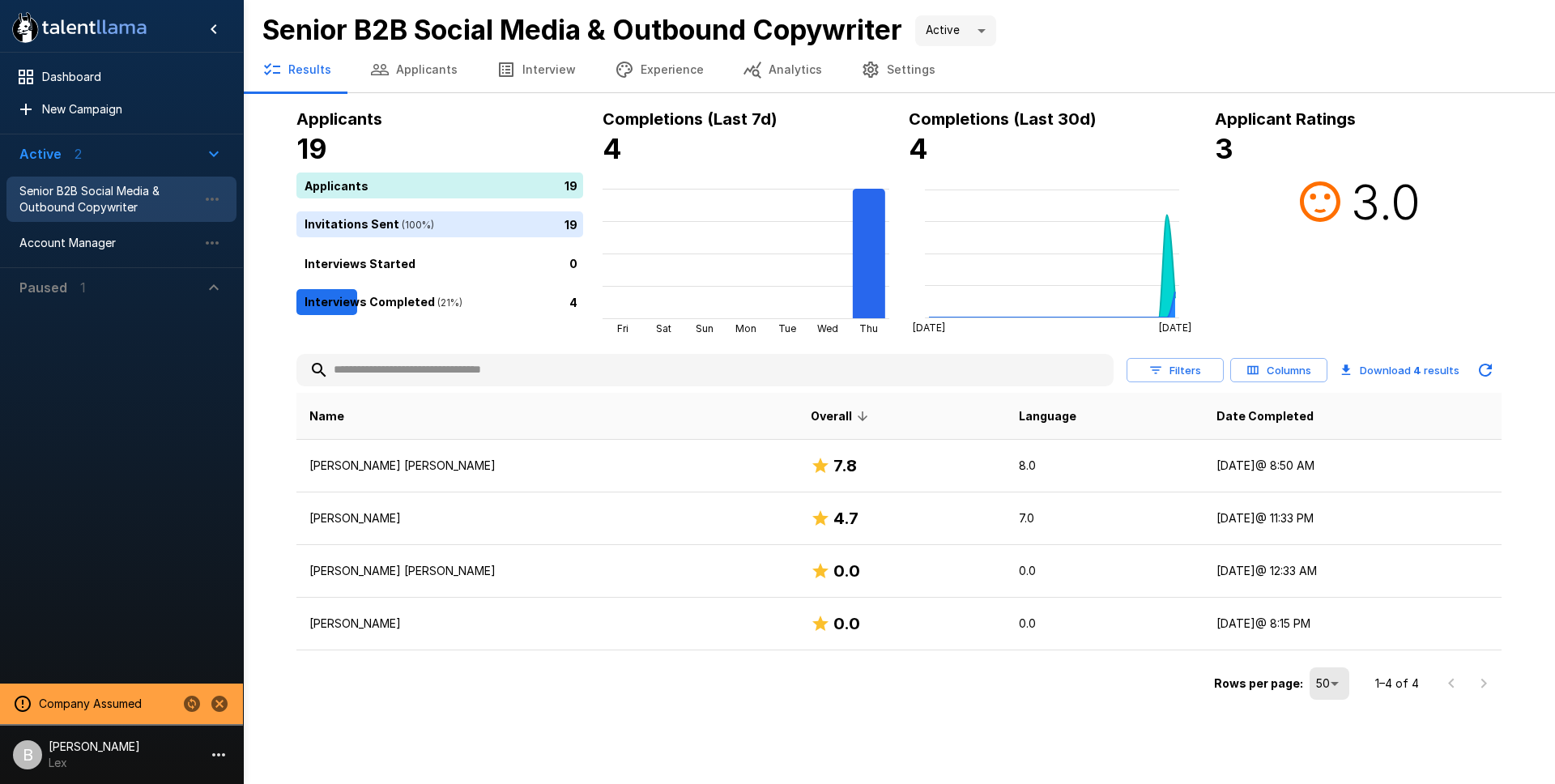
click at [517, 73] on button "Interview" at bounding box center [536, 69] width 118 height 45
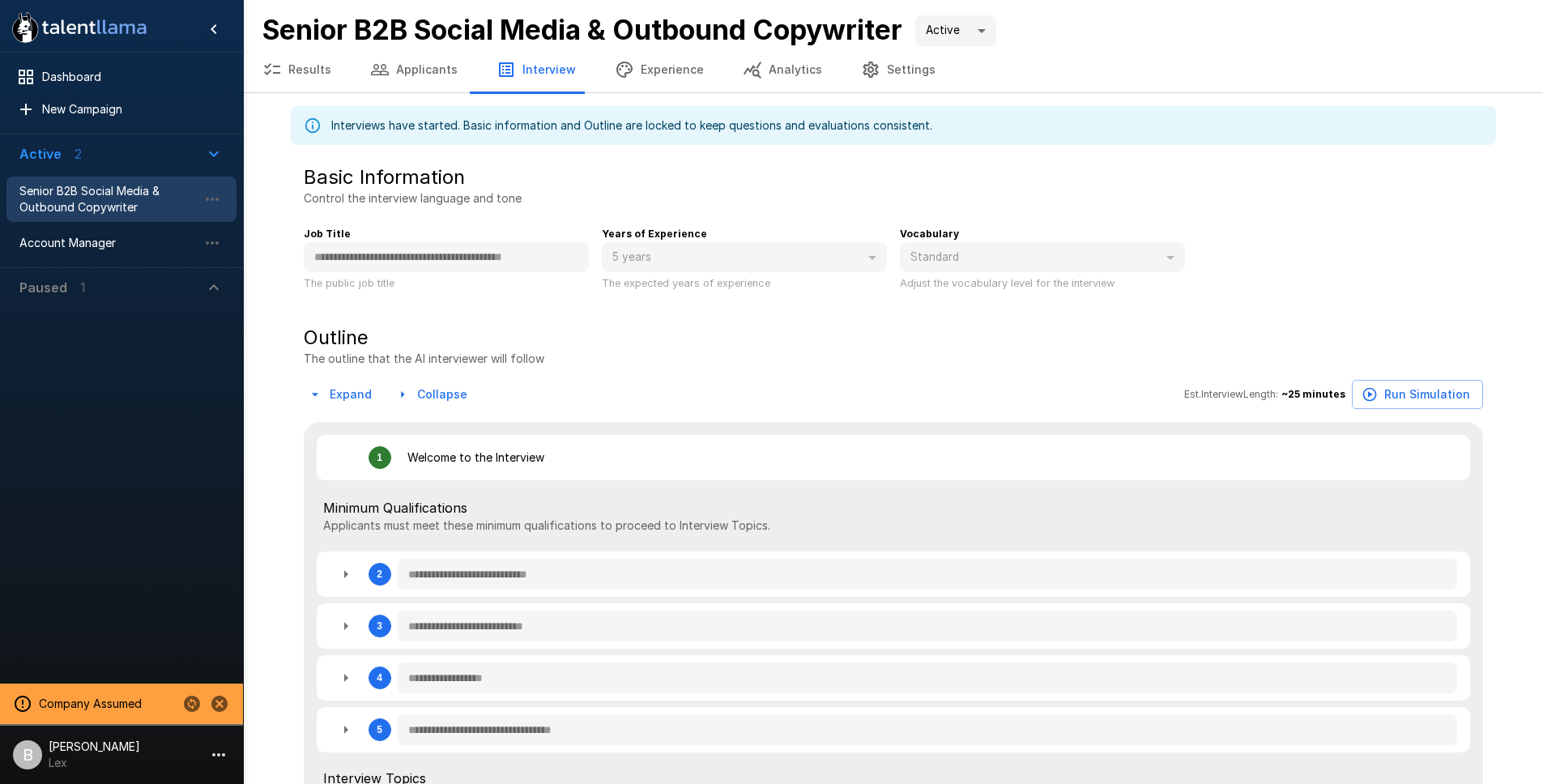
type textarea "*"
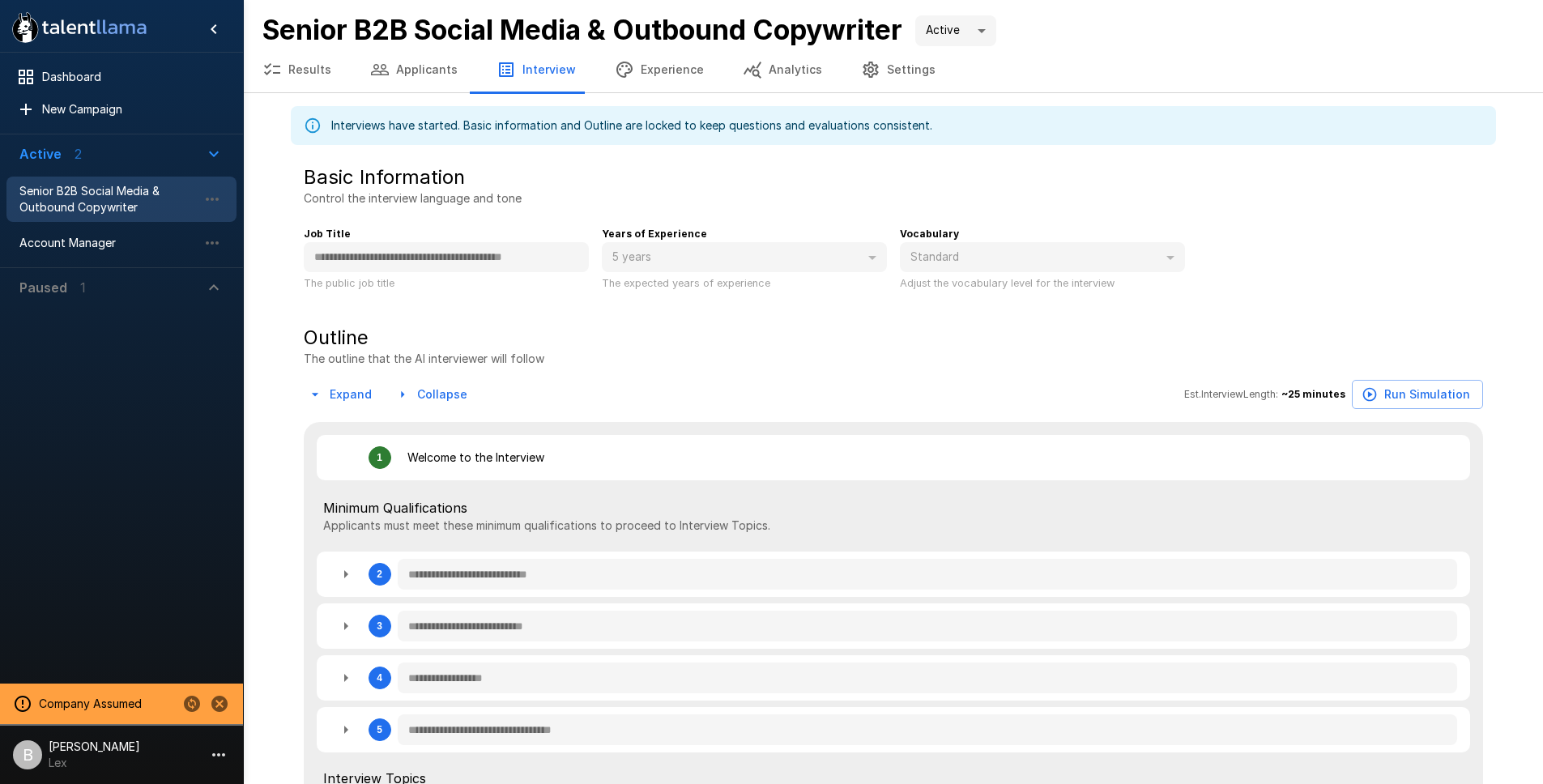
type textarea "*"
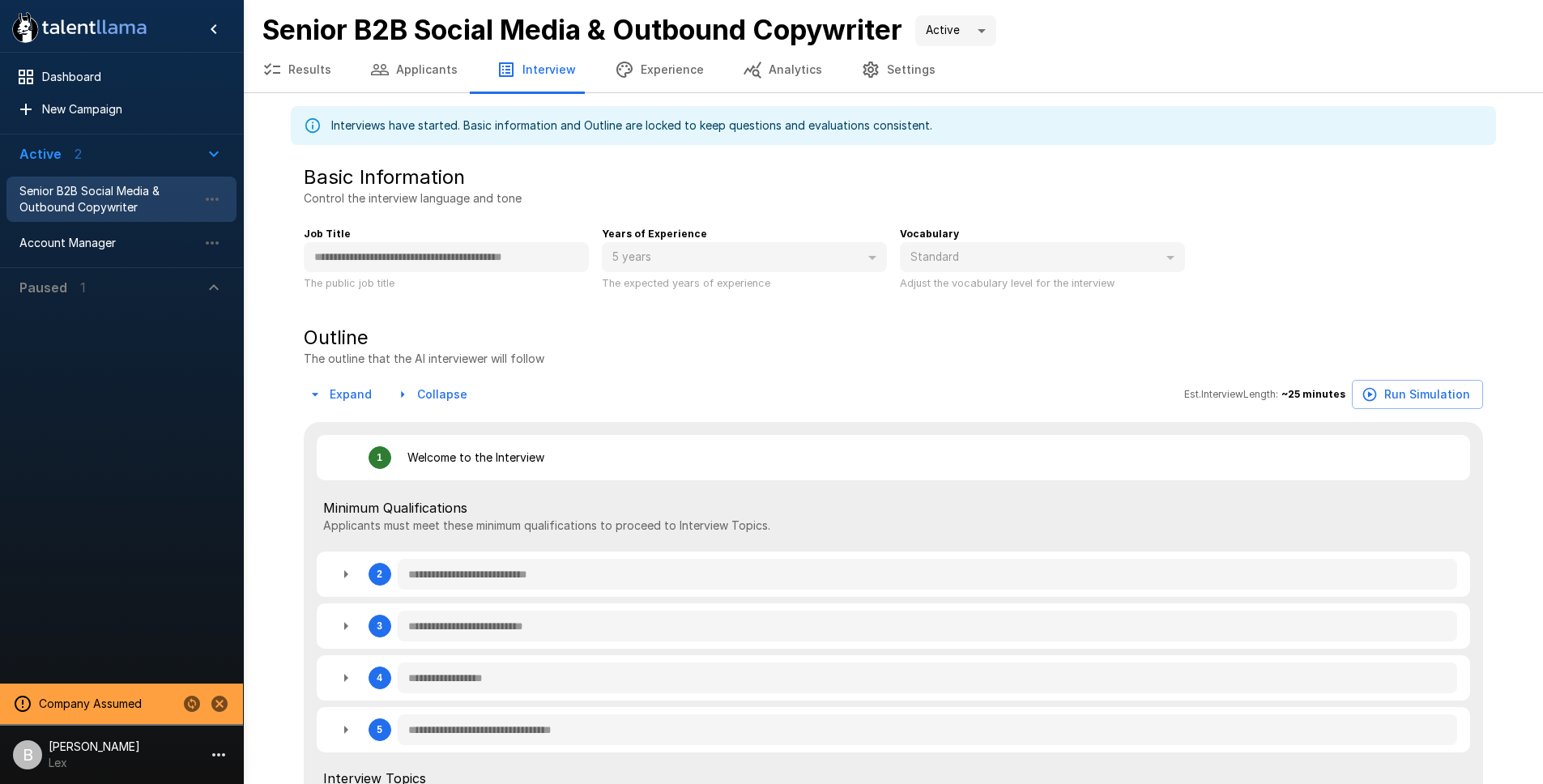
type textarea "*"
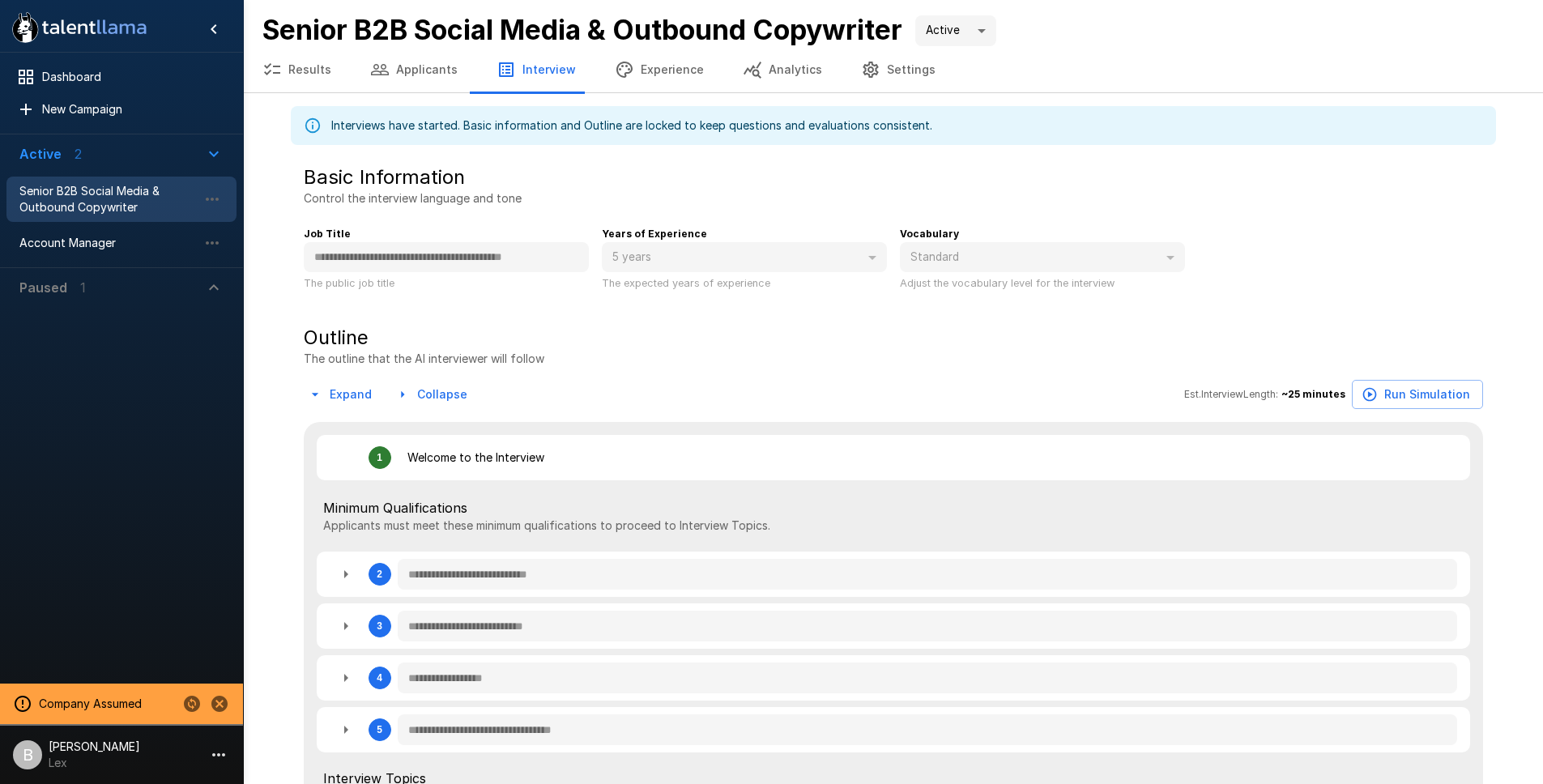
type textarea "*"
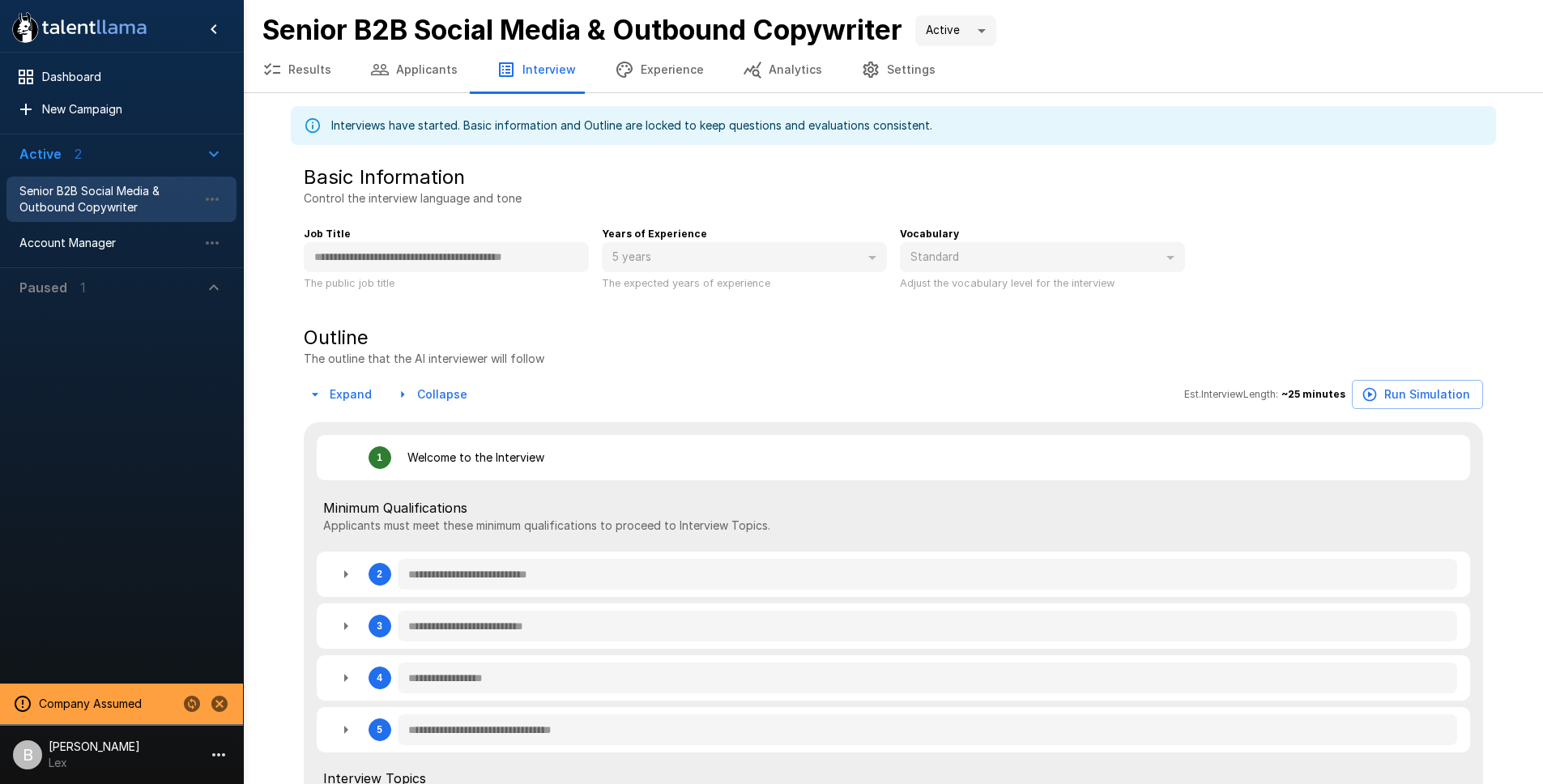
type textarea "*"
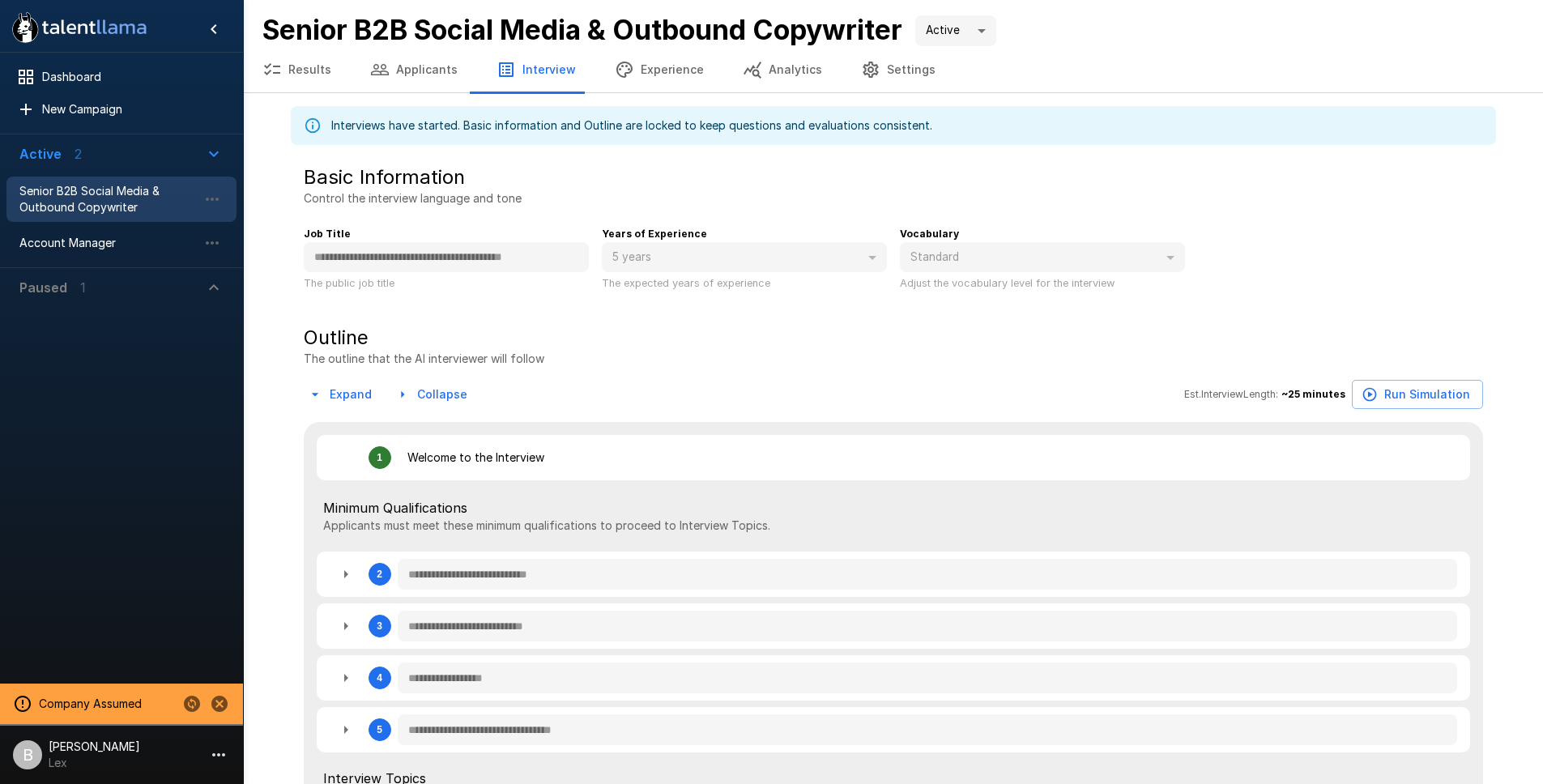
type textarea "*"
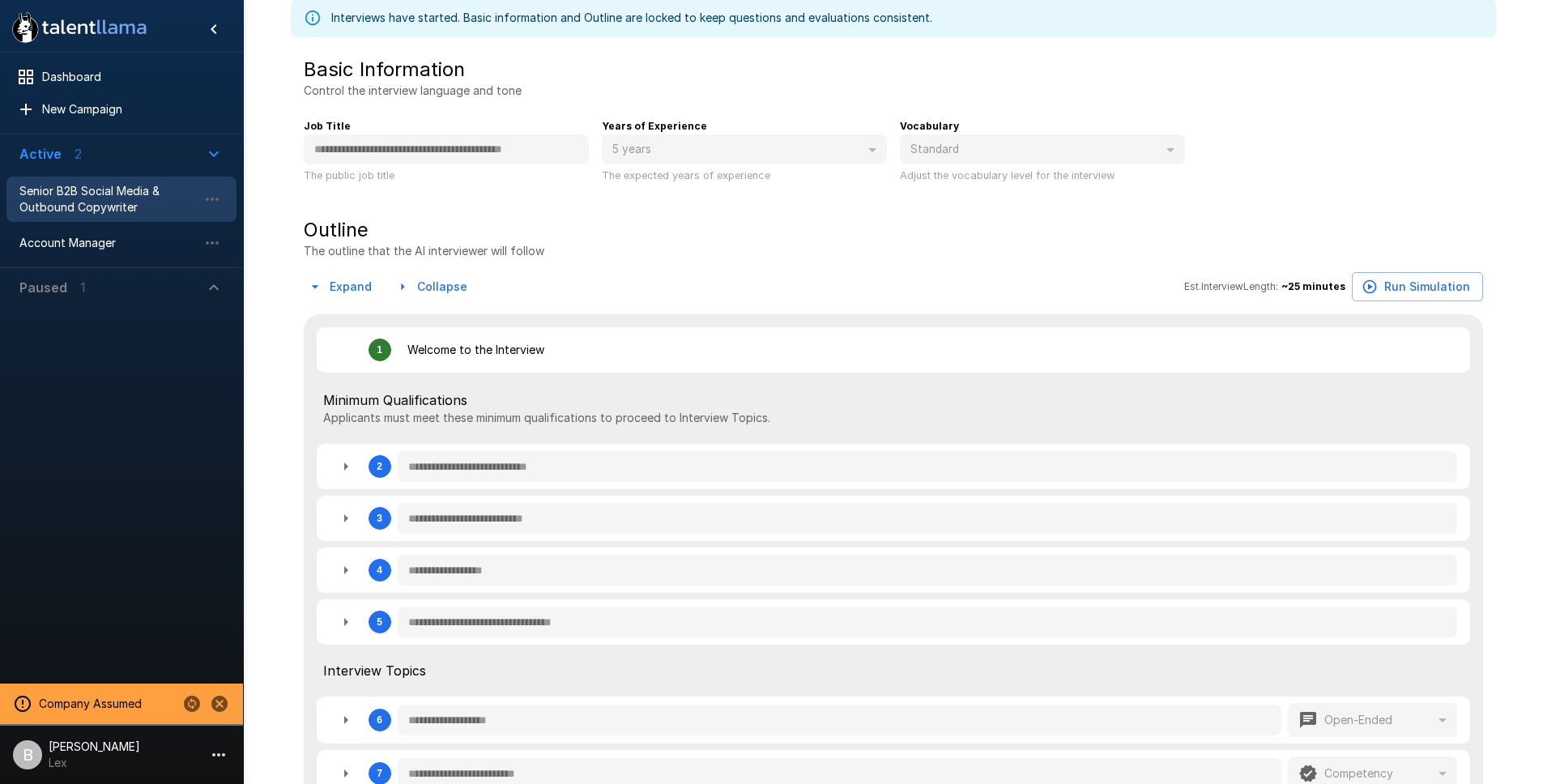
scroll to position [176, 0]
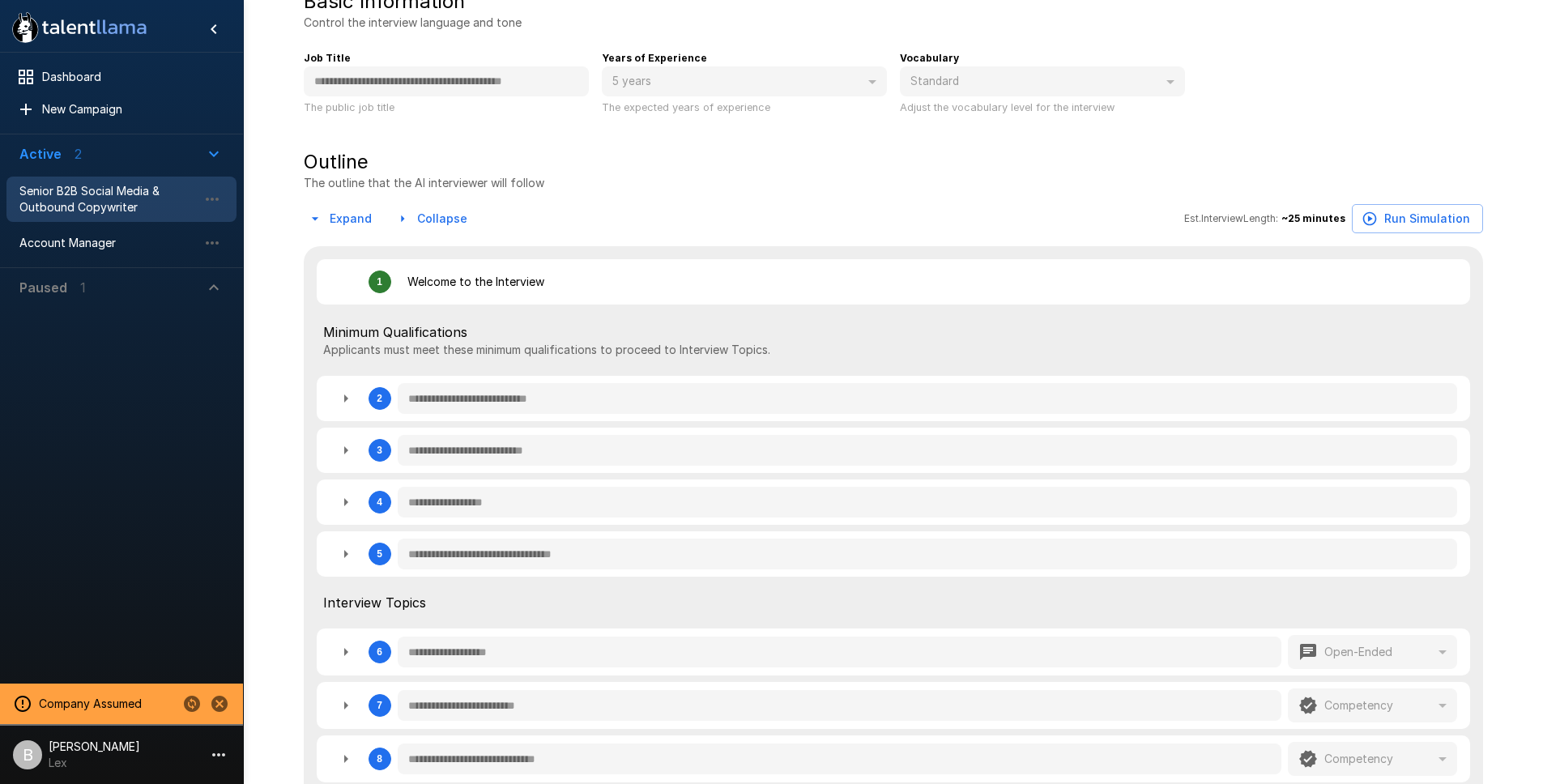
click at [351, 501] on icon "button" at bounding box center [346, 502] width 20 height 20
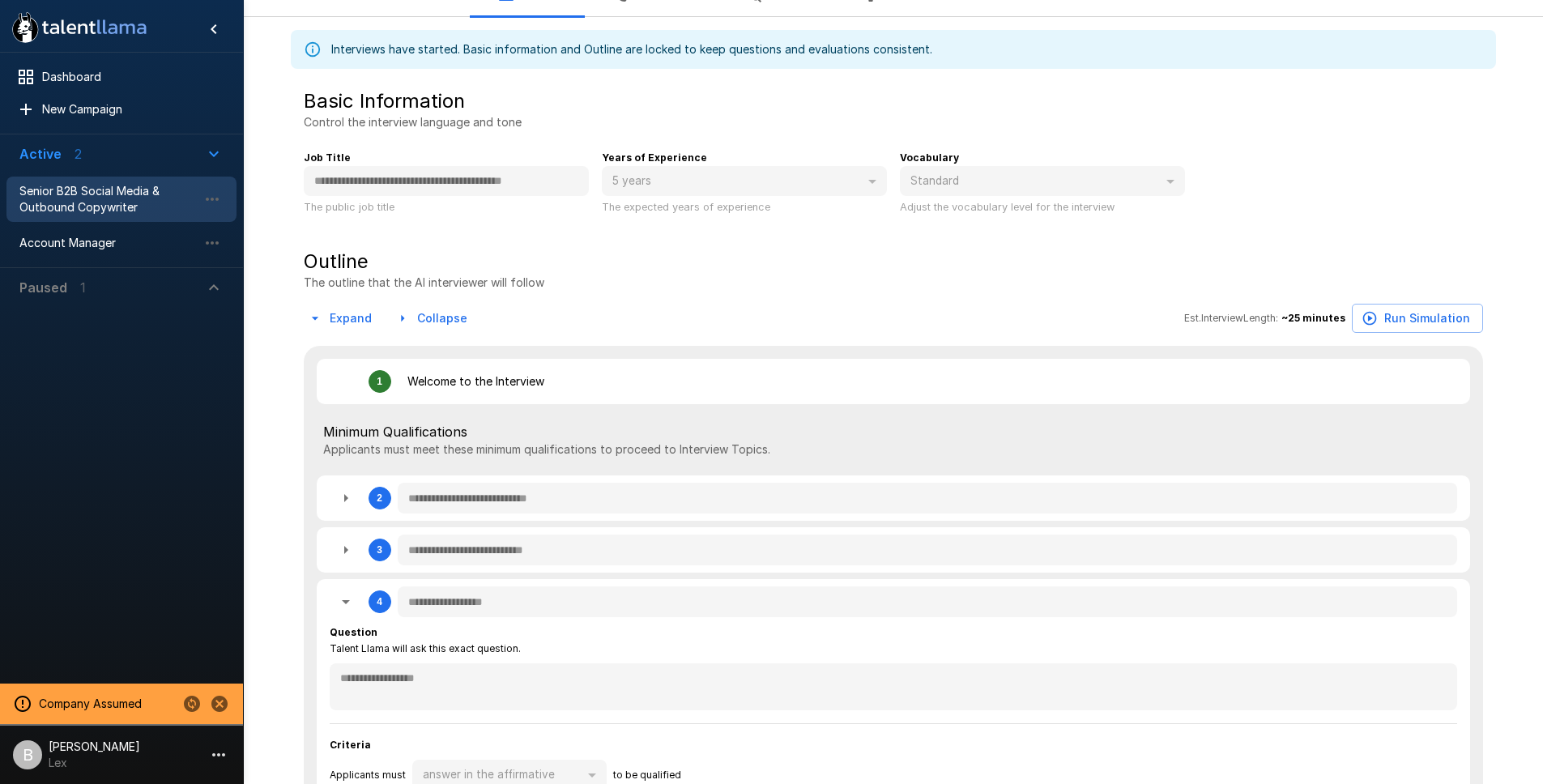
scroll to position [0, 0]
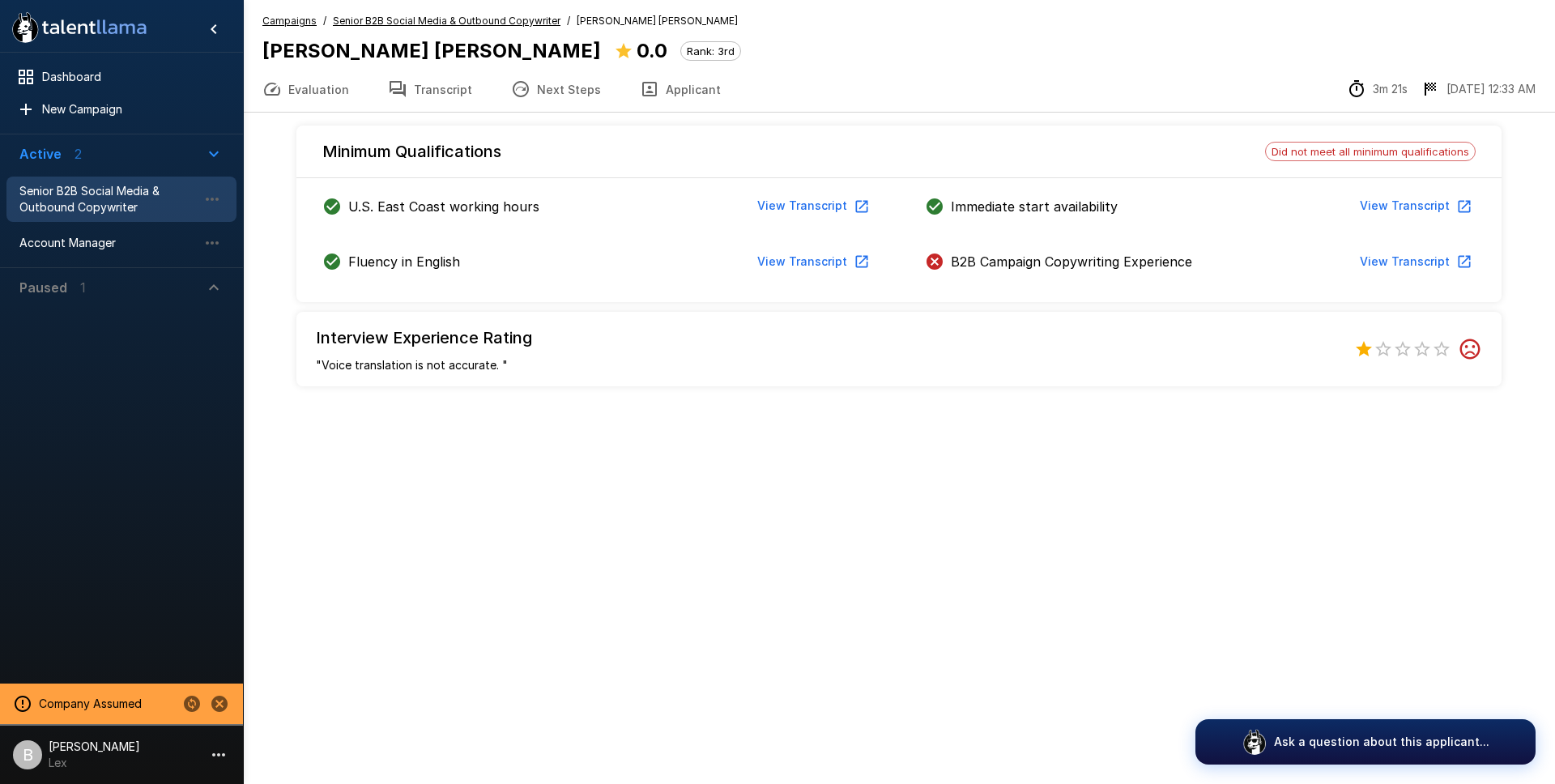
click at [445, 95] on button "Transcript" at bounding box center [429, 88] width 123 height 45
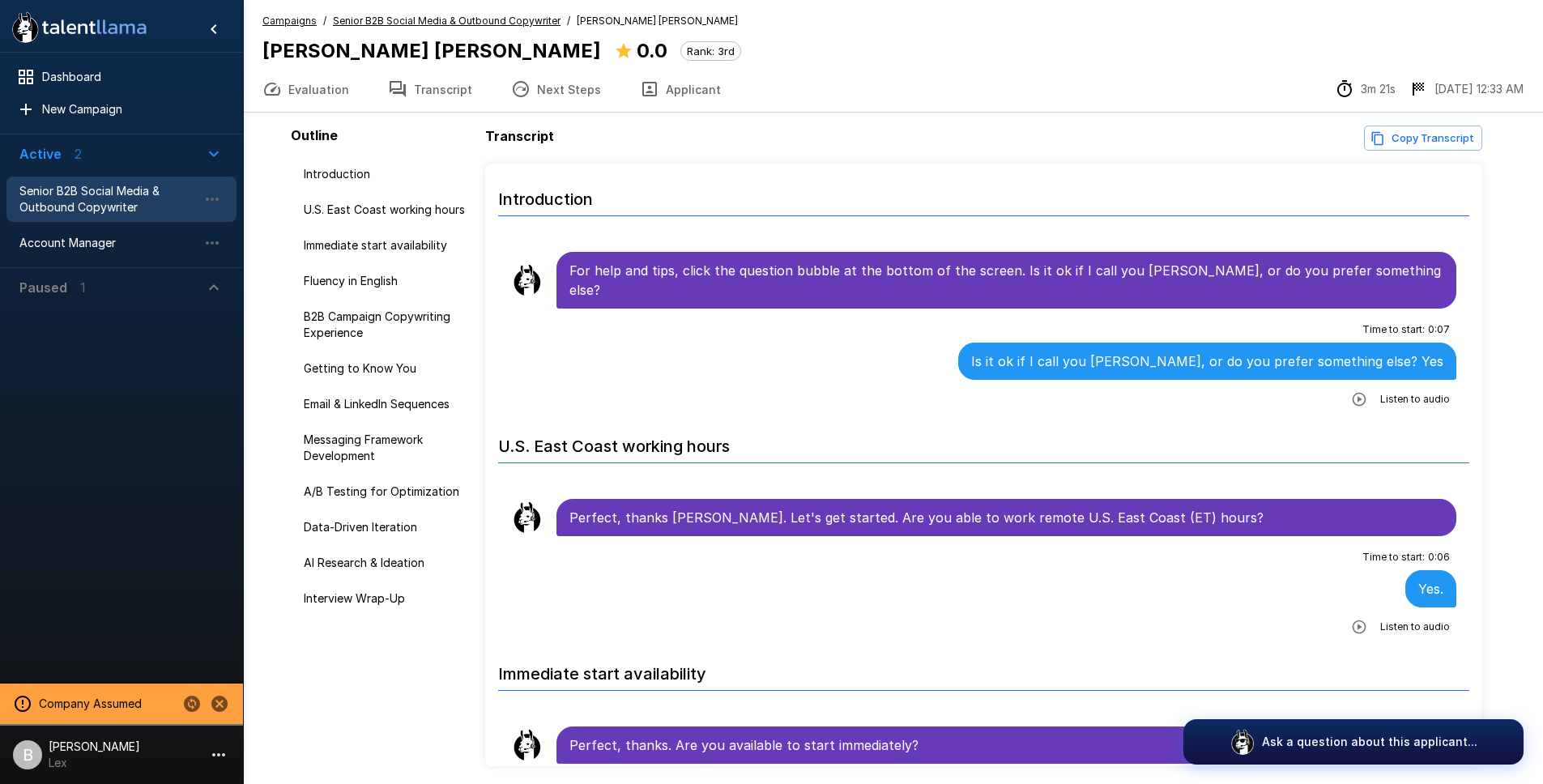
click at [1352, 391] on icon "button" at bounding box center [1358, 399] width 16 height 16
click at [1285, 393] on icon "button" at bounding box center [1292, 401] width 16 height 16
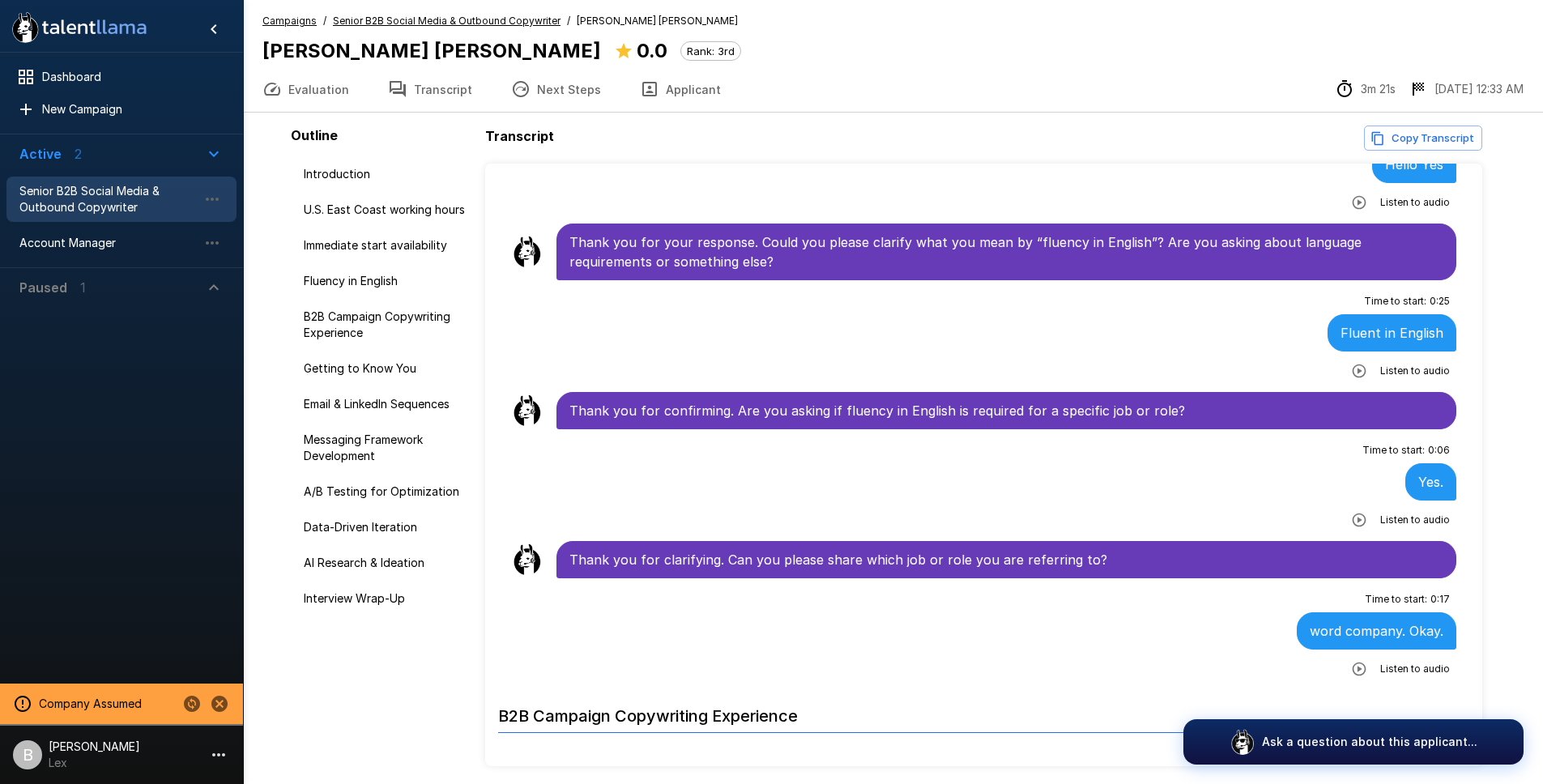
scroll to position [889, 0]
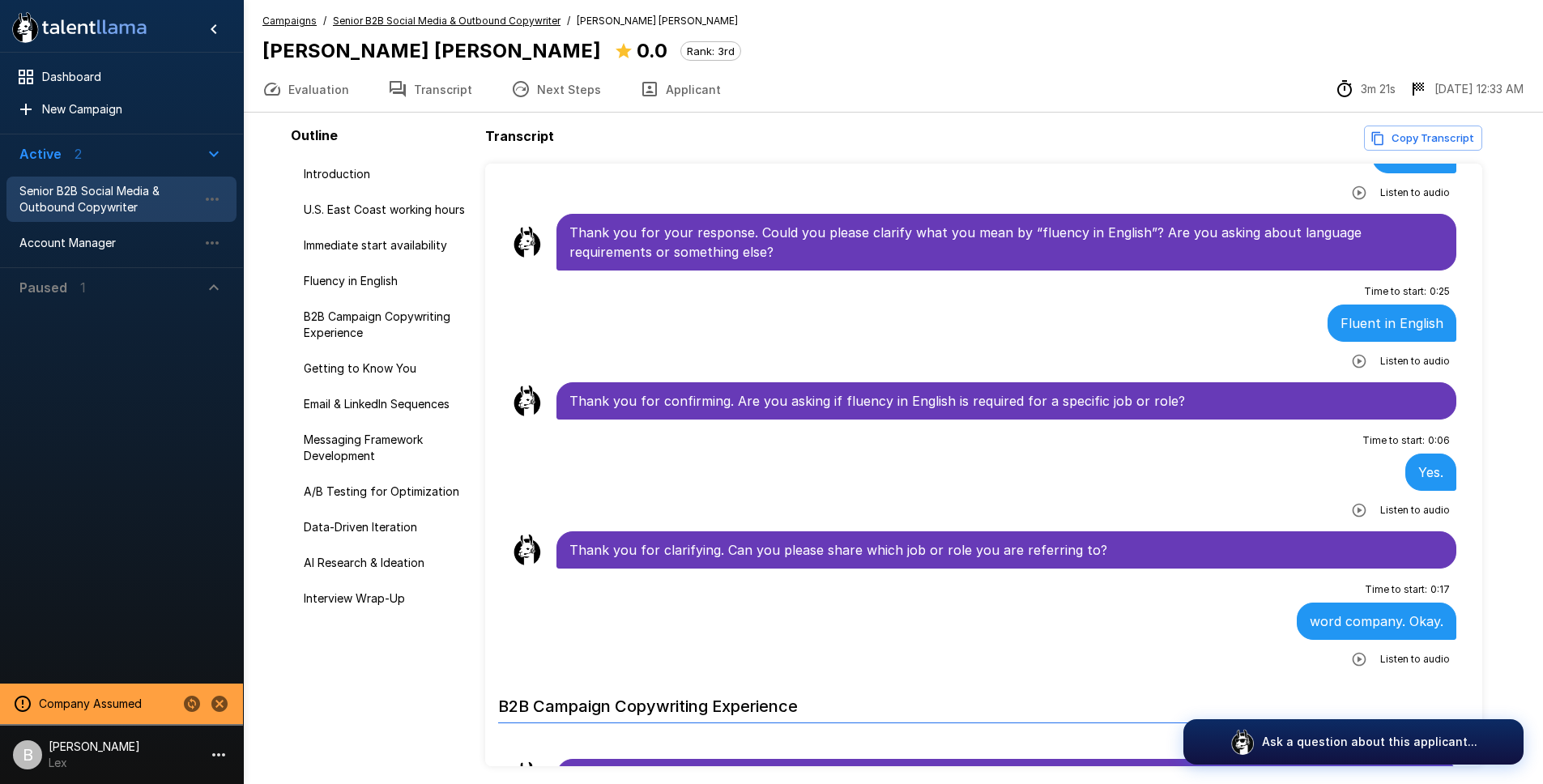
click at [1352, 353] on icon "button" at bounding box center [1358, 361] width 16 height 16
click at [1286, 356] on icon "button" at bounding box center [1293, 363] width 14 height 14
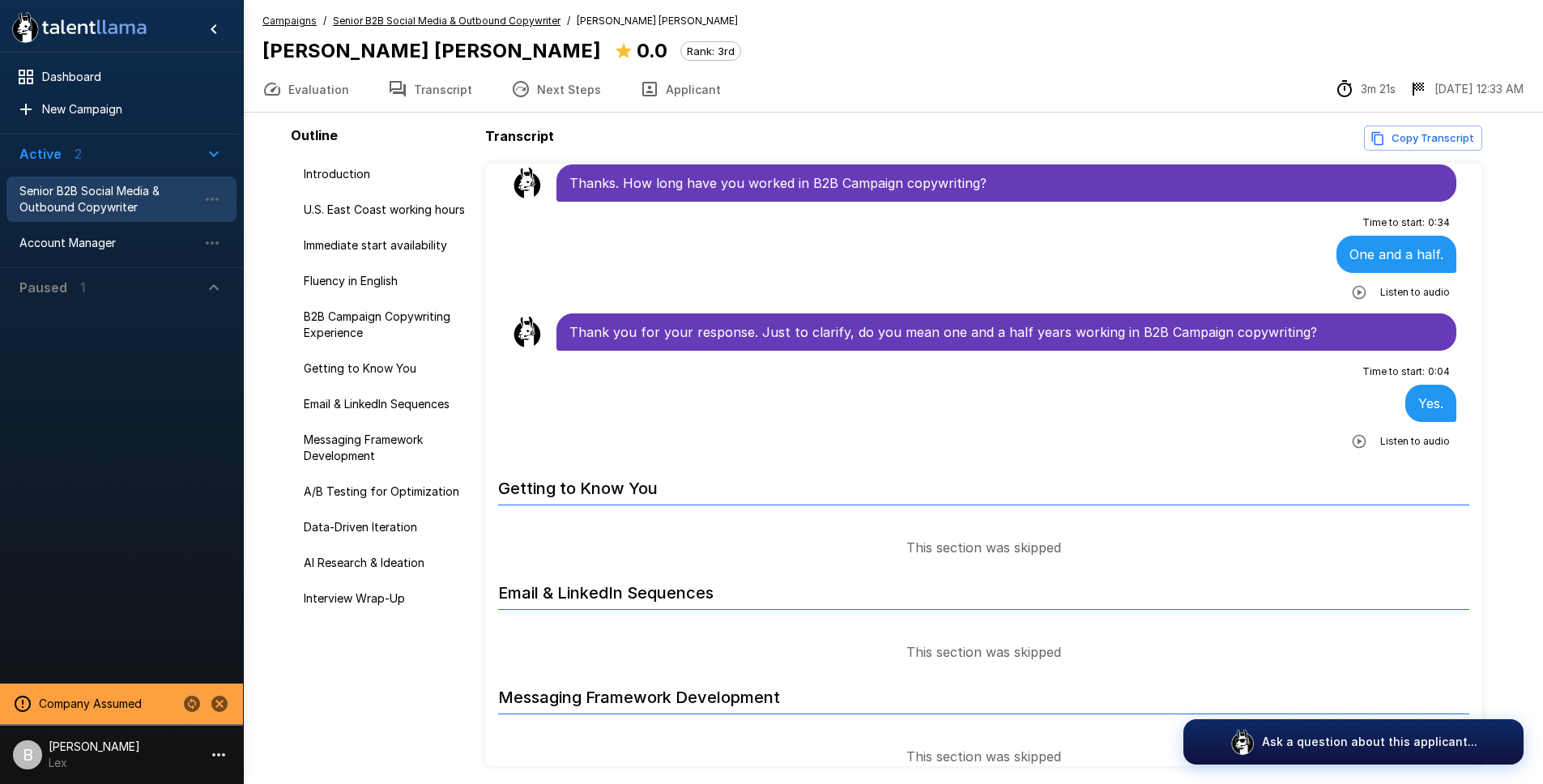
scroll to position [1447, 0]
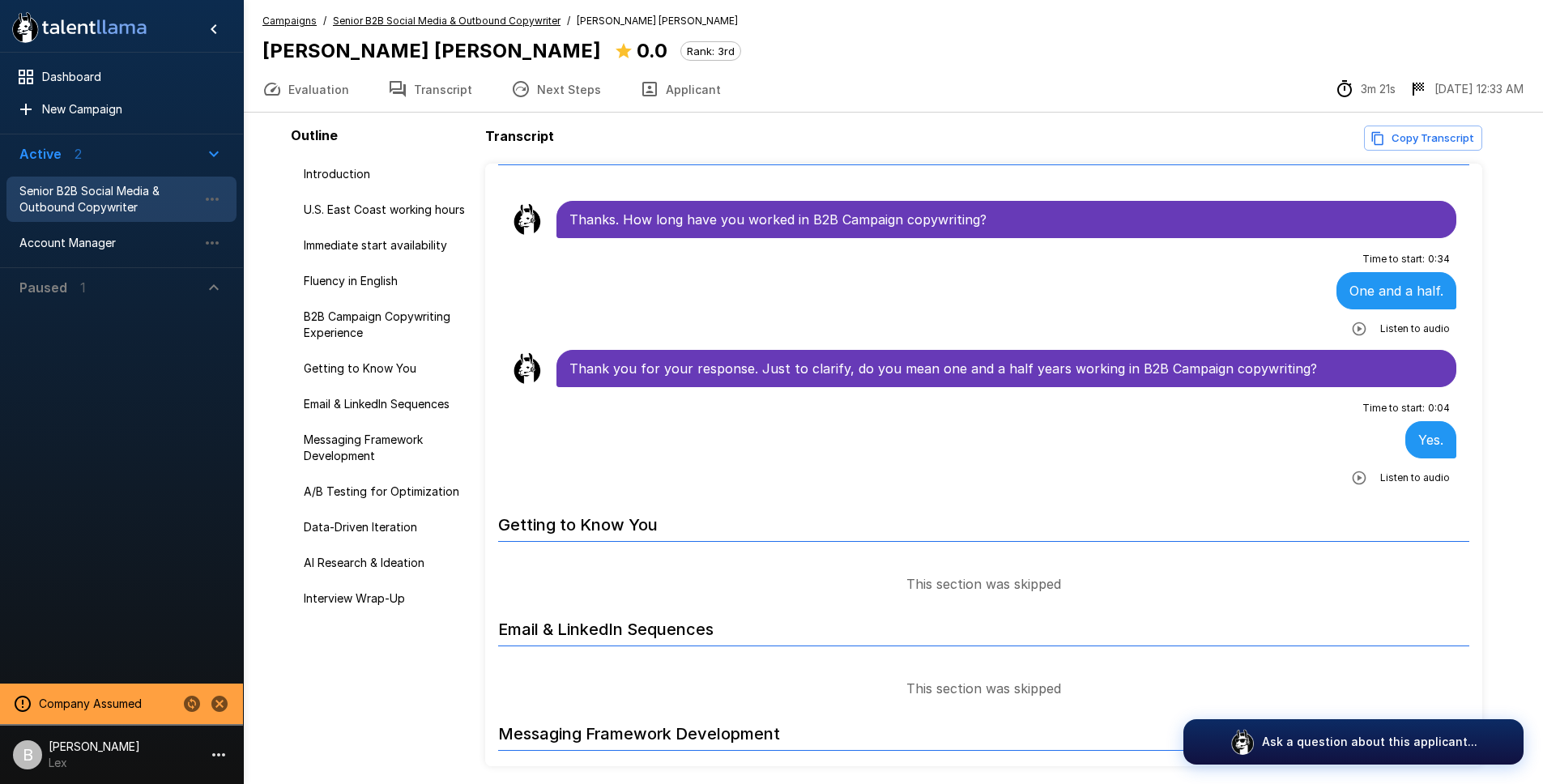
click at [1366, 314] on div "Listen to audio" at bounding box center [1397, 329] width 106 height 29
click at [1352, 323] on icon "button" at bounding box center [1359, 329] width 14 height 14
click at [1355, 463] on button "button" at bounding box center [1359, 478] width 29 height 29
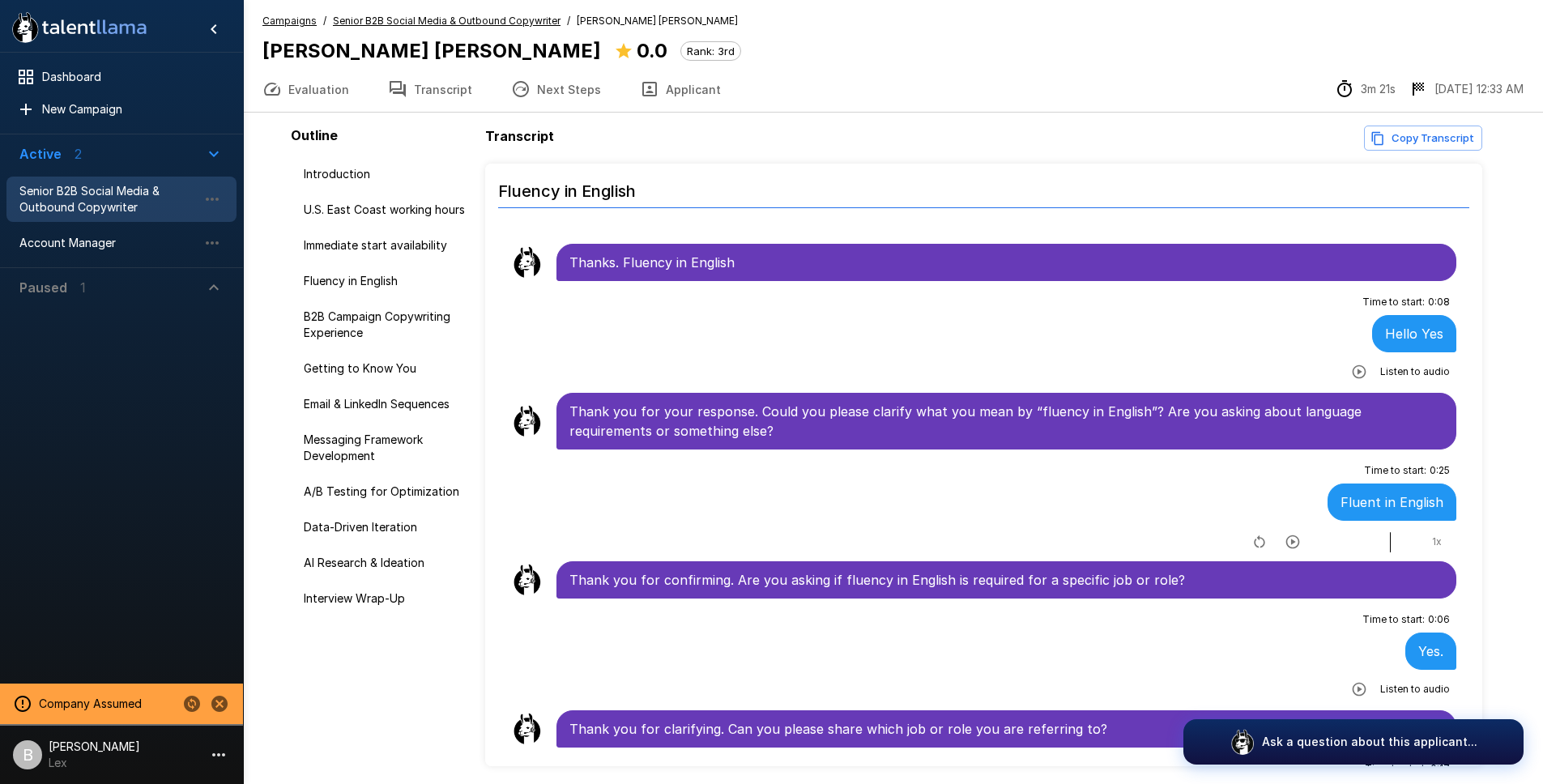
scroll to position [756, 0]
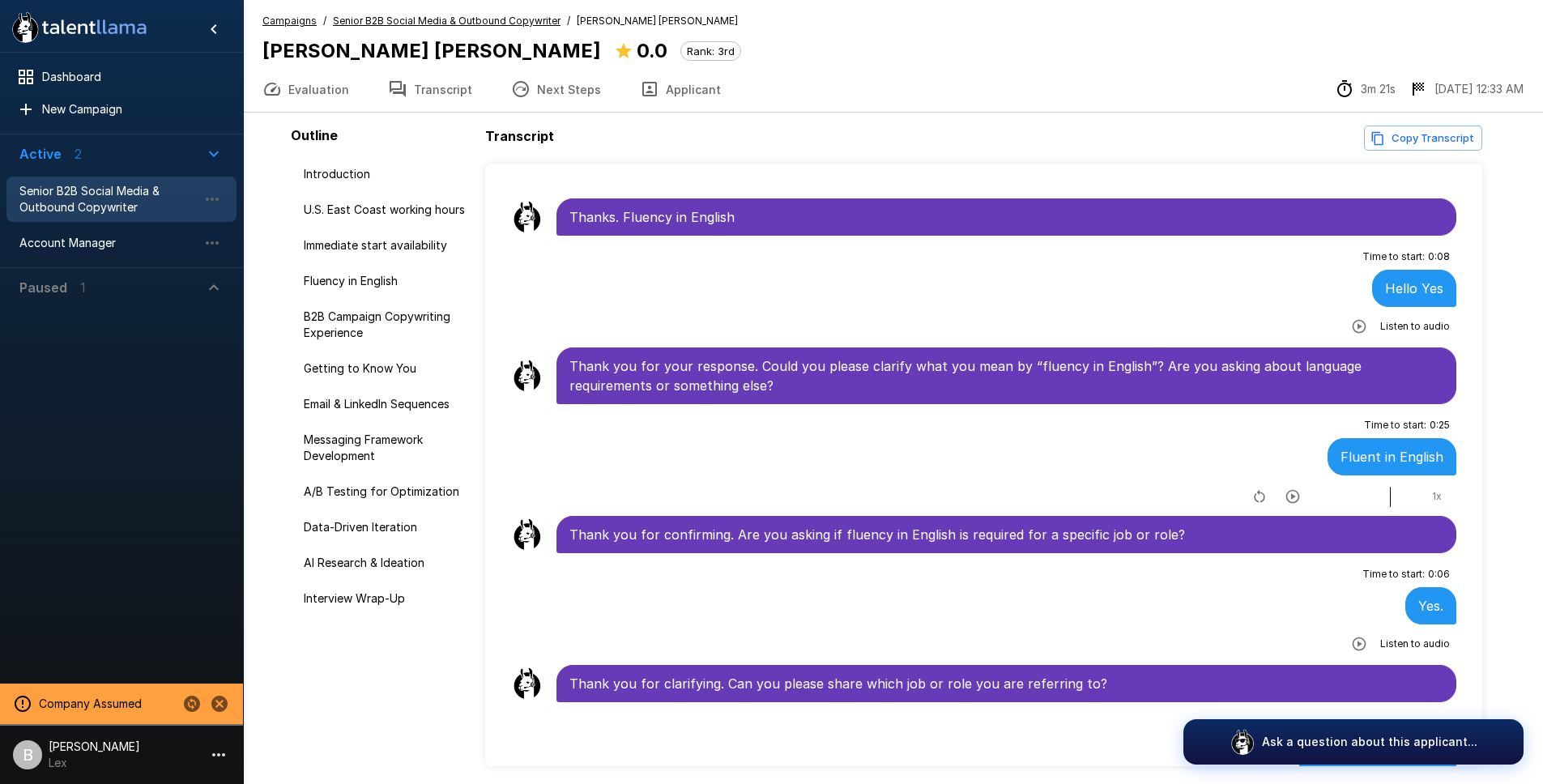
click at [1285, 488] on icon "button" at bounding box center [1292, 496] width 16 height 16
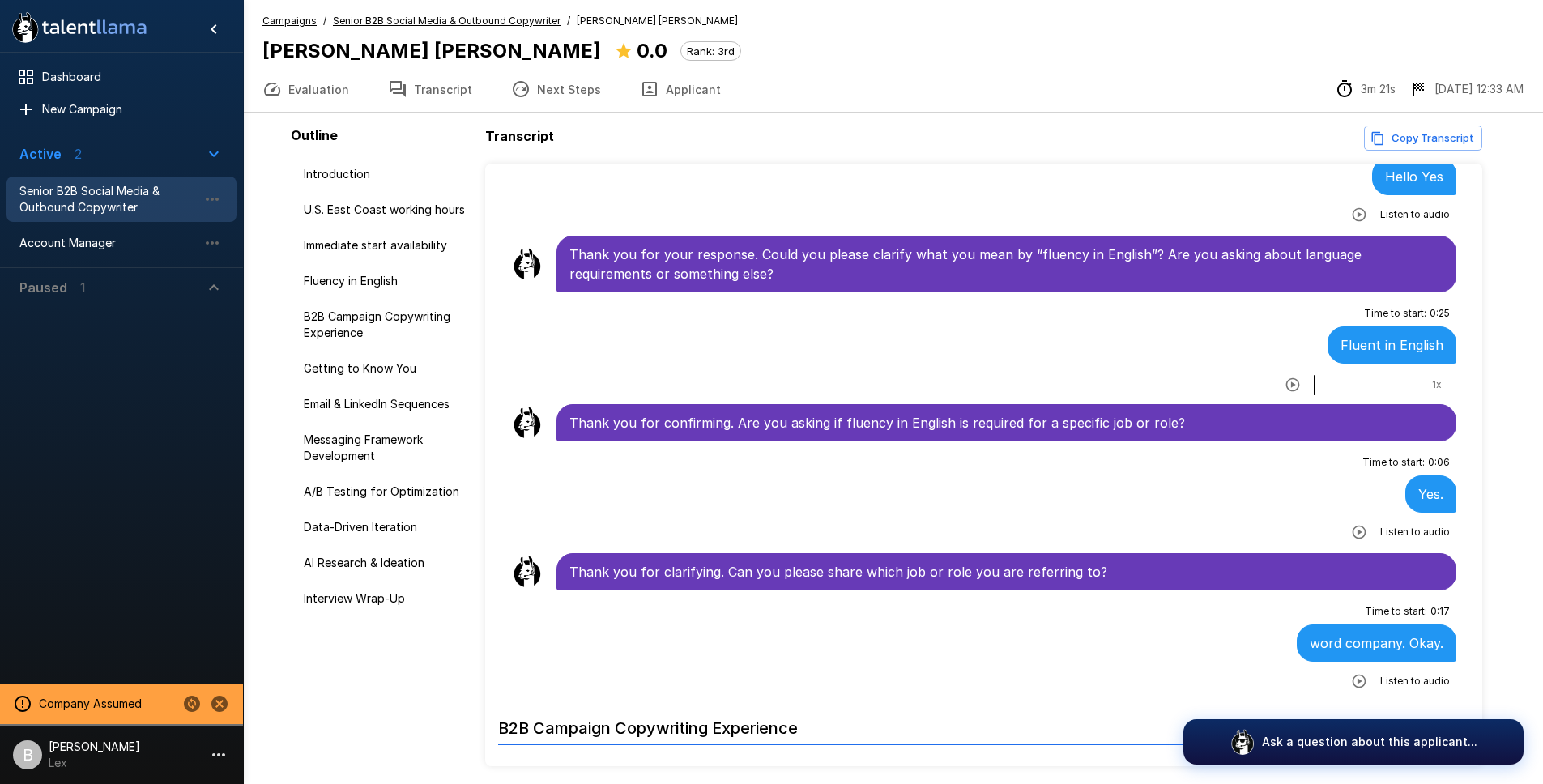
scroll to position [871, 0]
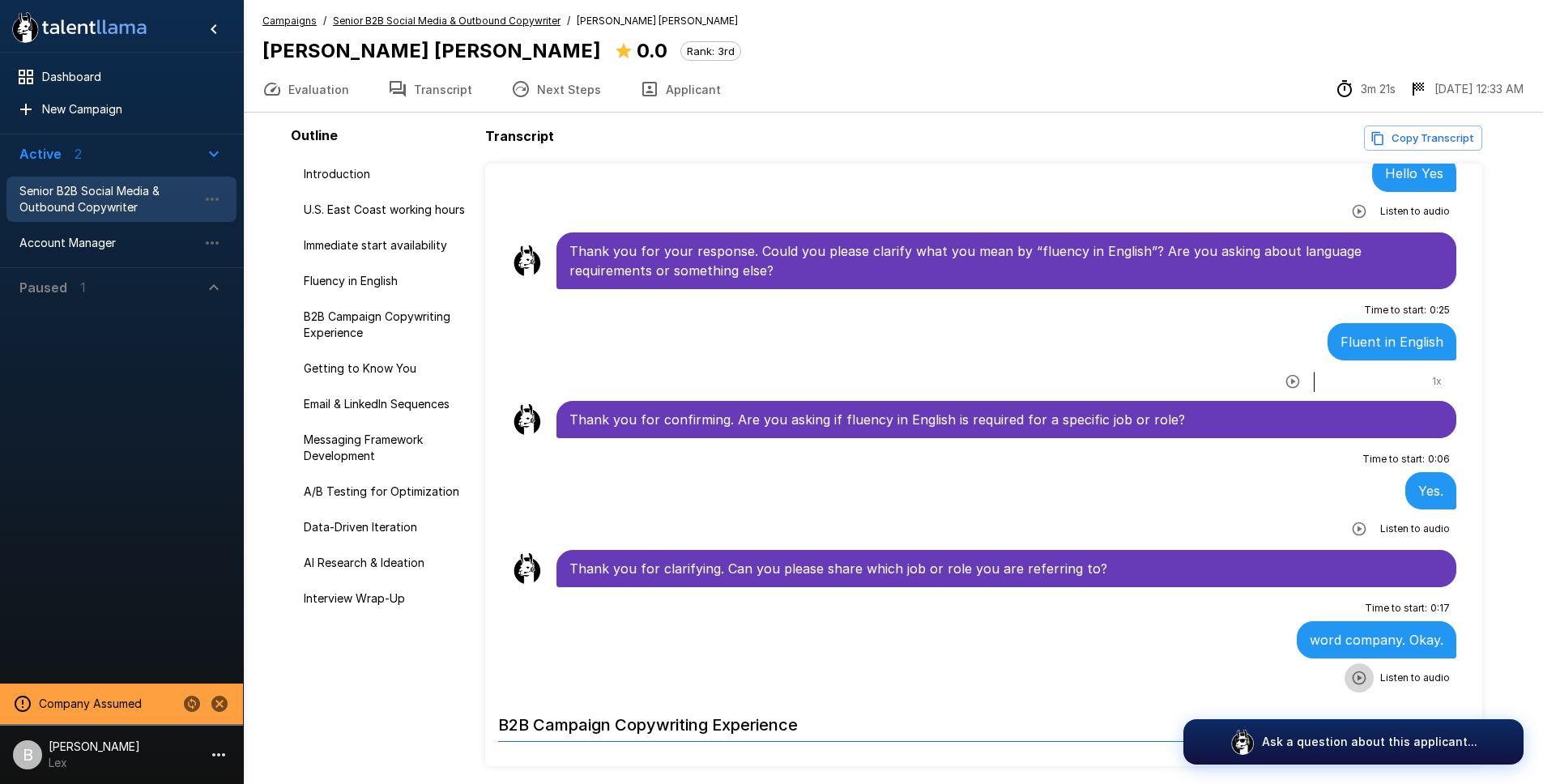
click at [1351, 670] on icon "button" at bounding box center [1358, 678] width 16 height 16
click at [1285, 671] on icon "button" at bounding box center [1292, 678] width 16 height 16
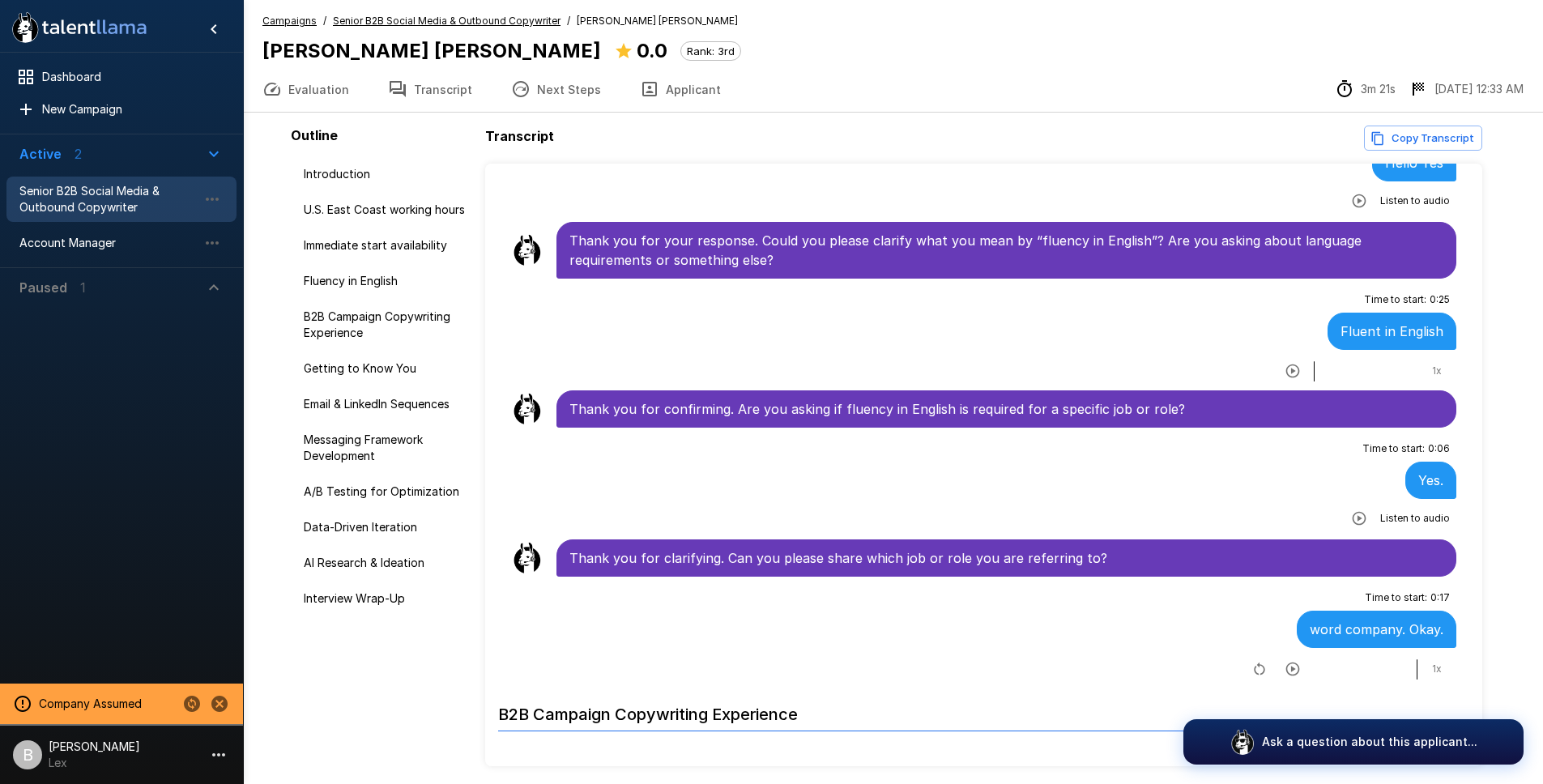
scroll to position [877, 0]
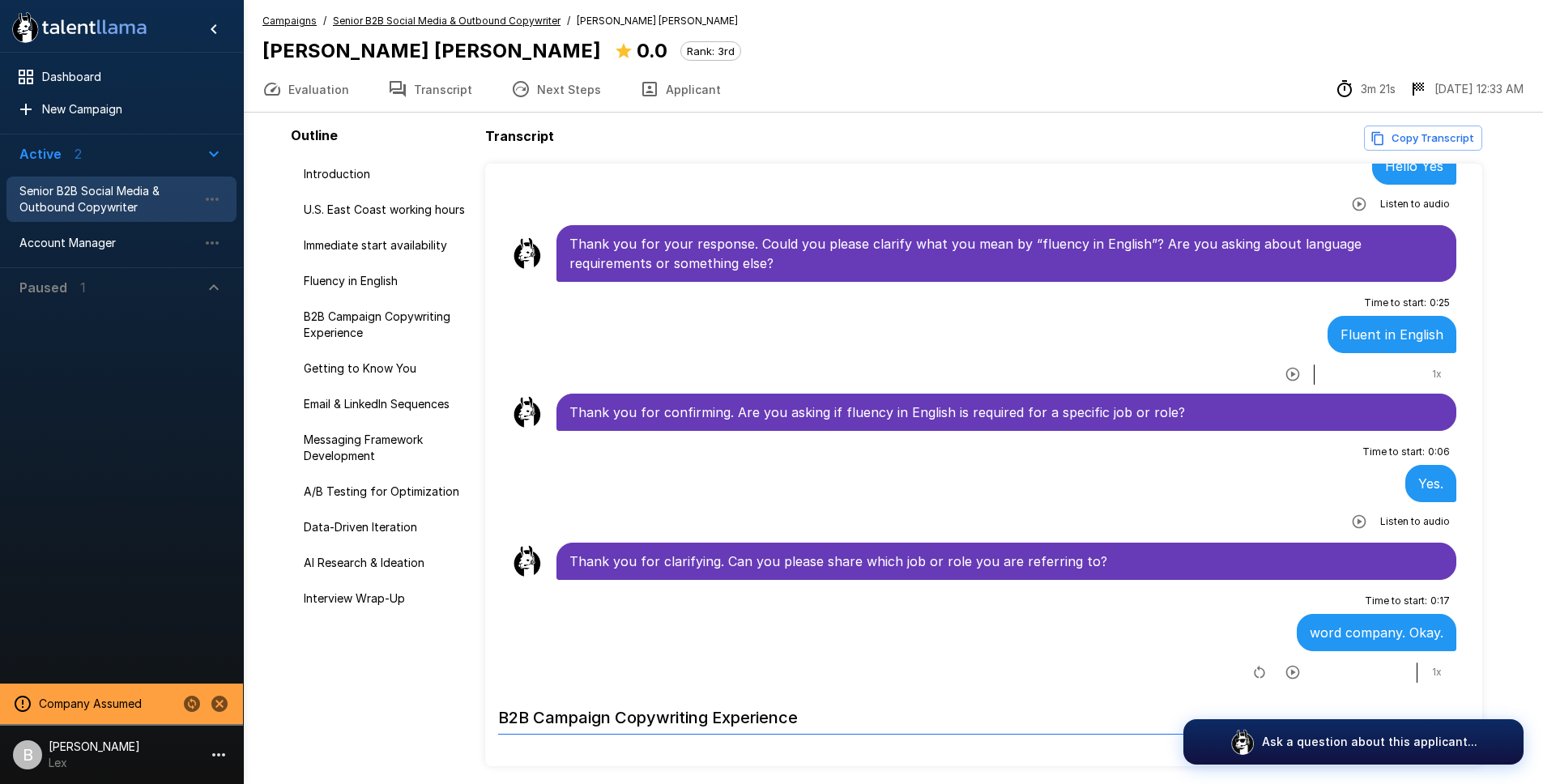
click at [1406, 659] on div "1 x" at bounding box center [1349, 672] width 203 height 26
click at [1405, 662] on div at bounding box center [1365, 672] width 104 height 21
click at [1395, 662] on div at bounding box center [1365, 672] width 104 height 21
click at [1391, 662] on div at bounding box center [1365, 672] width 104 height 21
click at [1285, 664] on icon "button" at bounding box center [1292, 672] width 16 height 16
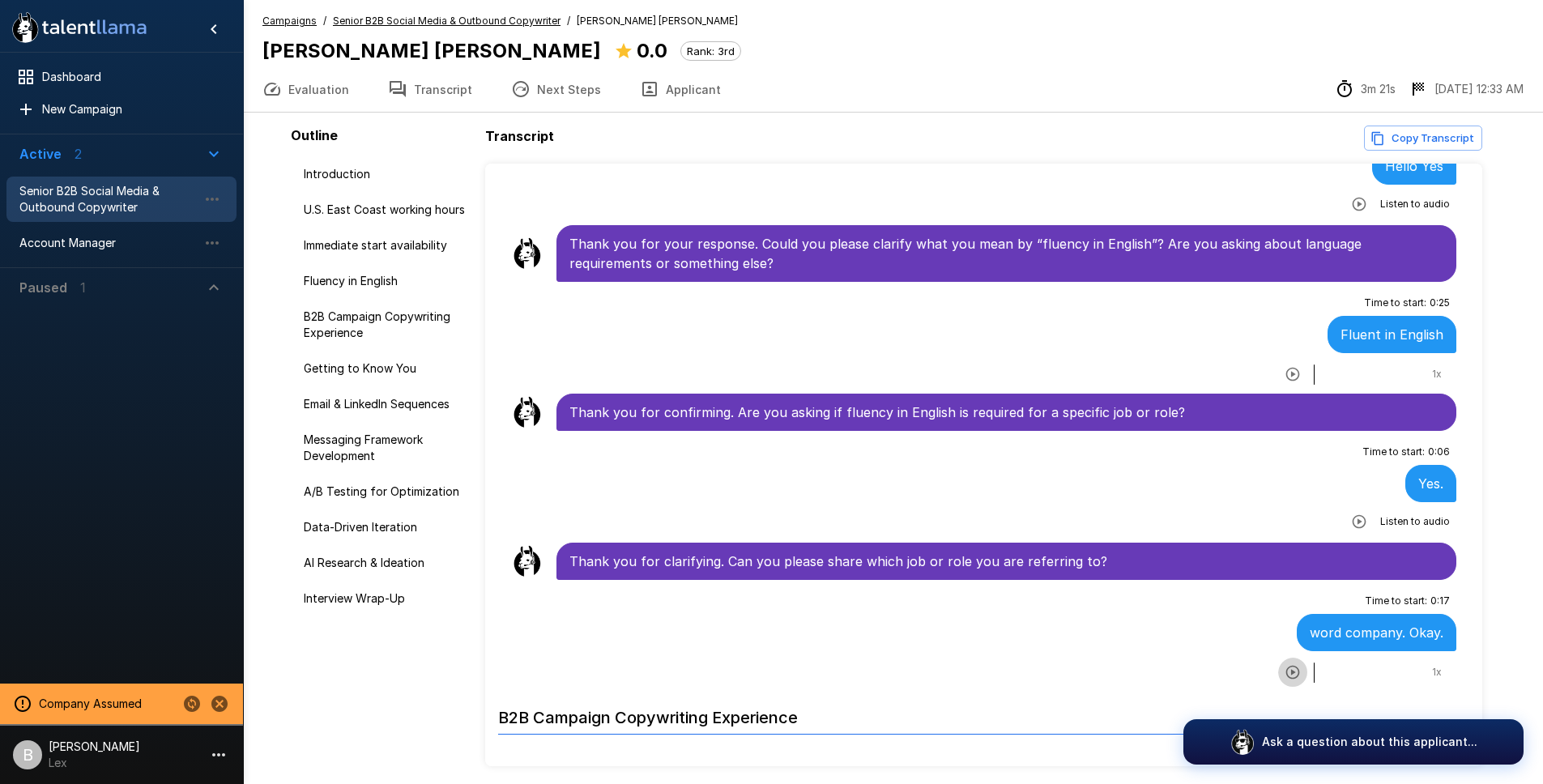
click at [1285, 664] on icon "button" at bounding box center [1292, 672] width 16 height 16
click at [1286, 666] on icon "button" at bounding box center [1293, 672] width 14 height 14
